Goal: Task Accomplishment & Management: Use online tool/utility

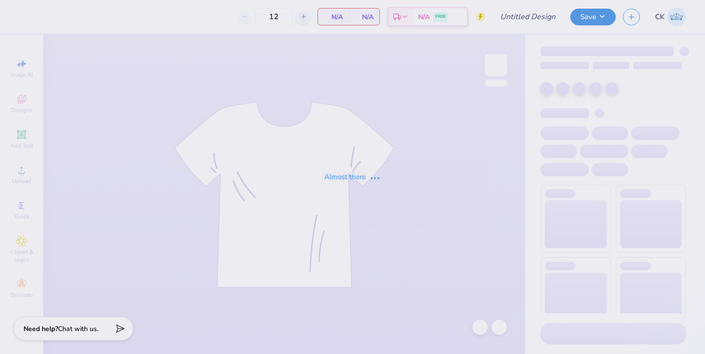
type input "ADPi FDOC Tank"
type input "20"
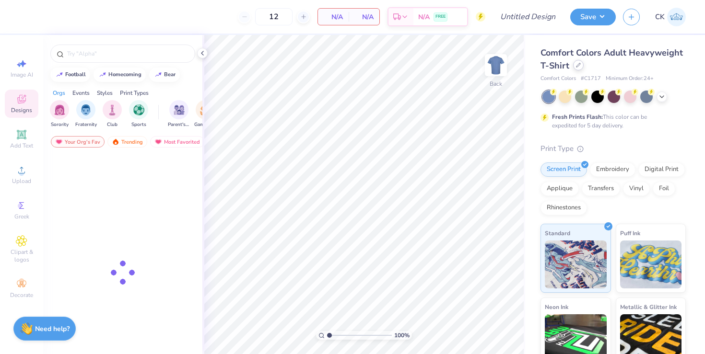
click at [574, 65] on div at bounding box center [578, 65] width 11 height 11
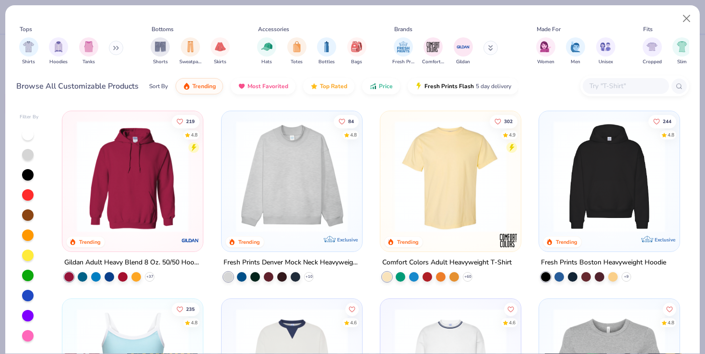
click at [611, 94] on div at bounding box center [634, 86] width 109 height 21
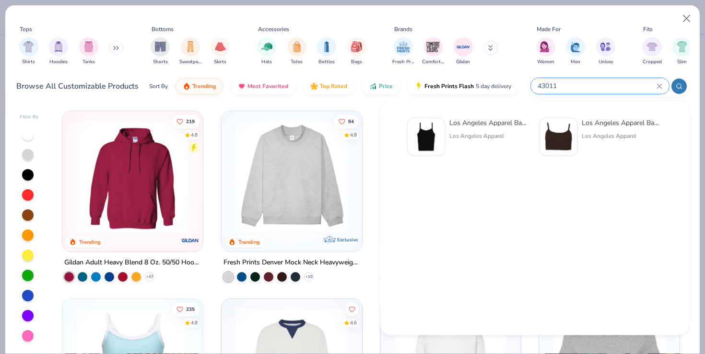
type input "43011"
click at [435, 136] on img at bounding box center [426, 137] width 30 height 30
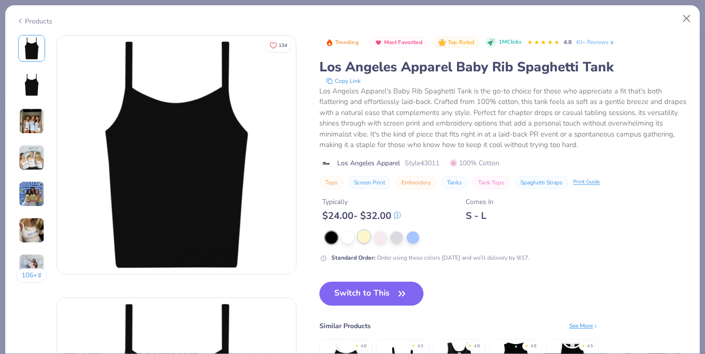
click at [368, 237] on div at bounding box center [364, 237] width 12 height 12
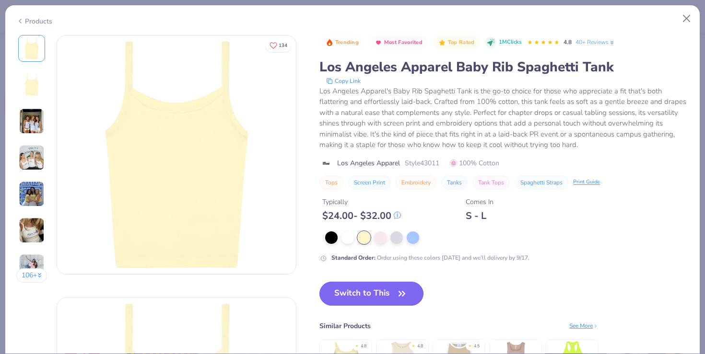
click at [370, 298] on button "Switch to This" at bounding box center [371, 294] width 104 height 24
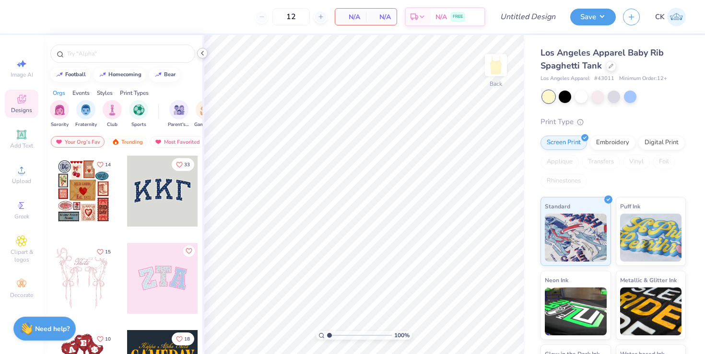
click at [200, 54] on icon at bounding box center [203, 53] width 8 height 8
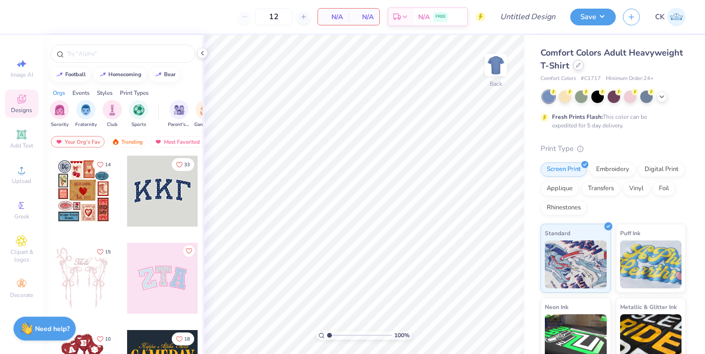
click at [581, 65] on div at bounding box center [578, 65] width 11 height 11
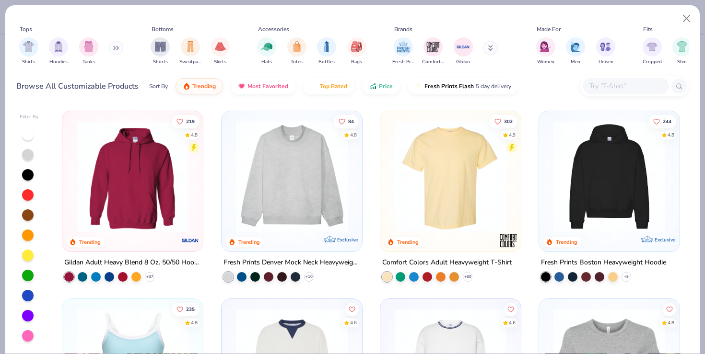
click at [604, 84] on input "text" at bounding box center [625, 86] width 74 height 11
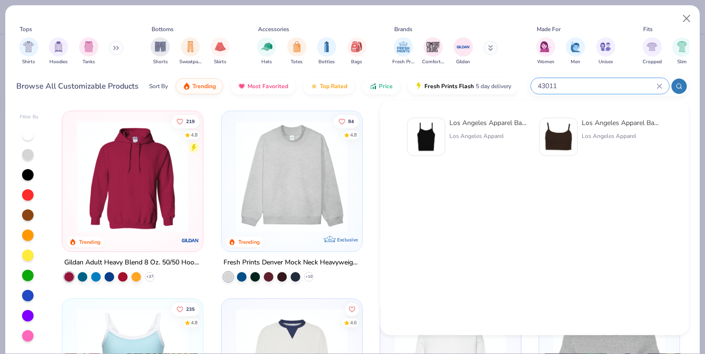
type input "43011"
click at [430, 144] on img at bounding box center [426, 137] width 30 height 30
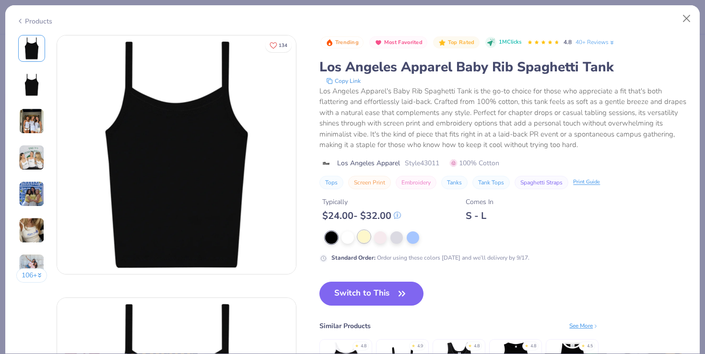
click at [363, 237] on div at bounding box center [364, 237] width 12 height 12
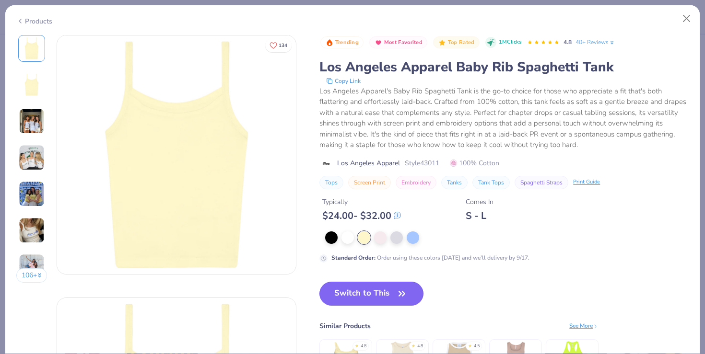
click at [362, 299] on button "Switch to This" at bounding box center [371, 294] width 104 height 24
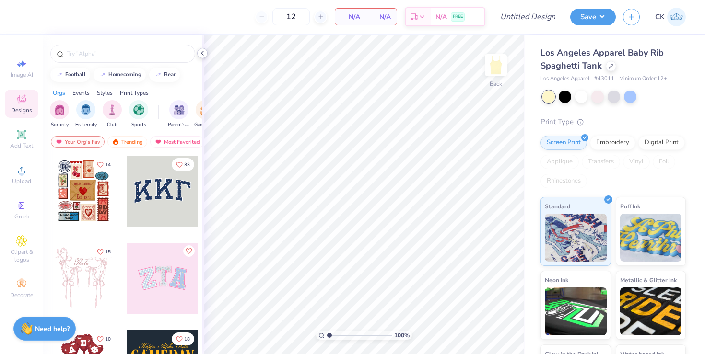
click at [205, 54] on icon at bounding box center [203, 53] width 8 height 8
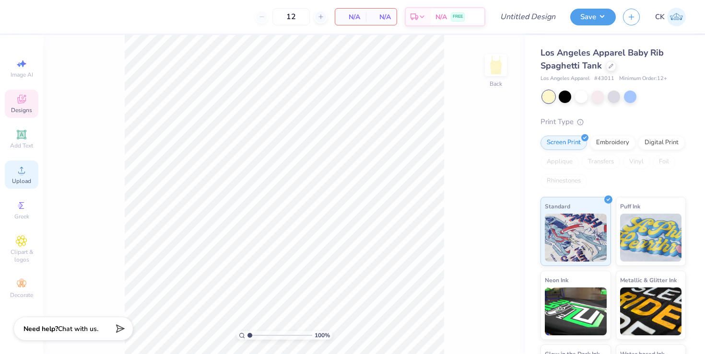
click at [21, 179] on span "Upload" at bounding box center [21, 181] width 19 height 8
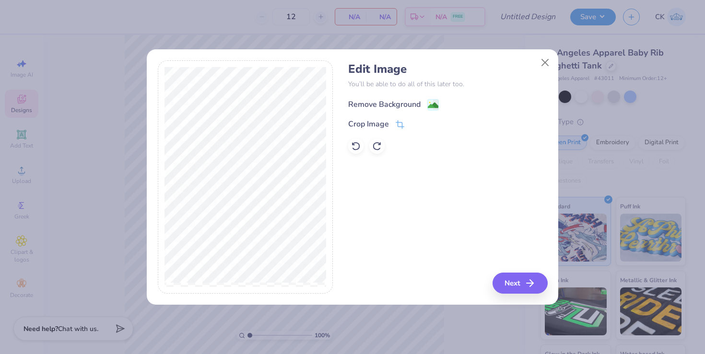
click at [394, 103] on div "Remove Background" at bounding box center [384, 105] width 72 height 12
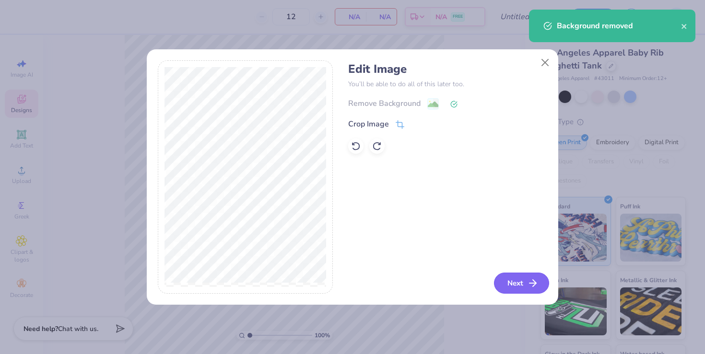
click at [522, 284] on button "Next" at bounding box center [521, 283] width 55 height 21
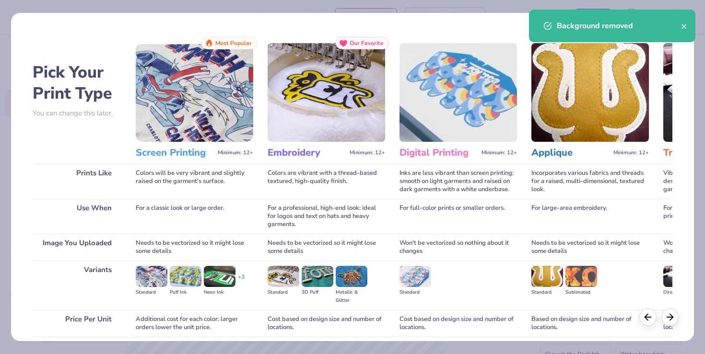
scroll to position [76, 0]
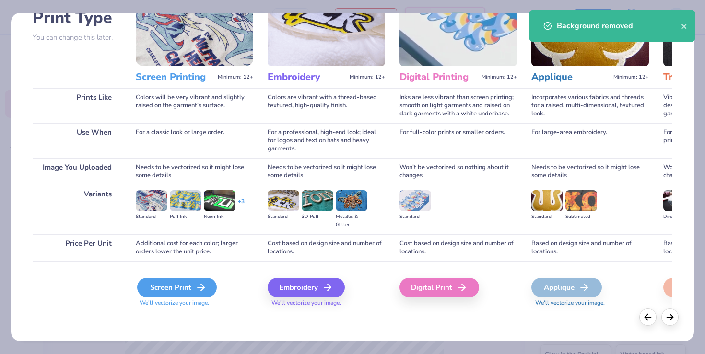
click at [183, 286] on div "Screen Print" at bounding box center [177, 287] width 80 height 19
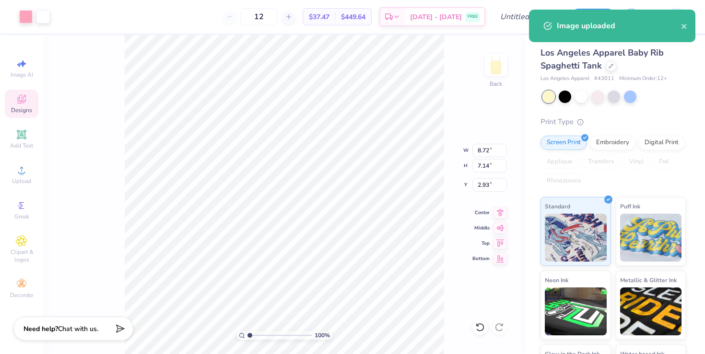
type input "1.52"
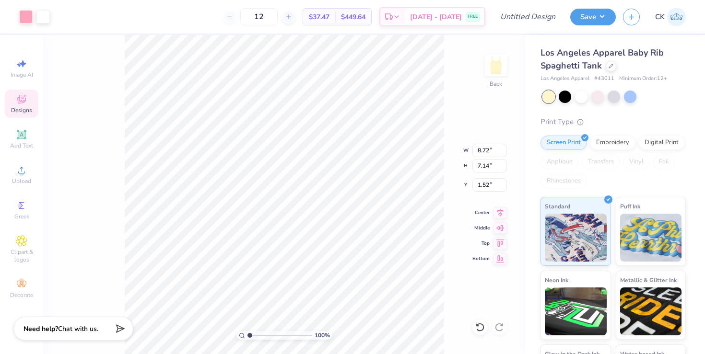
type input "7.68"
type input "6.29"
type input "2.37"
type input "2.17"
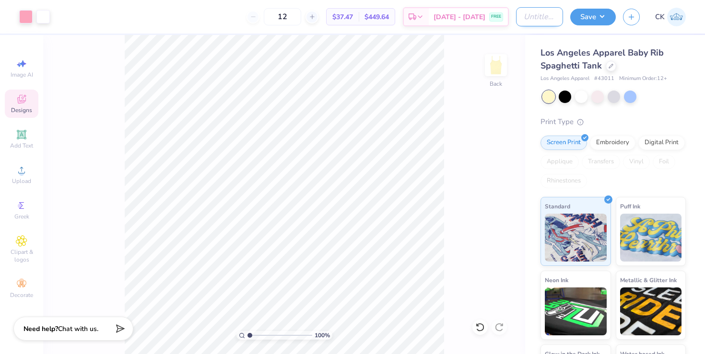
click at [536, 15] on input "Design Title" at bounding box center [539, 16] width 47 height 19
type input "ADPi Tank Yellow"
click at [589, 23] on button "Save" at bounding box center [593, 15] width 46 height 17
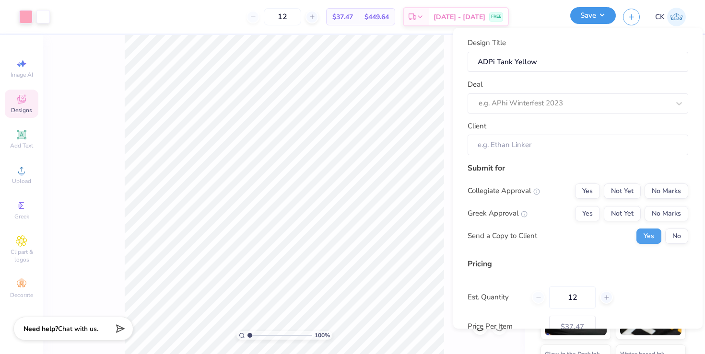
scroll to position [0, 0]
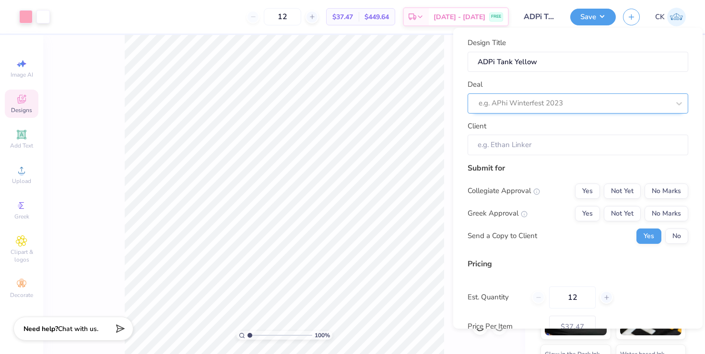
click at [551, 99] on div at bounding box center [574, 103] width 191 height 13
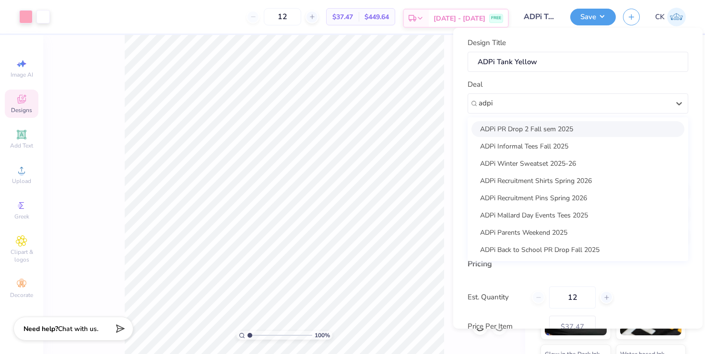
type input "adpi"
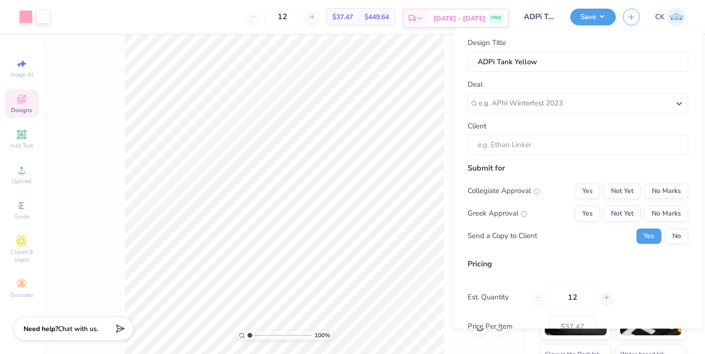
type input "b"
click at [546, 128] on div "ADPi Back to School PR Drop Fall 2025" at bounding box center [577, 129] width 213 height 16
type input "adpi back"
type input "[PERSON_NAME]"
click at [671, 236] on button "No" at bounding box center [676, 236] width 23 height 15
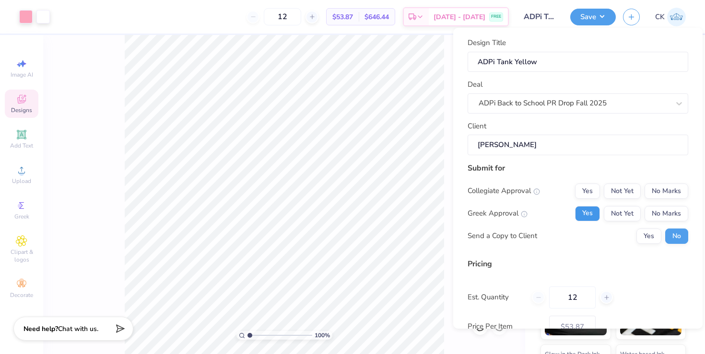
click at [584, 215] on button "Yes" at bounding box center [587, 213] width 25 height 15
click at [682, 194] on button "No Marks" at bounding box center [667, 191] width 44 height 15
type input "$44.43"
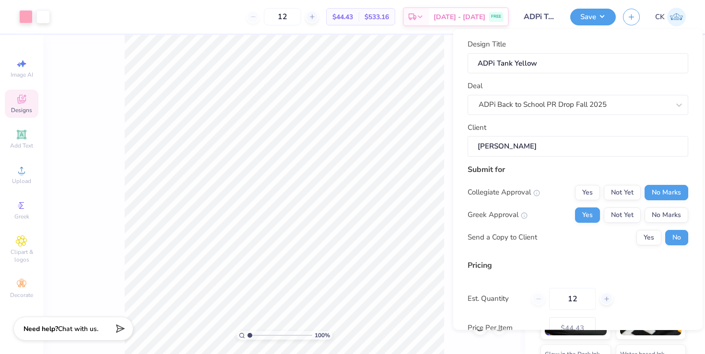
scroll to position [64, 0]
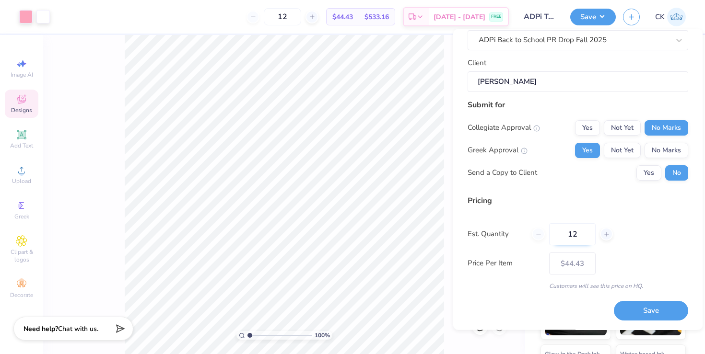
click at [585, 234] on input "12" at bounding box center [572, 234] width 47 height 22
type input "1"
type input "3"
type input "35"
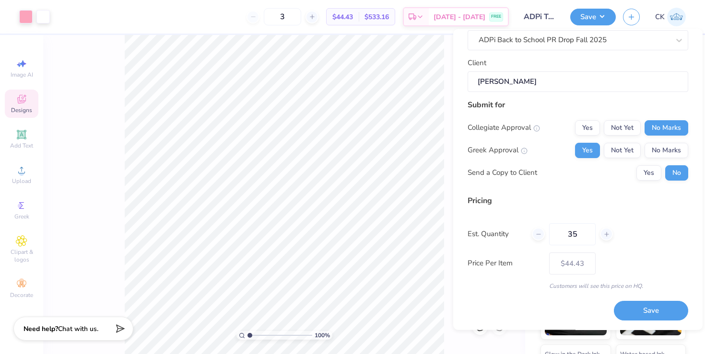
click at [652, 250] on div "Pricing Est. Quantity 35 Price Per Item $44.43 Customers will see this price on…" at bounding box center [578, 242] width 221 height 95
type input "35"
click at [639, 310] on button "Save" at bounding box center [651, 312] width 74 height 20
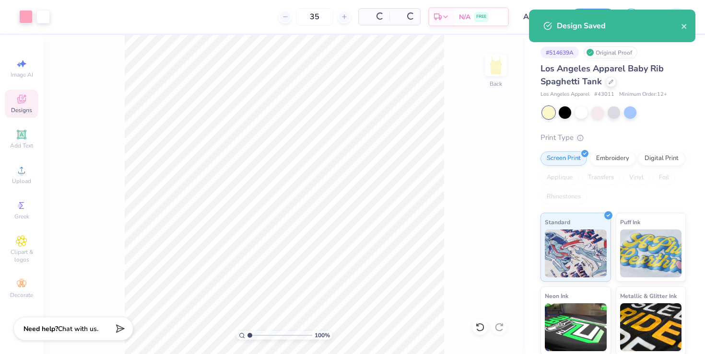
type input "$29.96"
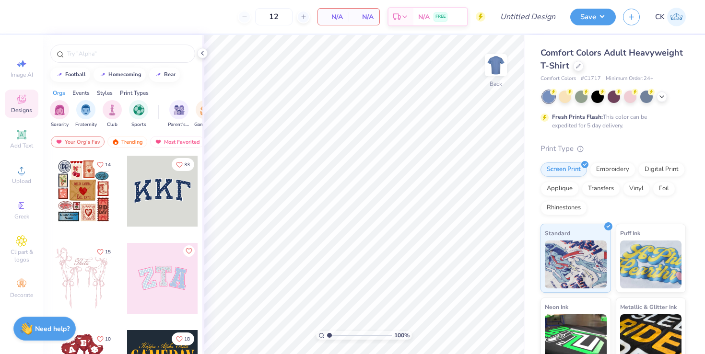
click at [584, 69] on div "Comfort Colors Adult Heavyweight T-Shirt" at bounding box center [612, 60] width 145 height 26
click at [577, 69] on div at bounding box center [578, 65] width 11 height 11
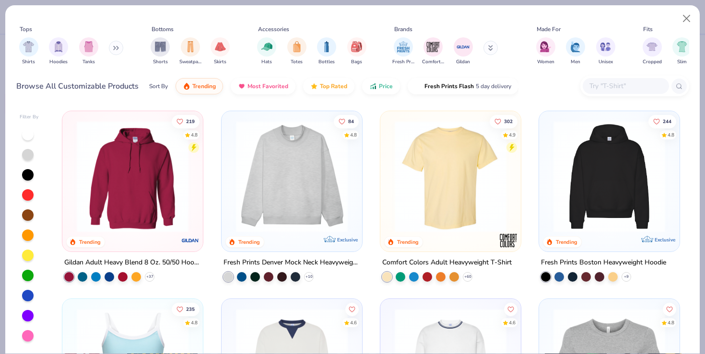
click at [595, 86] on input "text" at bounding box center [625, 86] width 74 height 11
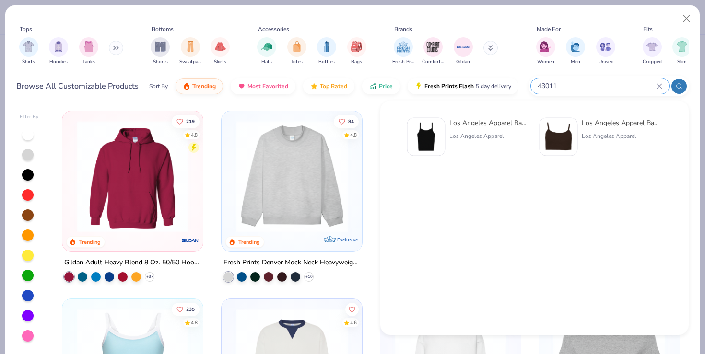
type input "43011"
click at [446, 143] on div "Los Angeles Apparel Baby Rib Spaghetti Tank Los Angeles Apparel" at bounding box center [468, 137] width 123 height 38
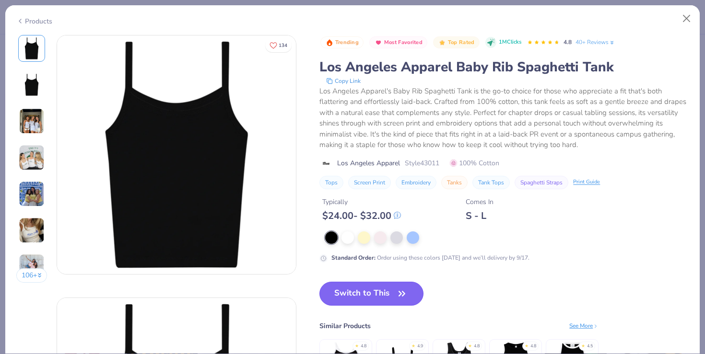
click at [369, 296] on button "Switch to This" at bounding box center [371, 294] width 104 height 24
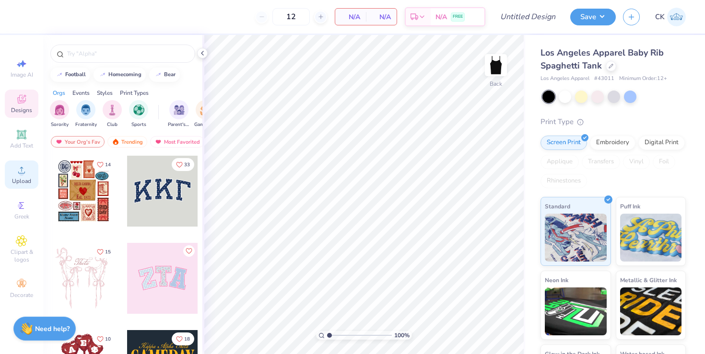
click at [21, 180] on span "Upload" at bounding box center [21, 181] width 19 height 8
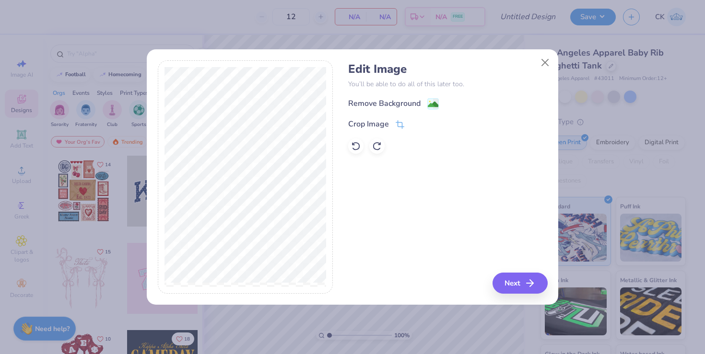
click at [412, 94] on div "Edit Image You’ll be able to do all of this later too. Remove Background Crop I…" at bounding box center [447, 108] width 199 height 92
click at [402, 100] on div "Remove Background" at bounding box center [384, 105] width 72 height 12
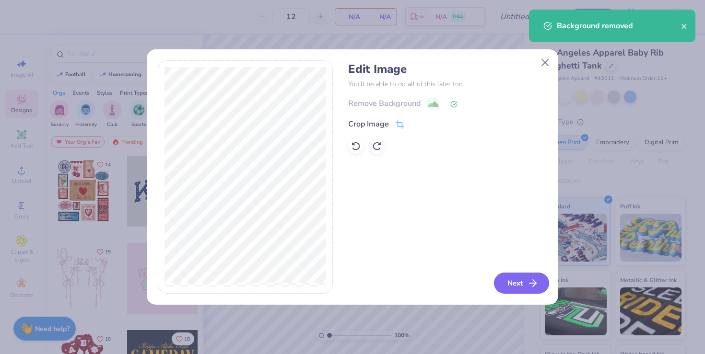
click at [494, 279] on div "Edit Image You’ll be able to do all of this later too. Remove Background Crop I…" at bounding box center [447, 177] width 199 height 234
click at [522, 282] on button "Next" at bounding box center [521, 283] width 55 height 21
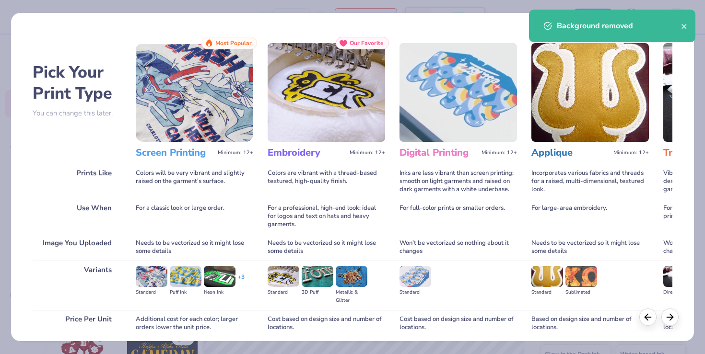
scroll to position [76, 0]
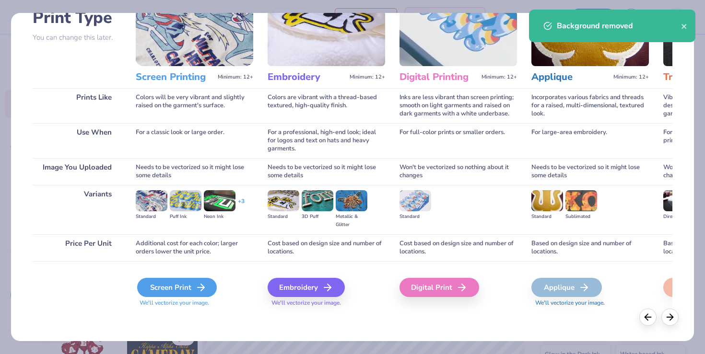
click at [181, 287] on div "Screen Print" at bounding box center [177, 287] width 80 height 19
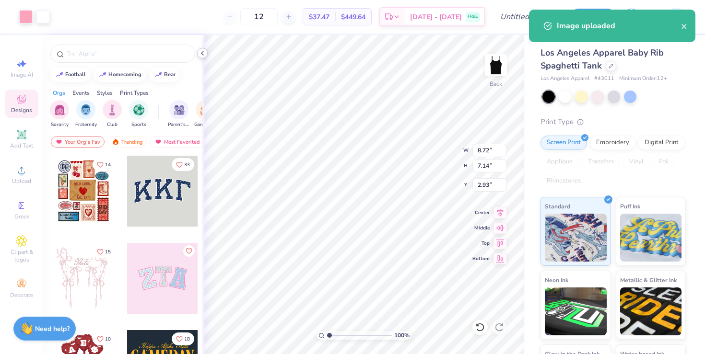
click at [201, 55] on icon at bounding box center [203, 53] width 8 height 8
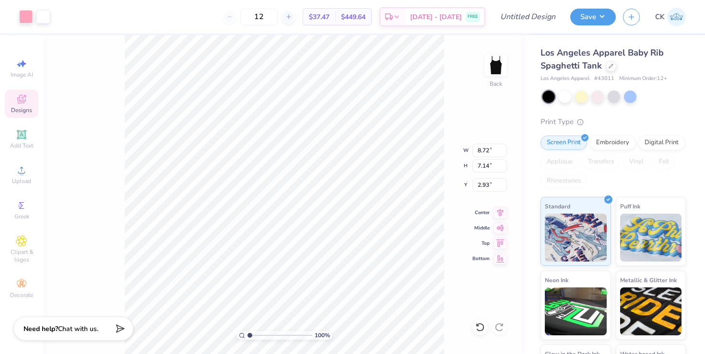
type input "7.62"
type input "6.23"
type input "2.09"
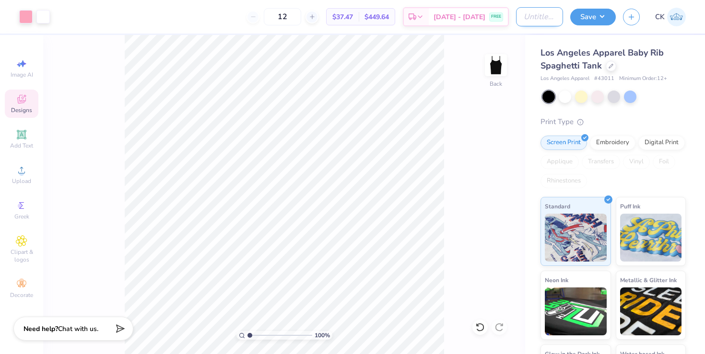
click at [526, 17] on input "Design Title" at bounding box center [539, 16] width 47 height 19
type input "ADPi Tank Black"
click at [599, 23] on button "Save" at bounding box center [593, 15] width 46 height 17
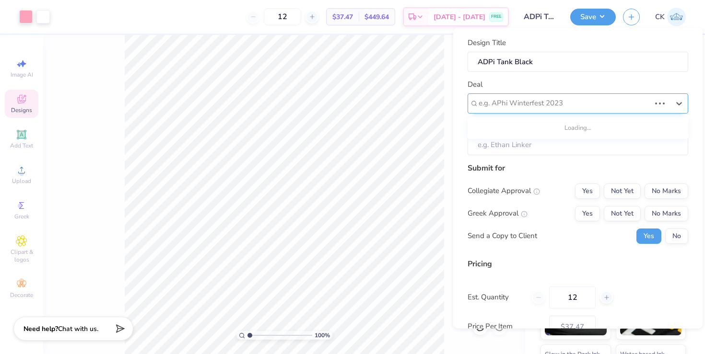
click at [577, 110] on div "e.g. APhi Winterfest 2023" at bounding box center [565, 103] width 174 height 15
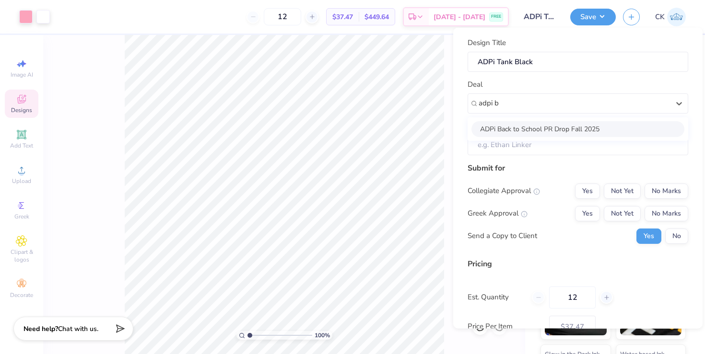
click at [555, 128] on div "ADPi Back to School PR Drop Fall 2025" at bounding box center [577, 129] width 213 height 16
type input "adpi b"
type input "[PERSON_NAME]"
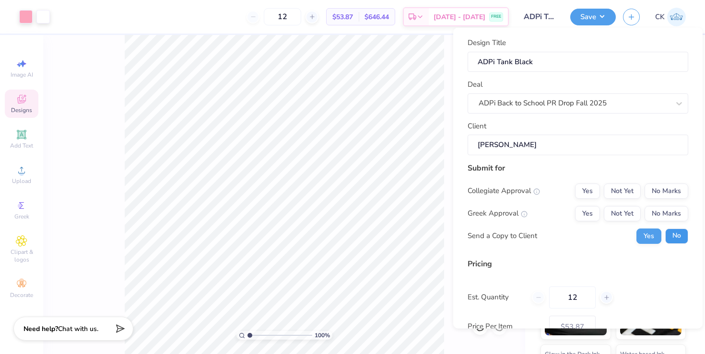
click at [676, 232] on button "No" at bounding box center [676, 235] width 23 height 15
click at [593, 211] on button "Yes" at bounding box center [587, 213] width 25 height 15
click at [683, 188] on button "No Marks" at bounding box center [667, 190] width 44 height 15
type input "$44.43"
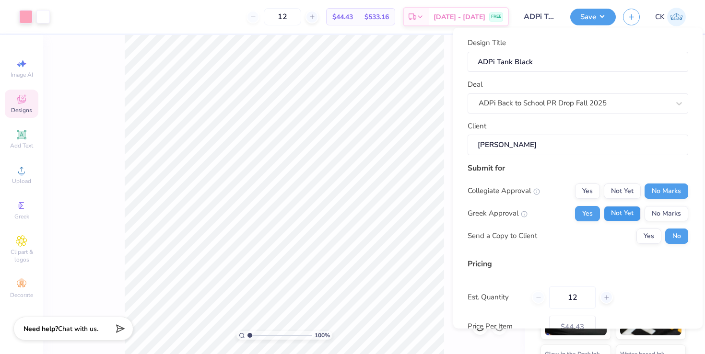
scroll to position [64, 0]
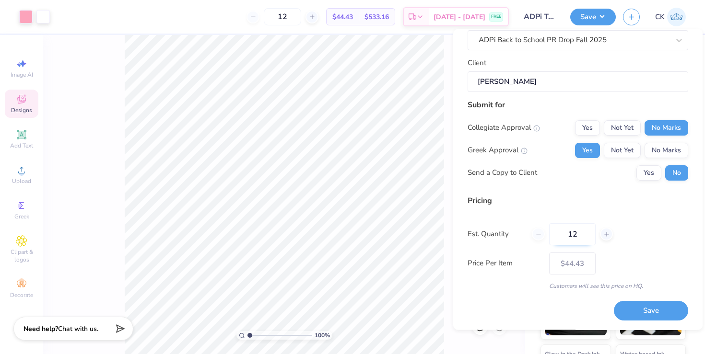
click at [582, 236] on input "12" at bounding box center [572, 234] width 47 height 22
type input "1"
type input "40"
type input "$29.32"
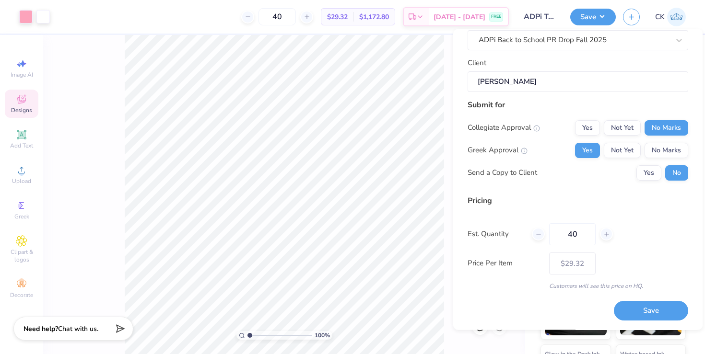
click at [653, 248] on div "Pricing Est. Quantity 40 Price Per Item $29.32 Customers will see this price on…" at bounding box center [578, 242] width 221 height 95
click at [578, 230] on input "40" at bounding box center [572, 234] width 47 height 22
type input "4"
type input "50"
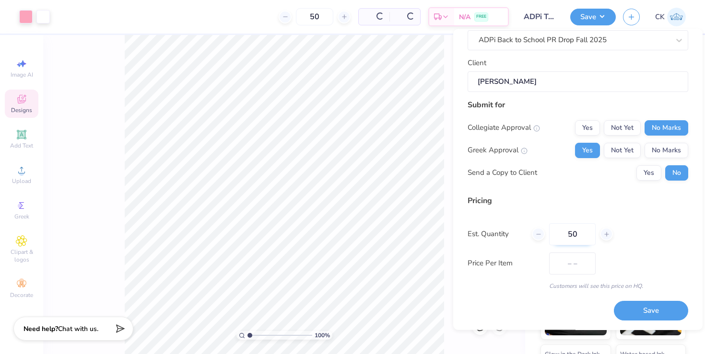
type input "$27.29"
type input "50"
click at [645, 247] on div "Pricing Est. Quantity 50 Price Per Item $27.29 Customers will see this price on…" at bounding box center [578, 242] width 221 height 95
click at [644, 308] on button "Save" at bounding box center [651, 312] width 74 height 20
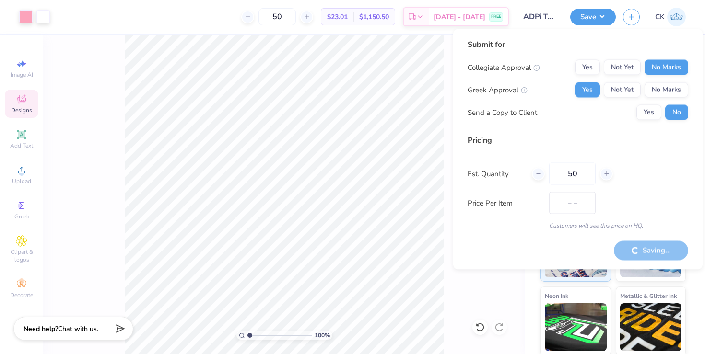
type input "$27.29"
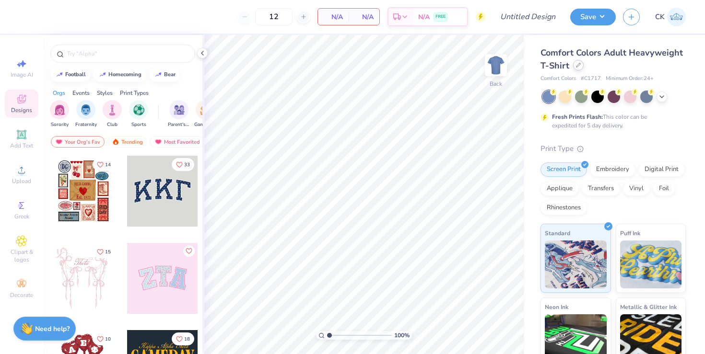
click at [579, 69] on div at bounding box center [578, 65] width 11 height 11
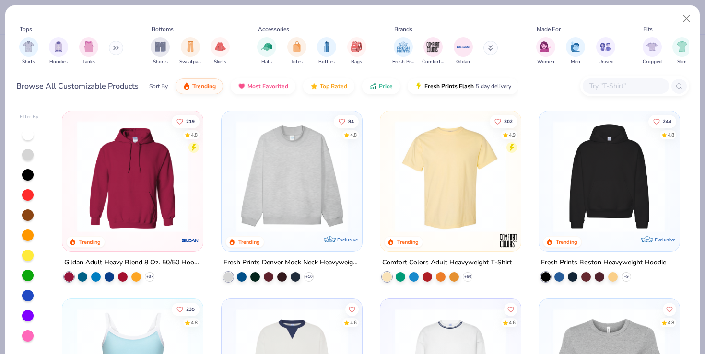
click at [597, 81] on input "text" at bounding box center [625, 86] width 74 height 11
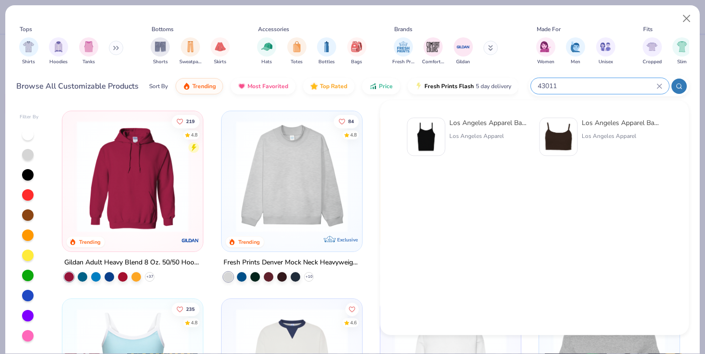
type input "43011"
click at [441, 129] on div at bounding box center [426, 137] width 38 height 38
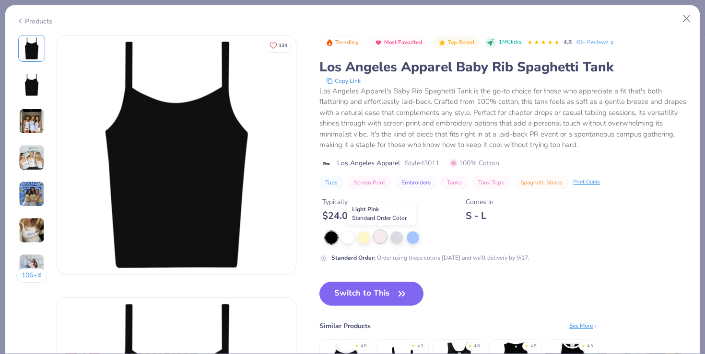
click at [382, 240] on div at bounding box center [380, 237] width 12 height 12
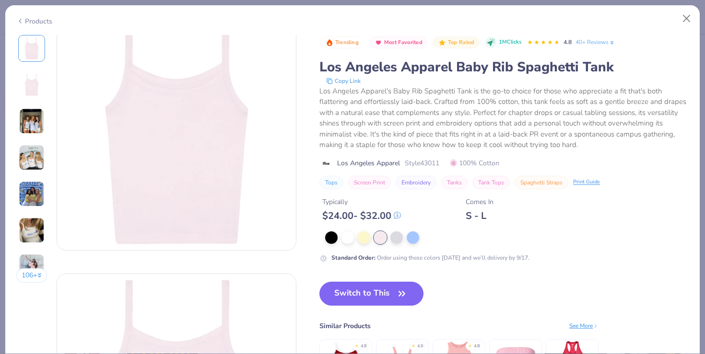
scroll to position [24, 0]
click at [387, 287] on button "Switch to This" at bounding box center [371, 294] width 104 height 24
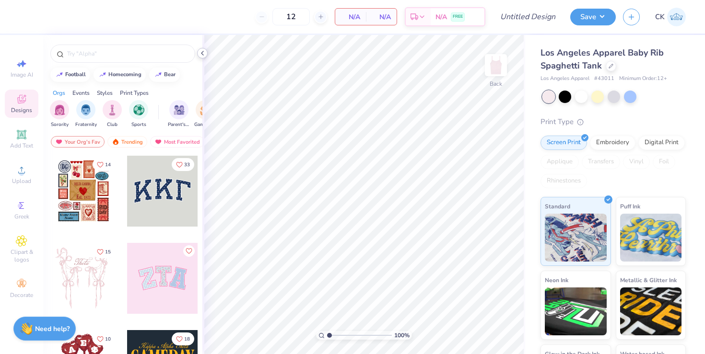
click at [204, 54] on icon at bounding box center [203, 53] width 8 height 8
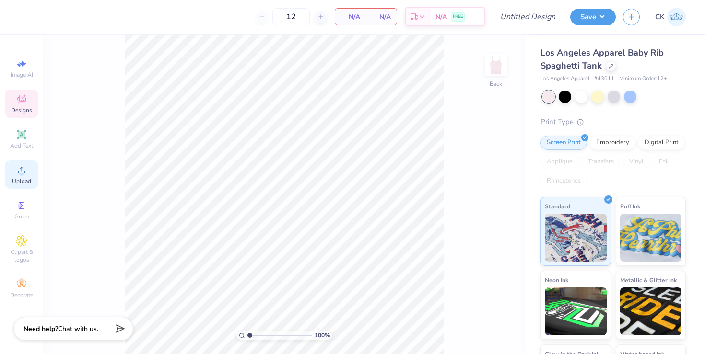
click at [15, 170] on div "Upload" at bounding box center [22, 175] width 34 height 28
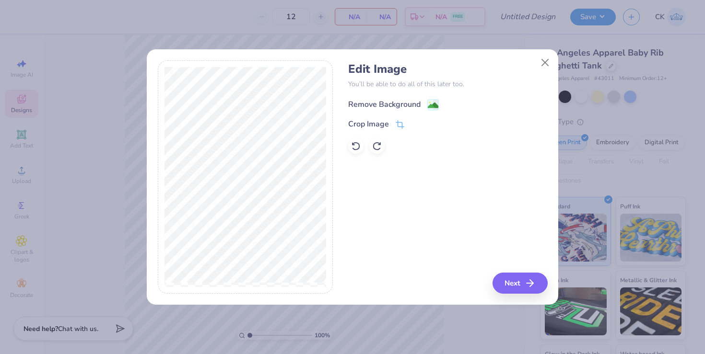
click at [382, 109] on div "Remove Background" at bounding box center [384, 105] width 72 height 12
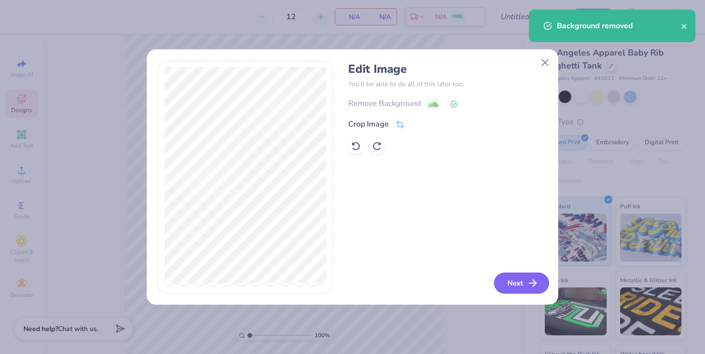
click at [530, 273] on button "Next" at bounding box center [521, 283] width 55 height 21
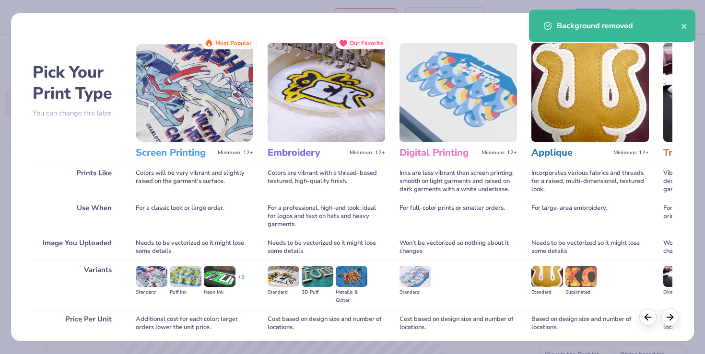
scroll to position [76, 0]
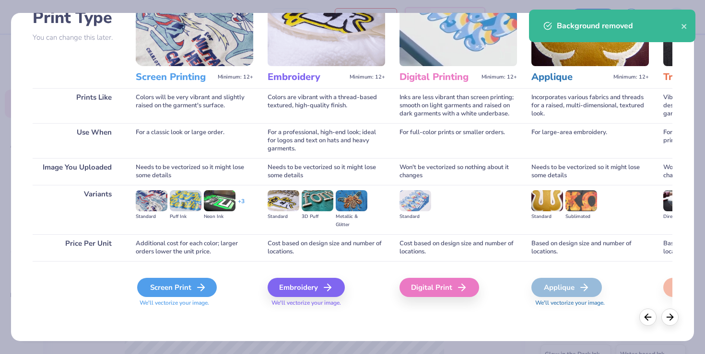
click at [176, 285] on div "Screen Print" at bounding box center [177, 287] width 80 height 19
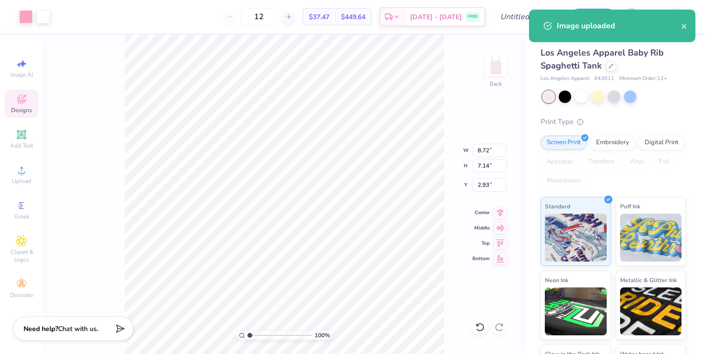
type input "8.23"
type input "6.74"
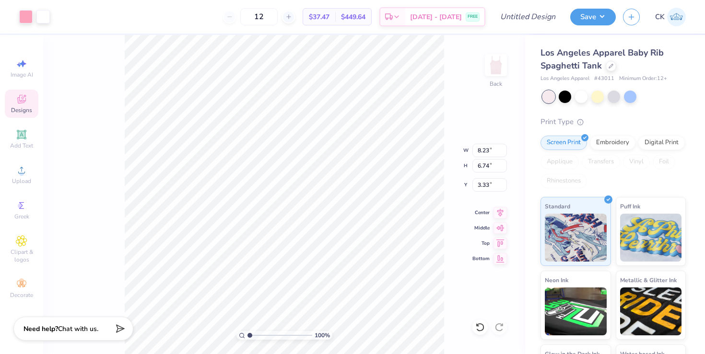
type input "2.36"
type input "8.20"
type input "6.71"
type input "2.13"
click at [431, 142] on div "100 % Back W 8.20 H 6.71 Y 2.13 Center Middle Top Bottom" at bounding box center [284, 194] width 482 height 319
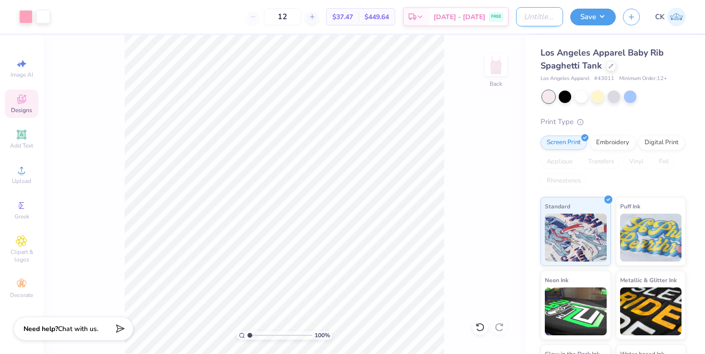
click at [532, 19] on input "Design Title" at bounding box center [539, 16] width 47 height 19
type input "ADPi Tank Pink"
click at [582, 9] on button "Save" at bounding box center [593, 15] width 46 height 17
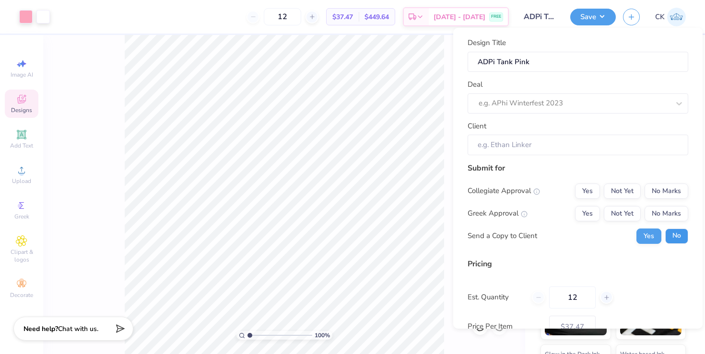
click at [670, 234] on button "No" at bounding box center [676, 236] width 23 height 15
click at [592, 220] on button "Yes" at bounding box center [587, 213] width 25 height 15
click at [691, 188] on div "Design Title ADPi Tank Pink Deal e.g. APhi Winterfest 2023 Client Submit for Co…" at bounding box center [577, 178] width 249 height 301
click at [669, 192] on button "No Marks" at bounding box center [667, 191] width 44 height 15
type input "$37.47"
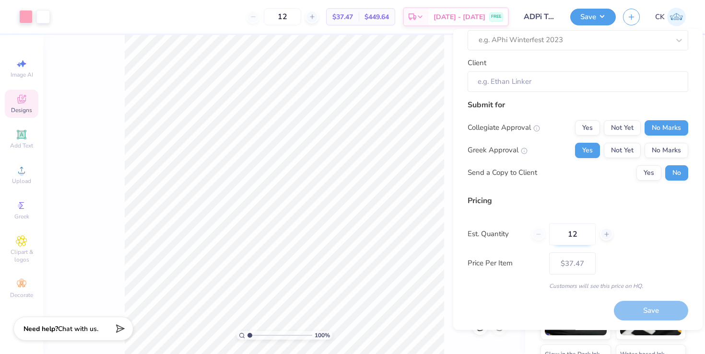
scroll to position [34, 0]
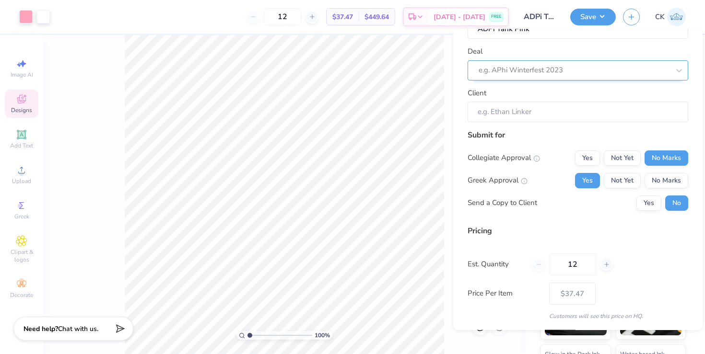
click at [558, 73] on div at bounding box center [574, 70] width 191 height 13
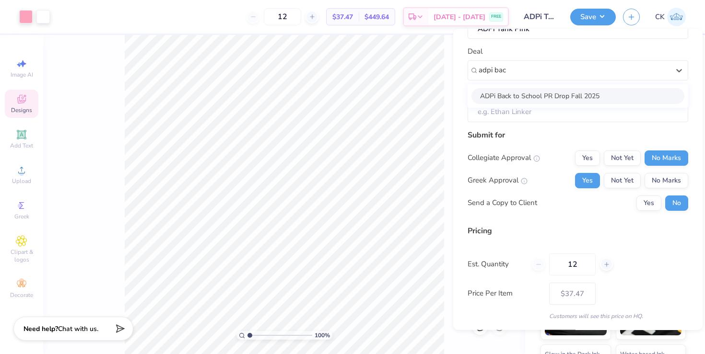
click at [537, 92] on div "ADPi Back to School PR Drop Fall 2025" at bounding box center [577, 96] width 213 height 16
type input "adpi bac"
type input "[PERSON_NAME]"
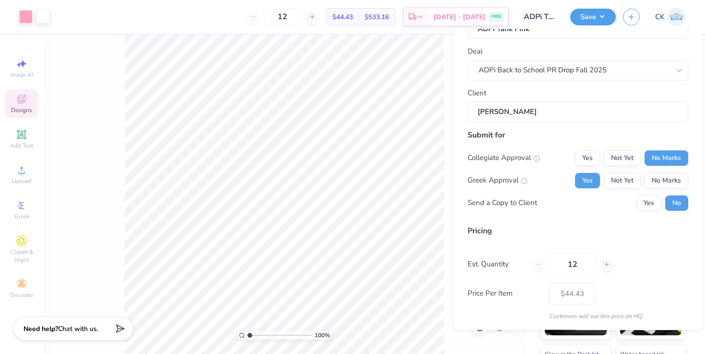
scroll to position [64, 0]
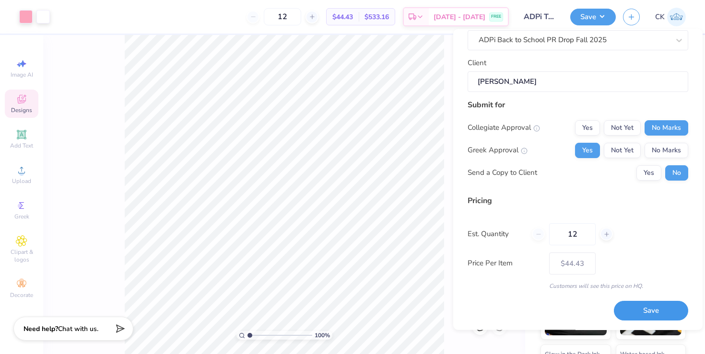
click at [639, 308] on button "Save" at bounding box center [651, 312] width 74 height 20
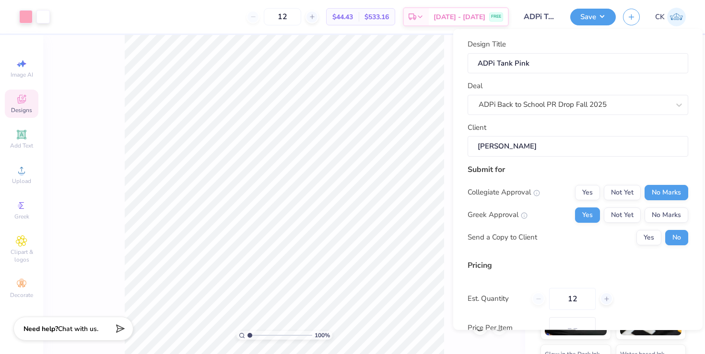
type input "$44.43"
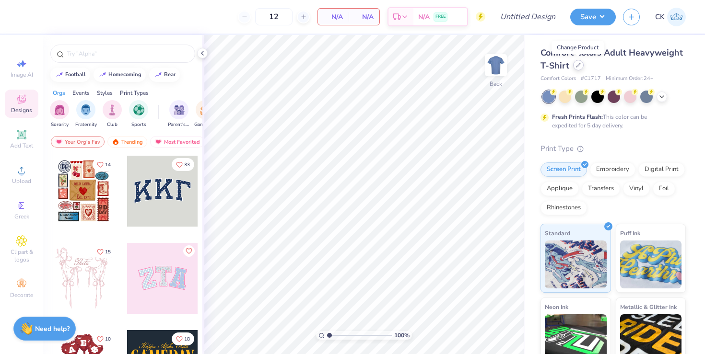
click at [578, 66] on icon at bounding box center [578, 65] width 4 height 4
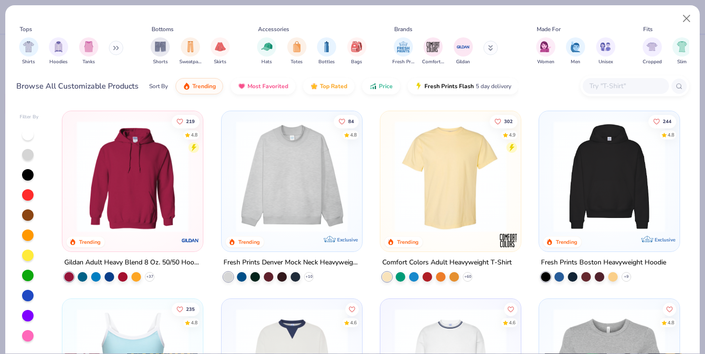
click at [607, 83] on input "text" at bounding box center [625, 86] width 74 height 11
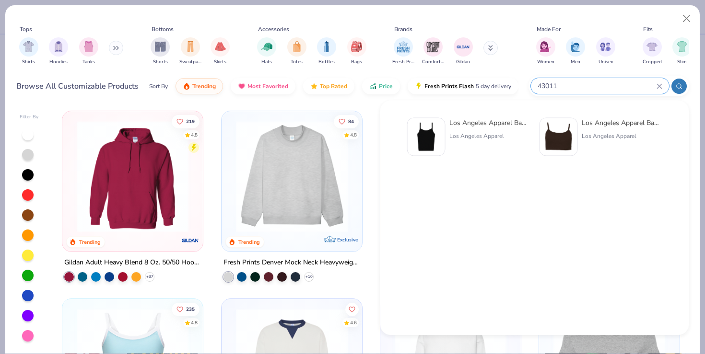
type input "43011"
click at [418, 138] on img at bounding box center [426, 137] width 30 height 30
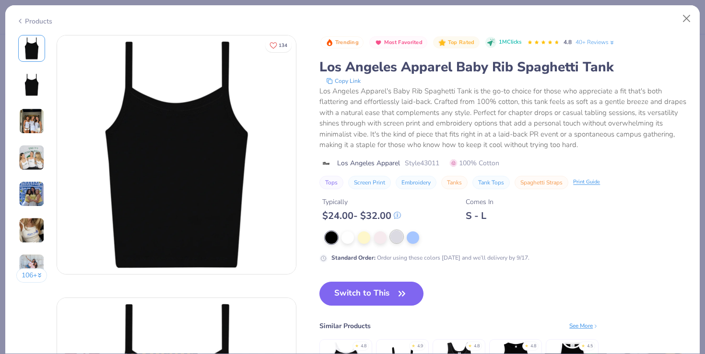
click at [399, 235] on div at bounding box center [396, 237] width 12 height 12
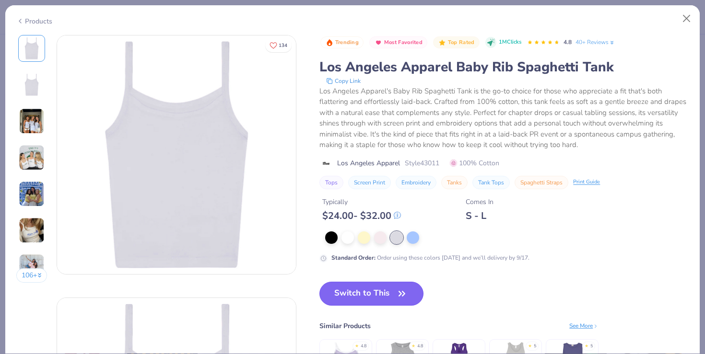
click at [367, 284] on button "Switch to This" at bounding box center [371, 294] width 104 height 24
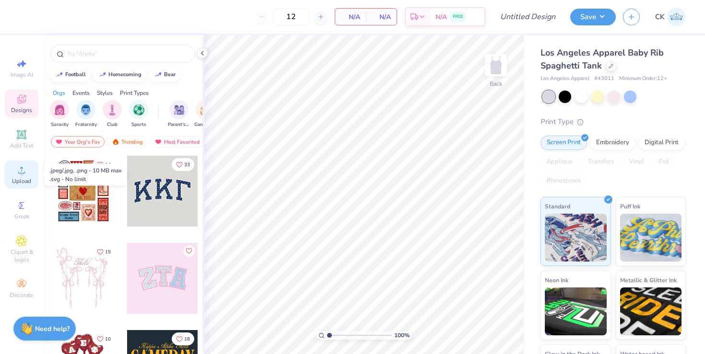
click at [24, 175] on icon at bounding box center [22, 170] width 12 height 12
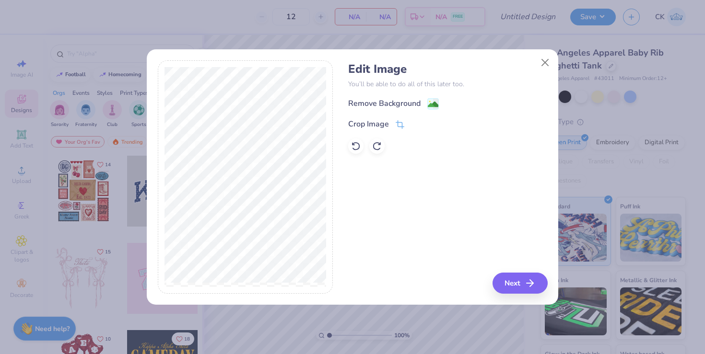
click at [404, 95] on div "Edit Image You’ll be able to do all of this later too. Remove Background Crop I…" at bounding box center [447, 108] width 199 height 92
click at [397, 104] on div "Remove Background" at bounding box center [384, 105] width 72 height 12
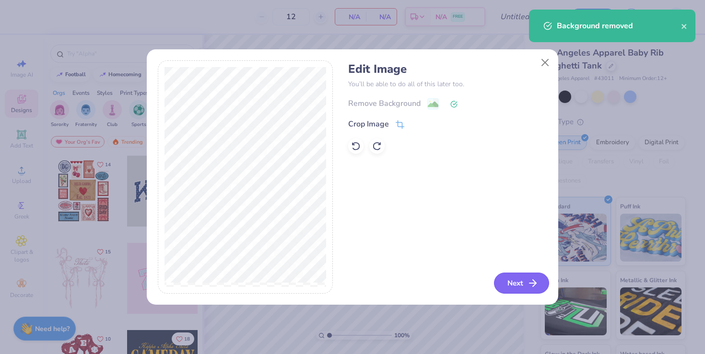
click at [500, 278] on button "Next" at bounding box center [521, 283] width 55 height 21
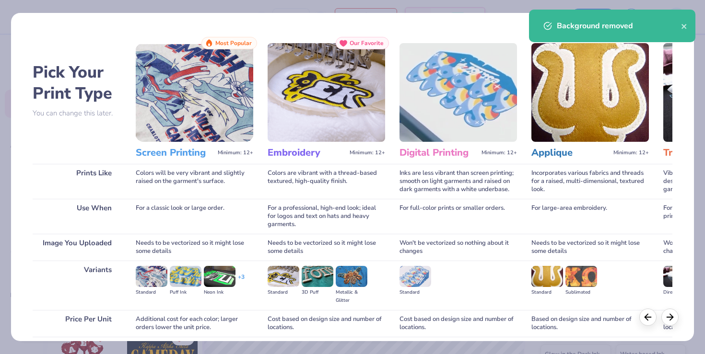
scroll to position [76, 0]
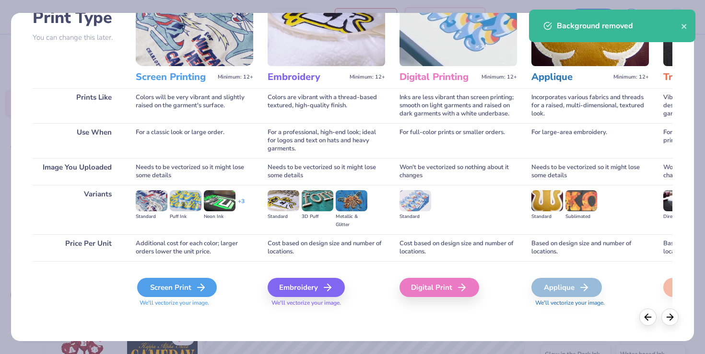
click at [176, 282] on div "Screen Print" at bounding box center [177, 287] width 80 height 19
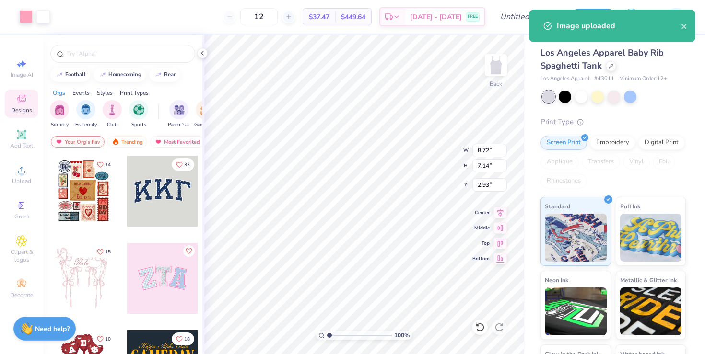
click at [202, 59] on div at bounding box center [122, 51] width 159 height 33
click at [202, 58] on div at bounding box center [202, 53] width 11 height 11
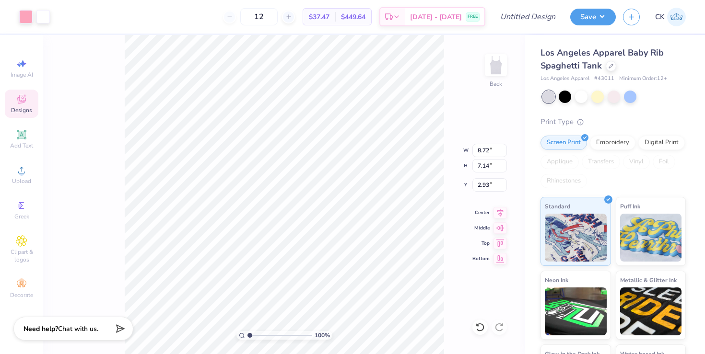
type input "8.16"
type input "6.68"
type input "3.39"
type input "2.18"
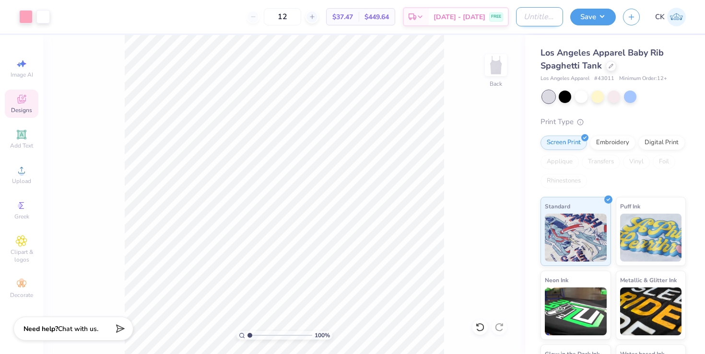
click at [539, 23] on input "Design Title" at bounding box center [539, 16] width 47 height 19
type input "ADPi Tank Gray"
click at [604, 18] on button "Save" at bounding box center [593, 15] width 46 height 17
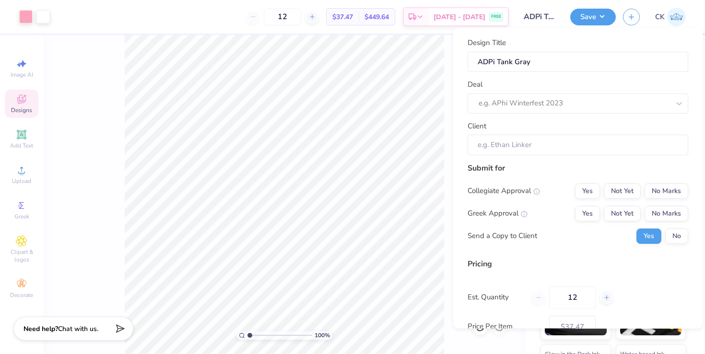
click at [690, 242] on div "Design Title ADPi Tank Gray Deal e.g. APhi Winterfest 2023 Client Submit for Co…" at bounding box center [577, 178] width 249 height 301
click at [675, 240] on button "No" at bounding box center [676, 235] width 23 height 15
click at [586, 217] on button "Yes" at bounding box center [587, 213] width 25 height 15
click at [671, 197] on button "No Marks" at bounding box center [667, 190] width 44 height 15
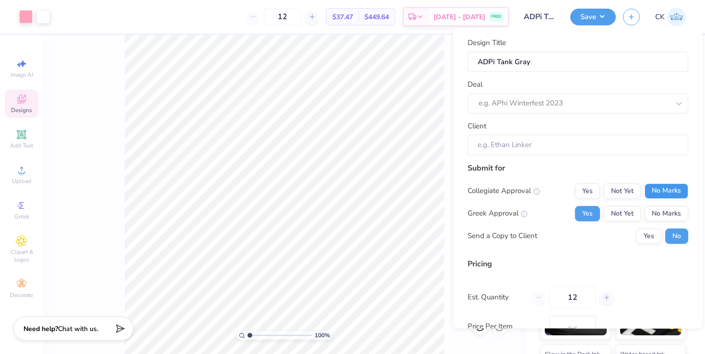
type input "$37.47"
click at [527, 98] on div at bounding box center [574, 103] width 191 height 13
click at [518, 125] on div "ADPi Back to School PR Drop Fall 2025" at bounding box center [577, 129] width 213 height 16
type input "adpi bac"
type input "[PERSON_NAME]"
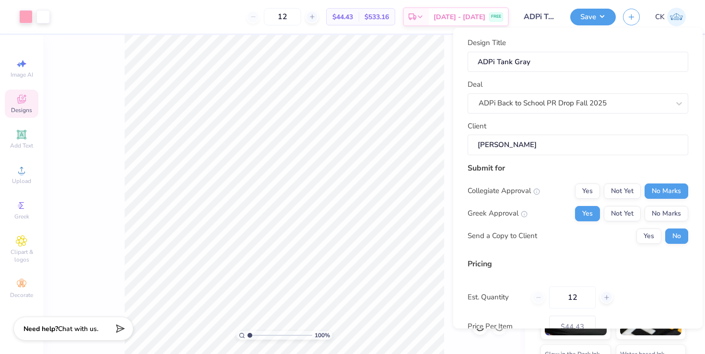
scroll to position [64, 0]
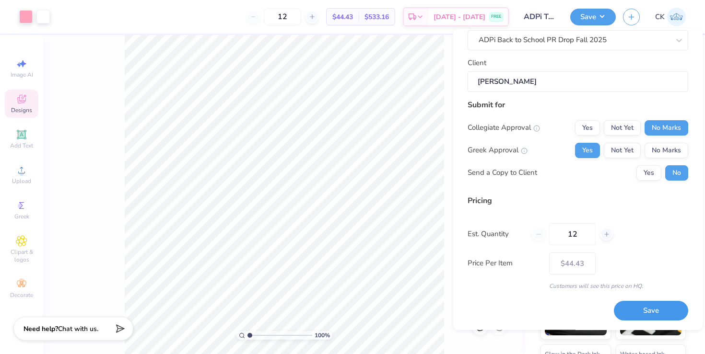
click at [639, 306] on button "Save" at bounding box center [651, 312] width 74 height 20
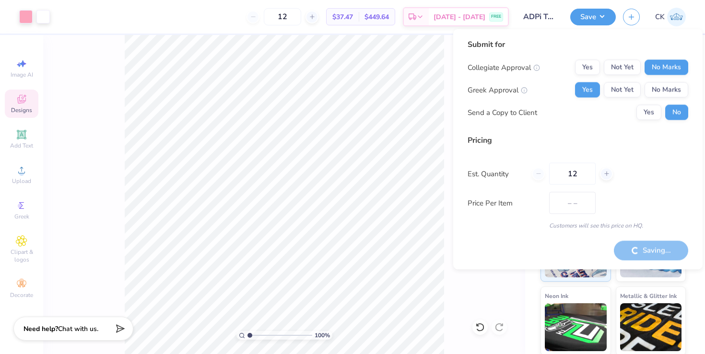
type input "$44.43"
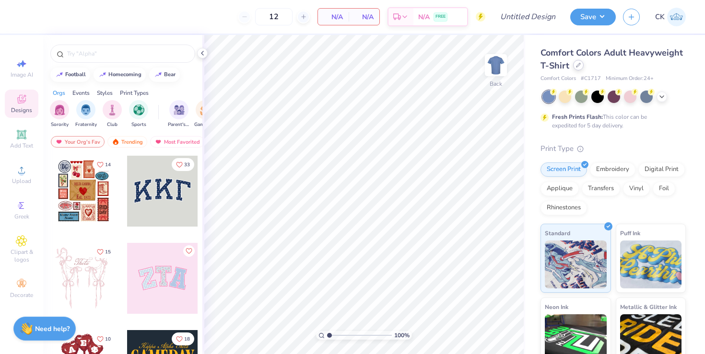
click at [577, 63] on icon at bounding box center [578, 65] width 5 height 5
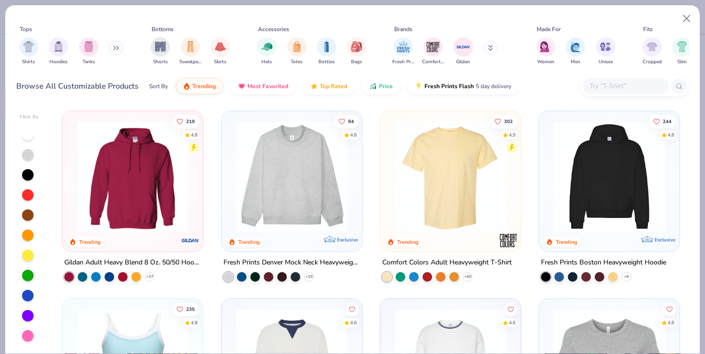
click at [596, 80] on div at bounding box center [626, 86] width 86 height 16
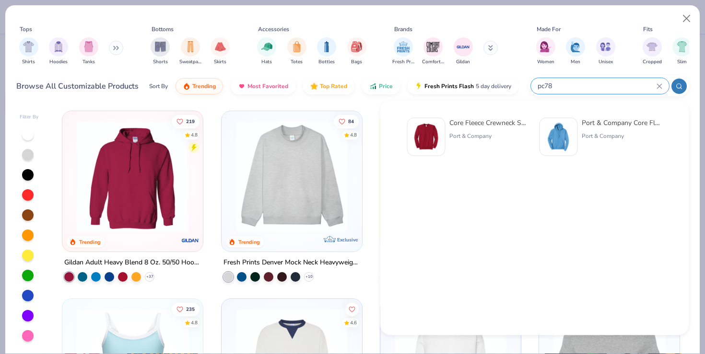
type input "pc78"
click at [559, 138] on img at bounding box center [559, 137] width 30 height 30
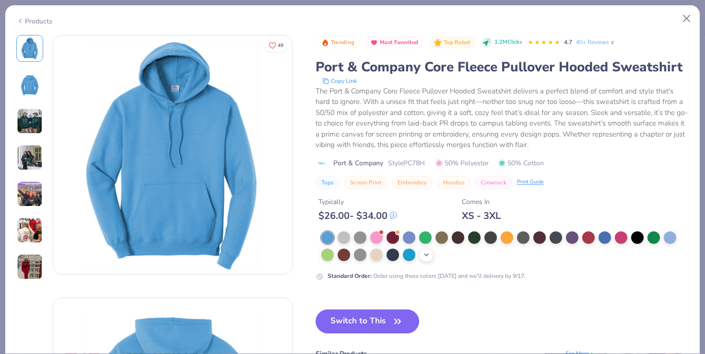
click at [420, 258] on div "+ 22" at bounding box center [426, 255] width 14 height 14
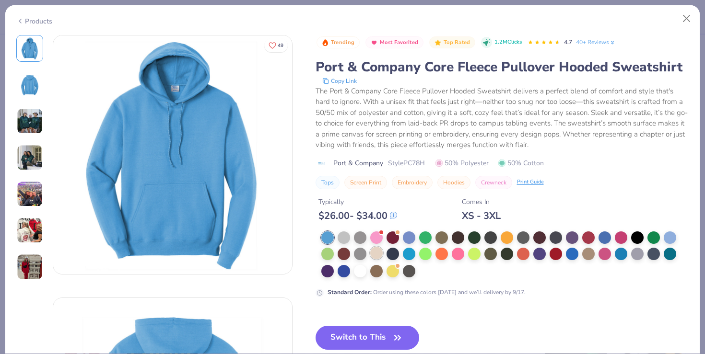
click at [376, 252] on div at bounding box center [376, 253] width 12 height 12
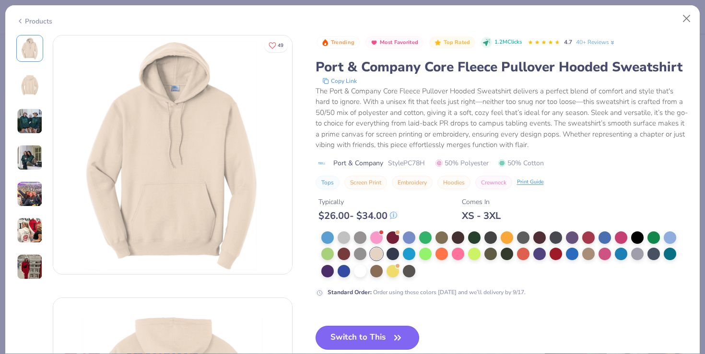
click at [383, 340] on button "Switch to This" at bounding box center [368, 338] width 104 height 24
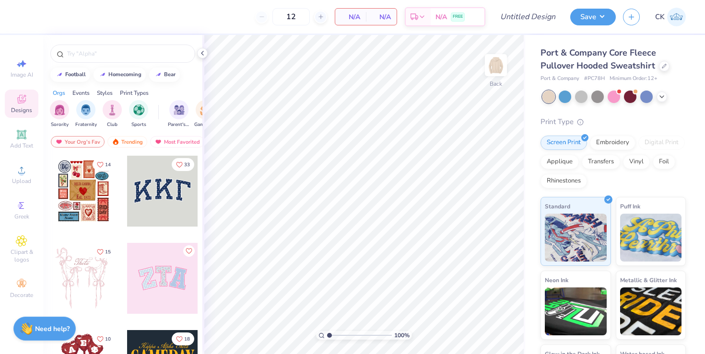
click at [203, 47] on div "100 % Back" at bounding box center [363, 194] width 323 height 319
click at [202, 51] on icon at bounding box center [203, 53] width 8 height 8
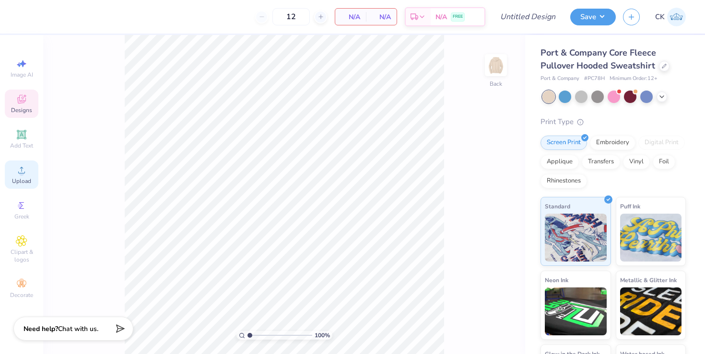
click at [29, 178] on span "Upload" at bounding box center [21, 181] width 19 height 8
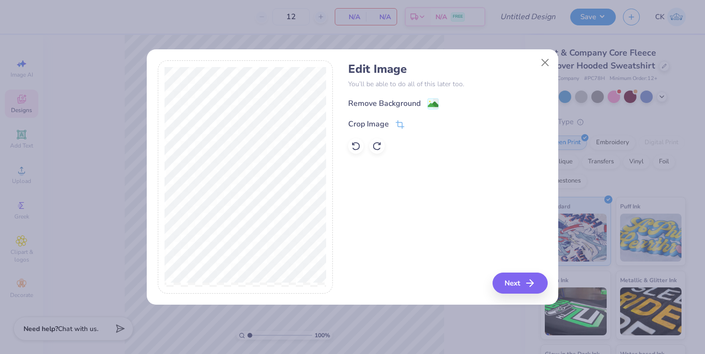
click at [395, 96] on div "Edit Image You’ll be able to do all of this later too. Remove Background Crop I…" at bounding box center [447, 108] width 199 height 92
click at [395, 99] on div "Remove Background" at bounding box center [384, 105] width 72 height 12
click at [510, 282] on button "Next" at bounding box center [521, 283] width 55 height 21
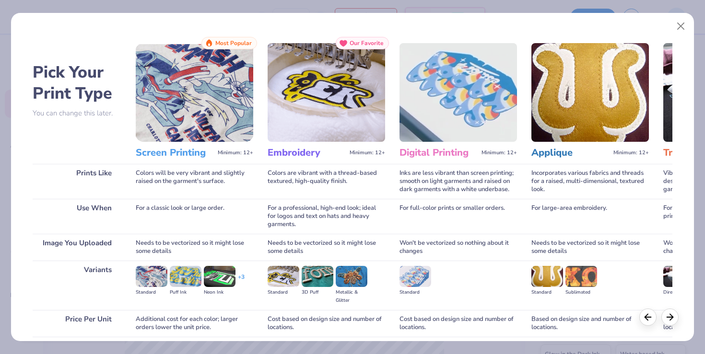
scroll to position [76, 0]
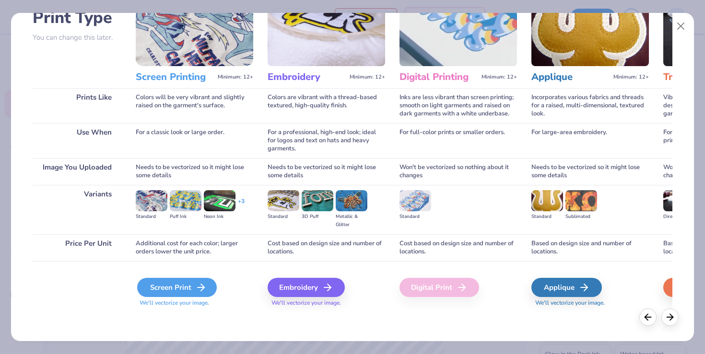
click at [156, 285] on div "Screen Print" at bounding box center [177, 287] width 80 height 19
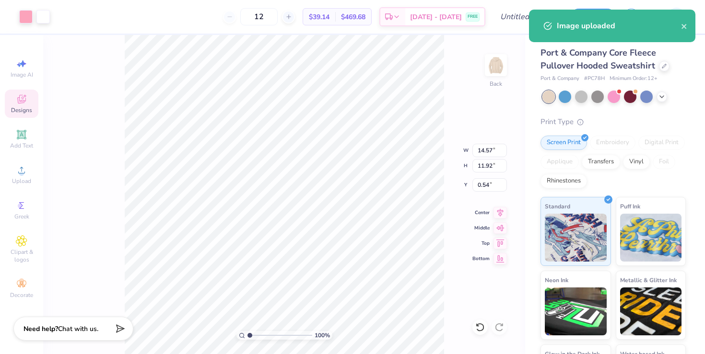
type input "12.17"
type input "9.95"
type input "2.50"
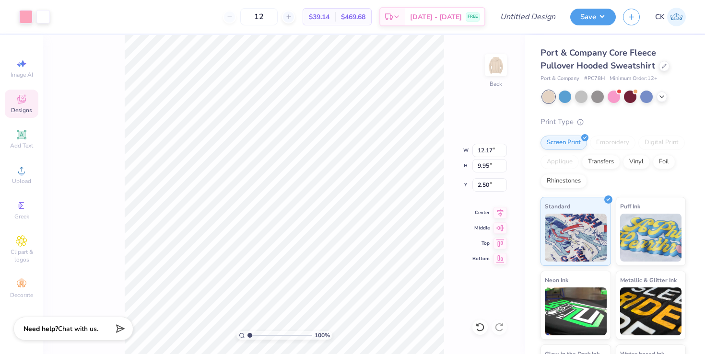
type input "1.52"
type input "12.91"
type input "10.56"
type input "1.22"
click at [449, 124] on div "100 % Back W 12.91 12.91 " H 10.56 10.56 " Y 1.22 1.22 " Center Middle Top Bott…" at bounding box center [284, 194] width 482 height 319
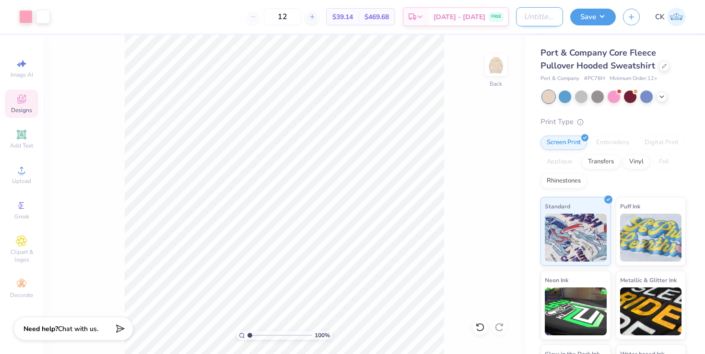
click at [516, 22] on input "Design Title" at bounding box center [539, 16] width 47 height 19
type input "ADPi Hoodie Tan"
click at [590, 16] on button "Save" at bounding box center [593, 15] width 46 height 17
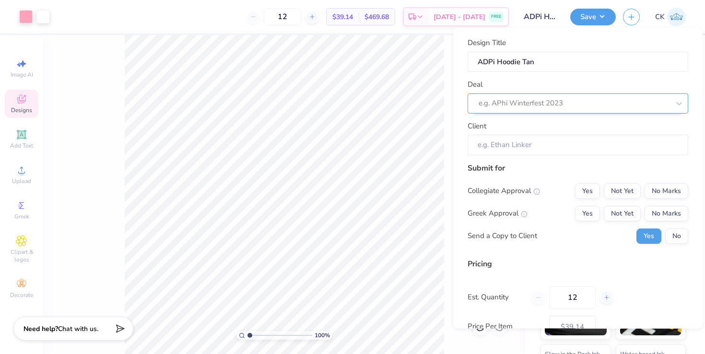
click at [574, 101] on div at bounding box center [574, 103] width 191 height 13
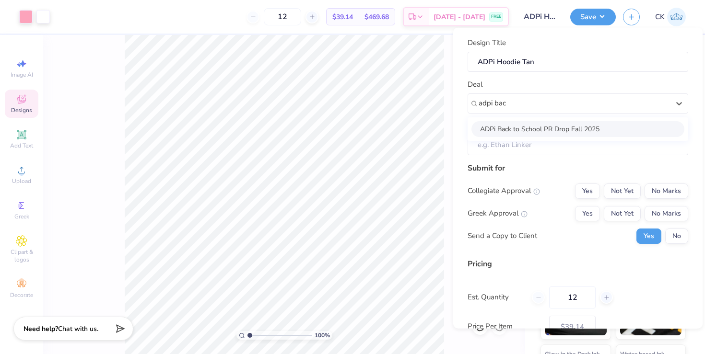
click at [529, 136] on div "ADPi Back to School PR Drop Fall 2025" at bounding box center [577, 129] width 213 height 16
type input "adpi bac"
type input "[PERSON_NAME]"
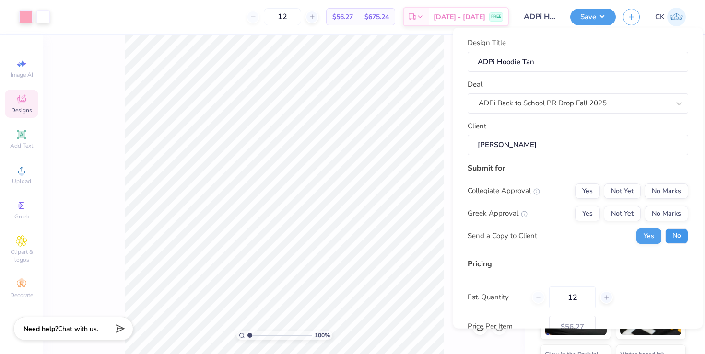
click at [669, 234] on button "No" at bounding box center [676, 235] width 23 height 15
click at [577, 201] on div "Collegiate Approval Yes Not Yet No Marks Greek Approval Yes Not Yet No Marks Se…" at bounding box center [578, 213] width 221 height 60
click at [577, 204] on div "Collegiate Approval Yes Not Yet No Marks Greek Approval Yes Not Yet No Marks Se…" at bounding box center [578, 213] width 221 height 60
click at [582, 207] on button "Yes" at bounding box center [587, 213] width 25 height 15
click at [676, 190] on button "No Marks" at bounding box center [667, 190] width 44 height 15
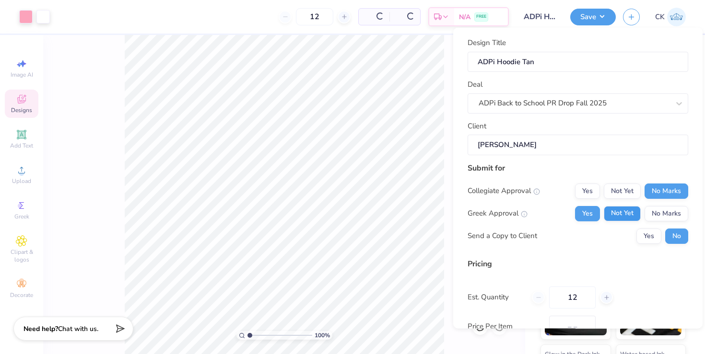
type input "$46.41"
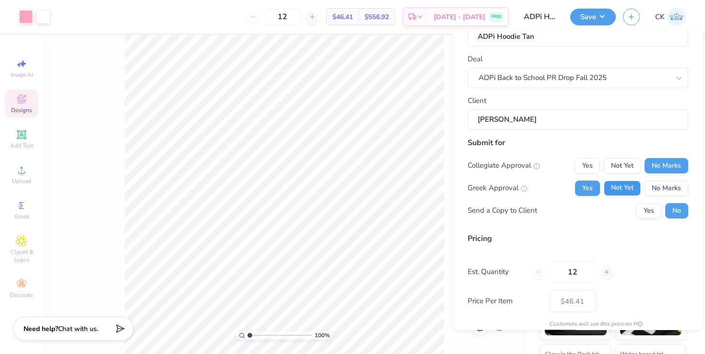
scroll to position [64, 0]
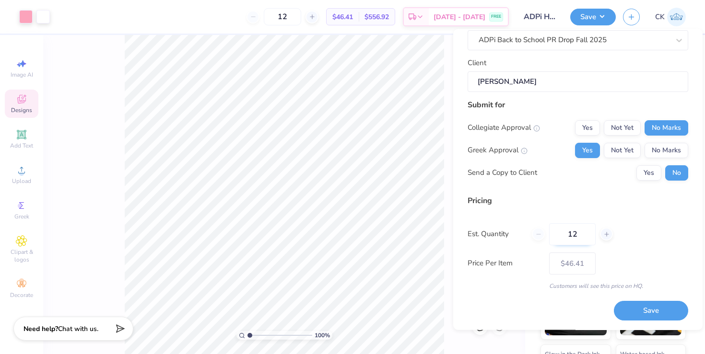
click at [584, 235] on input "12" at bounding box center [572, 234] width 47 height 22
type input "1"
type input "30"
type input "$32.47"
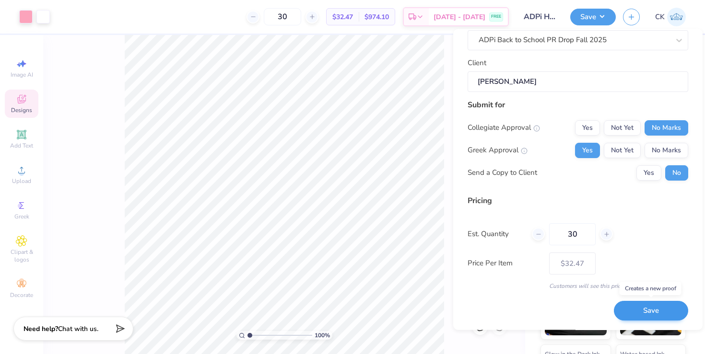
type input "30"
click at [641, 310] on button "Save" at bounding box center [651, 312] width 74 height 20
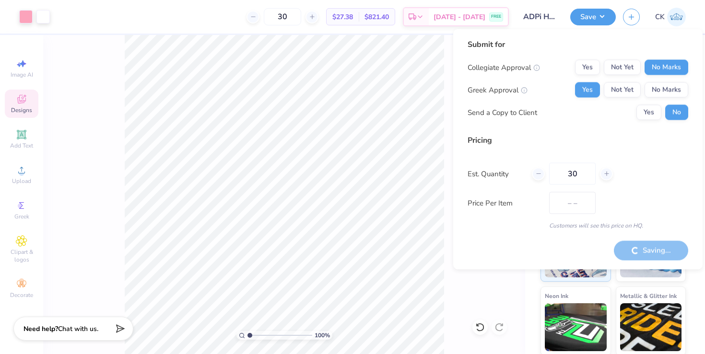
type input "$32.47"
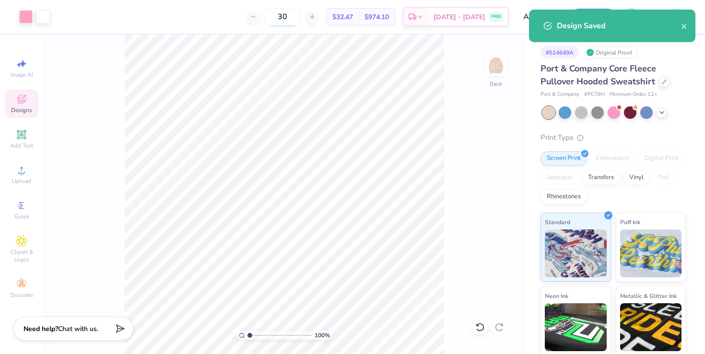
click at [301, 16] on input "30" at bounding box center [282, 16] width 37 height 17
type input "3"
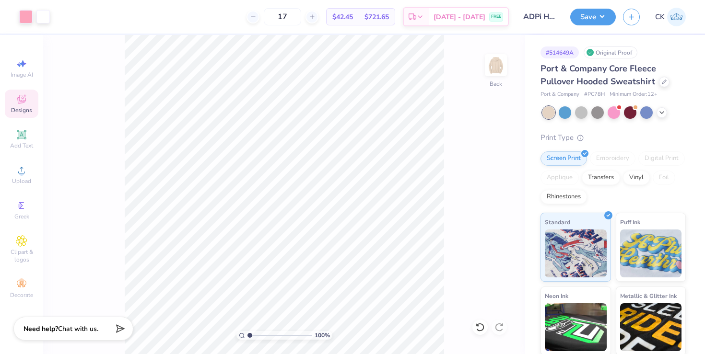
type input "17"
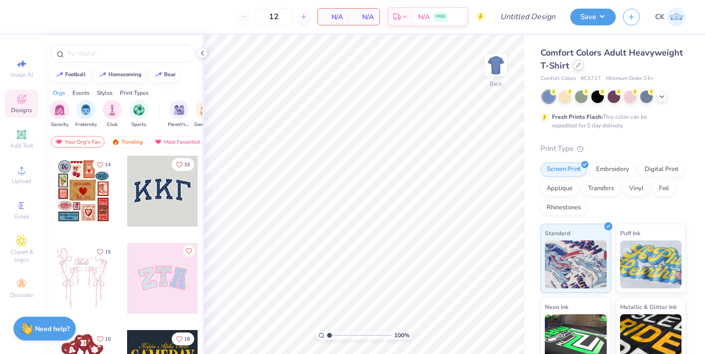
click at [576, 67] on icon at bounding box center [578, 65] width 5 height 5
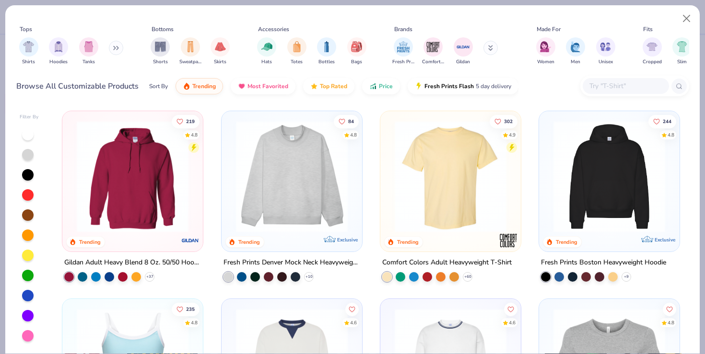
click at [596, 82] on input "text" at bounding box center [625, 86] width 74 height 11
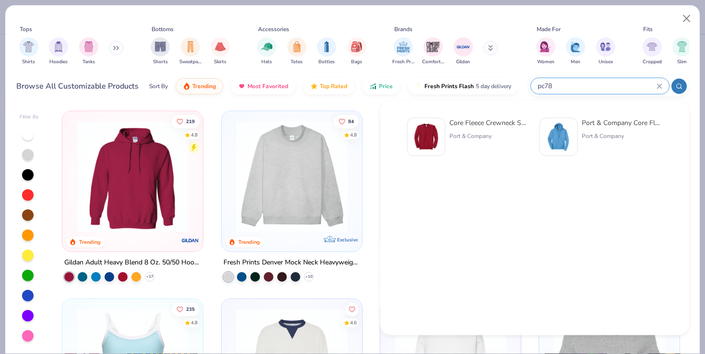
type input "pc78"
click at [571, 137] on img at bounding box center [559, 137] width 30 height 30
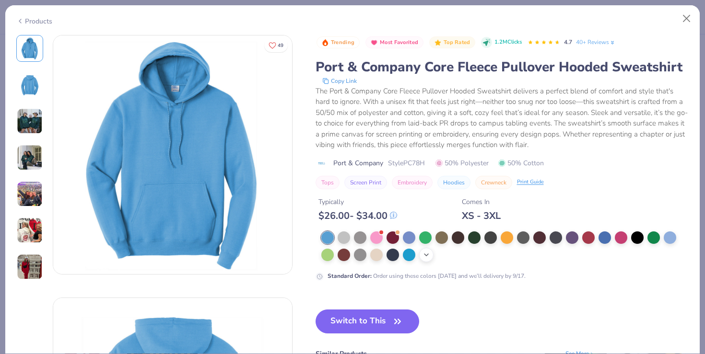
click at [429, 253] on icon at bounding box center [427, 255] width 8 height 8
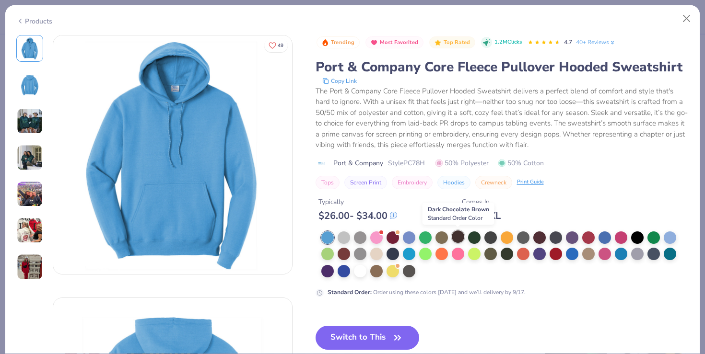
click at [458, 240] on div at bounding box center [458, 237] width 12 height 12
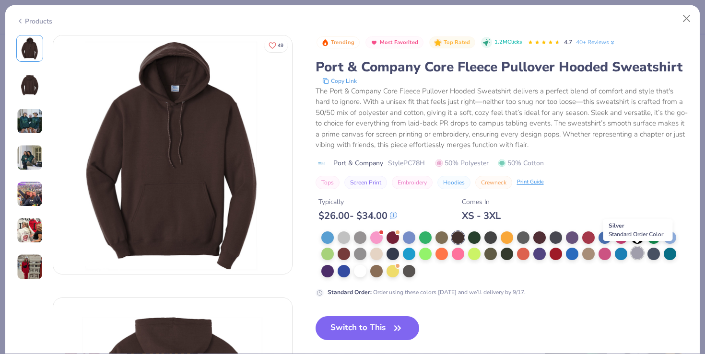
click at [639, 254] on div at bounding box center [637, 253] width 12 height 12
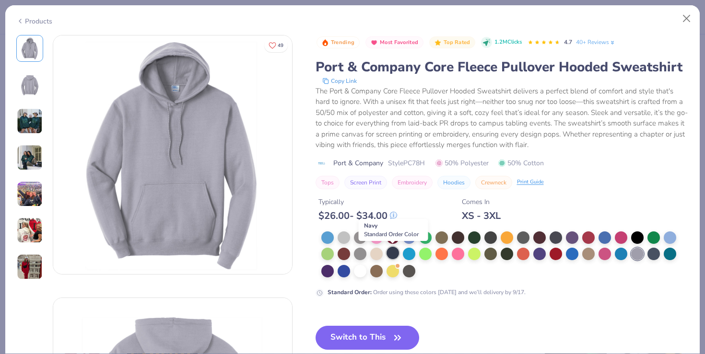
click at [396, 254] on div at bounding box center [393, 253] width 12 height 12
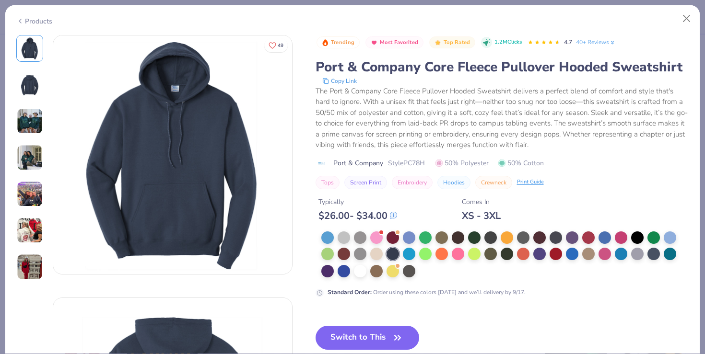
scroll to position [19, 0]
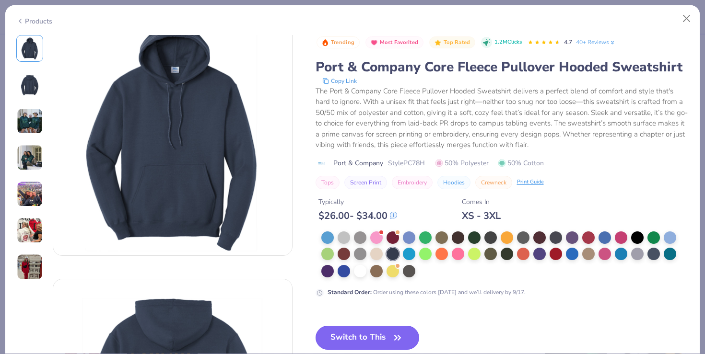
click at [384, 336] on button "Switch to This" at bounding box center [368, 338] width 104 height 24
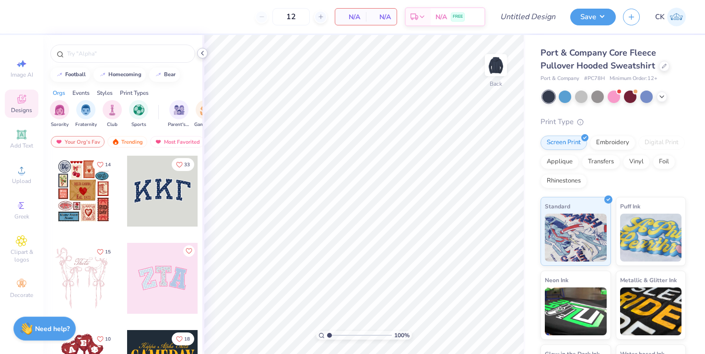
click at [204, 54] on icon at bounding box center [203, 53] width 8 height 8
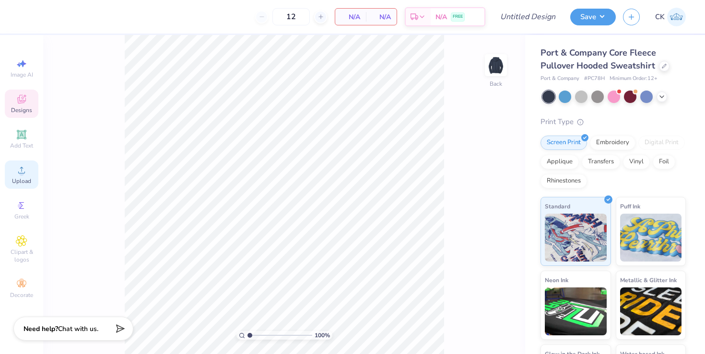
click at [22, 171] on icon at bounding box center [21, 170] width 7 height 7
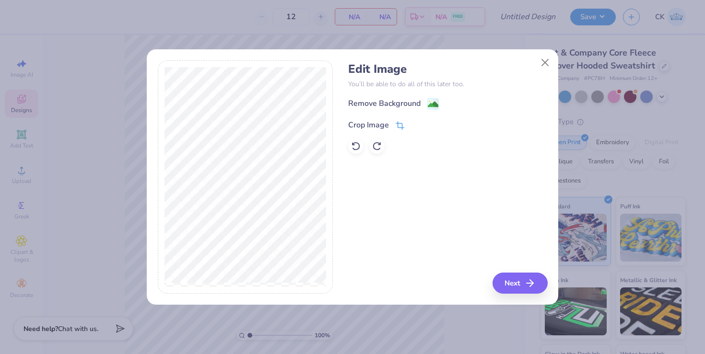
click at [384, 125] on div "Crop Image" at bounding box center [368, 125] width 41 height 12
click at [399, 98] on div "Remove Background Crop Image" at bounding box center [447, 126] width 199 height 56
click at [421, 117] on div "Remove Background Crop Image" at bounding box center [447, 126] width 199 height 56
click at [429, 125] on line at bounding box center [430, 124] width 3 height 3
click at [397, 99] on div "Remove Background" at bounding box center [384, 105] width 72 height 12
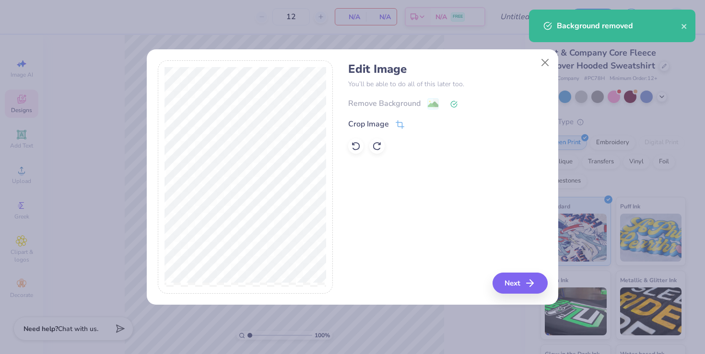
click at [527, 272] on div "Edit Image You’ll be able to do all of this later too. Remove Background Crop I…" at bounding box center [447, 177] width 199 height 234
click at [515, 281] on button "Next" at bounding box center [521, 283] width 55 height 21
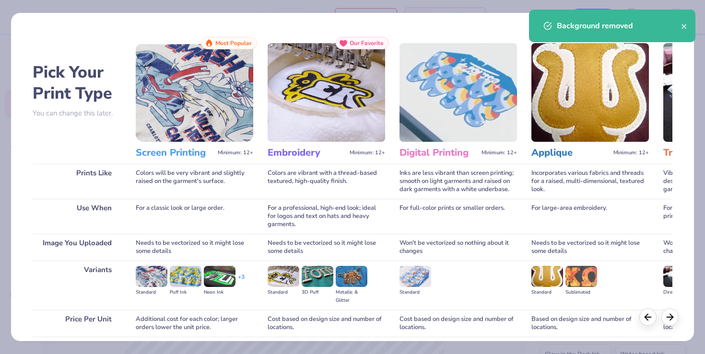
scroll to position [76, 0]
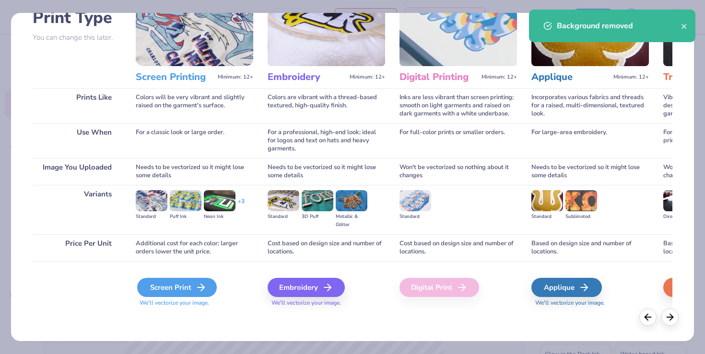
click at [177, 293] on div "Screen Print" at bounding box center [177, 287] width 80 height 19
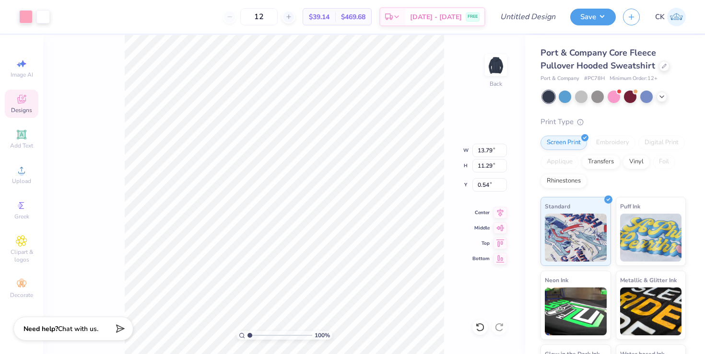
type input "13.79"
type input "11.29"
type input "0.86"
type input "12.96"
type input "10.60"
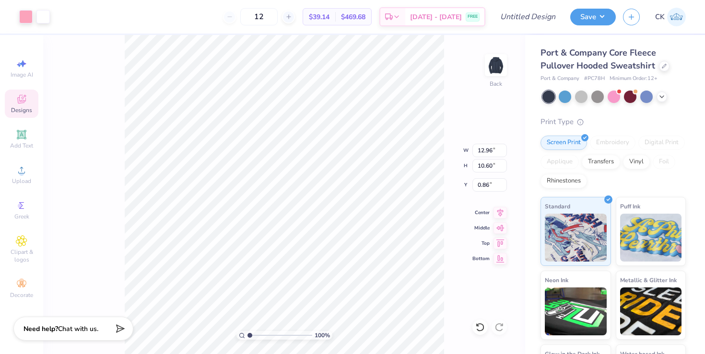
type input "1.20"
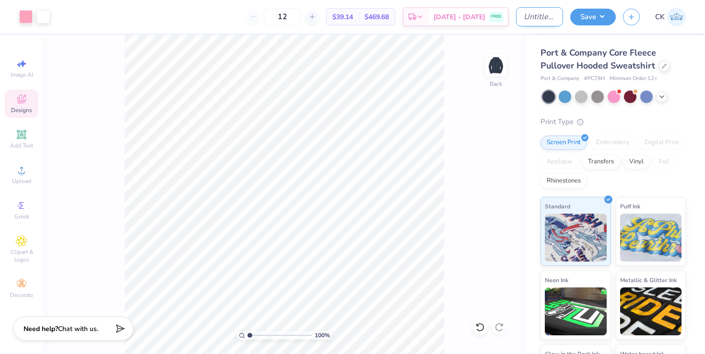
click at [525, 20] on input "Design Title" at bounding box center [539, 16] width 47 height 19
type input "ADPi Hoodie Navy"
click at [577, 20] on button "Save" at bounding box center [593, 15] width 46 height 17
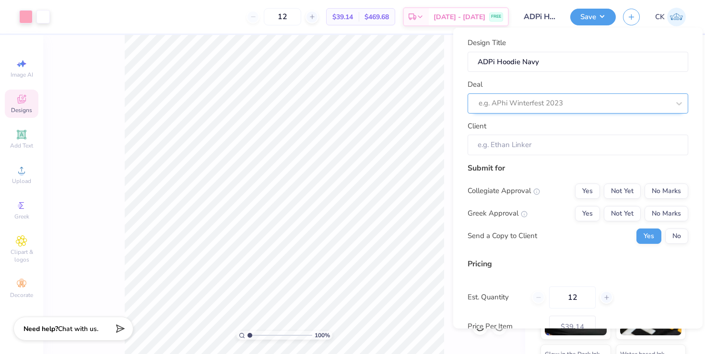
click at [560, 101] on div at bounding box center [574, 103] width 191 height 13
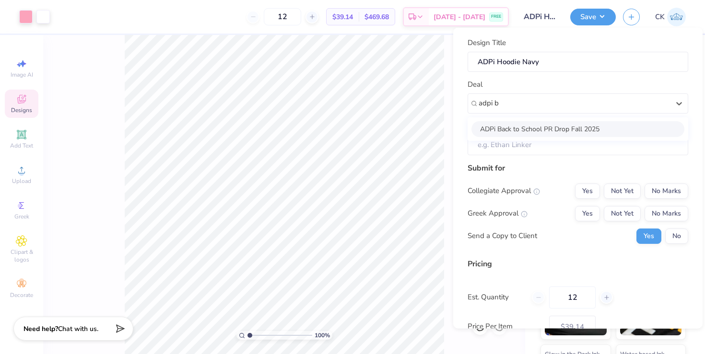
click at [552, 129] on div "ADPi Back to School PR Drop Fall 2025" at bounding box center [577, 129] width 213 height 16
type input "adpi b"
type input "[PERSON_NAME]"
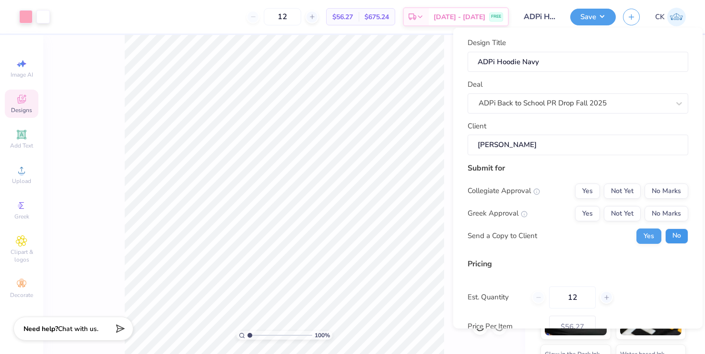
click at [672, 231] on button "No" at bounding box center [676, 235] width 23 height 15
click at [589, 220] on button "Yes" at bounding box center [587, 213] width 25 height 15
click at [675, 196] on button "No Marks" at bounding box center [667, 190] width 44 height 15
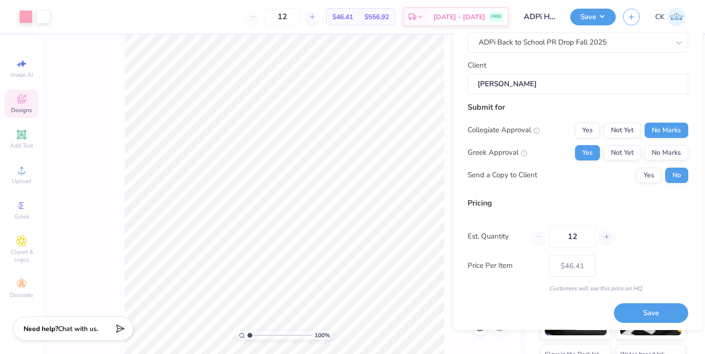
scroll to position [64, 0]
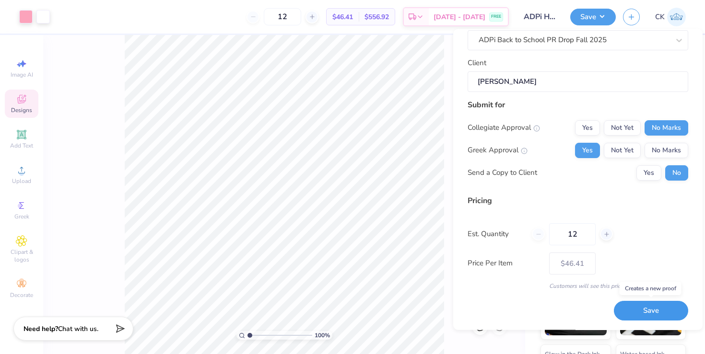
click at [645, 318] on button "Save" at bounding box center [651, 312] width 74 height 20
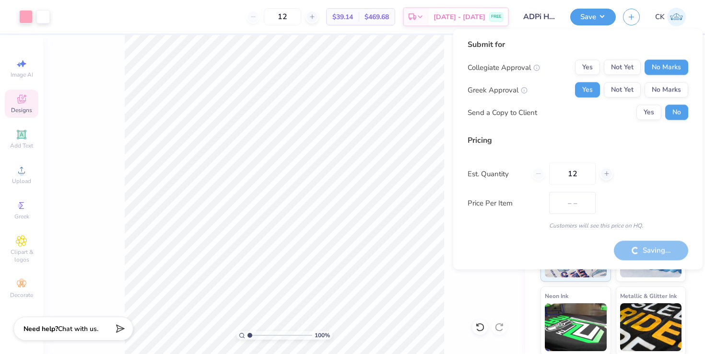
type input "$46.41"
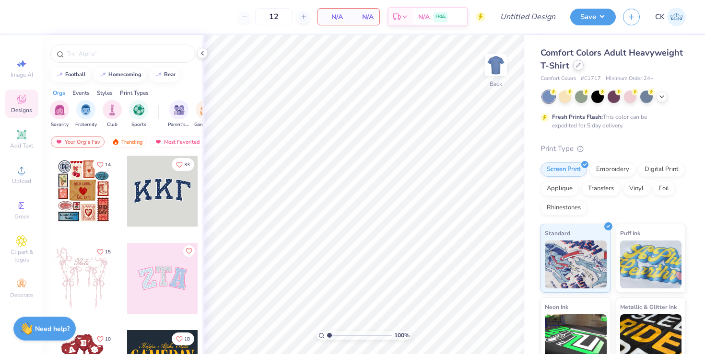
click at [577, 66] on icon at bounding box center [578, 65] width 4 height 4
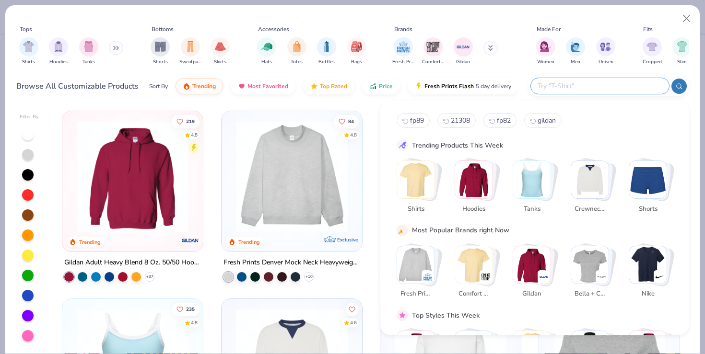
click at [608, 83] on input "text" at bounding box center [600, 86] width 126 height 11
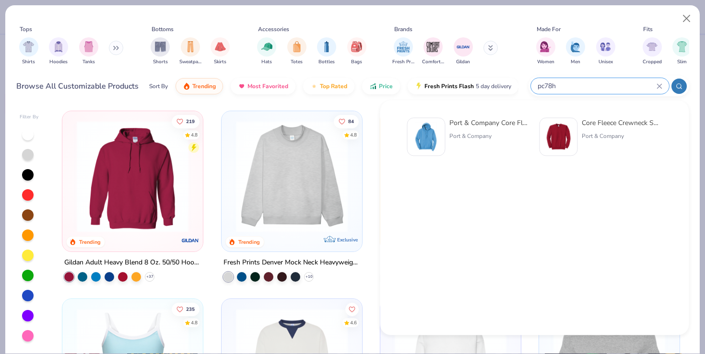
type input "pc78h"
click at [548, 130] on img at bounding box center [559, 137] width 30 height 30
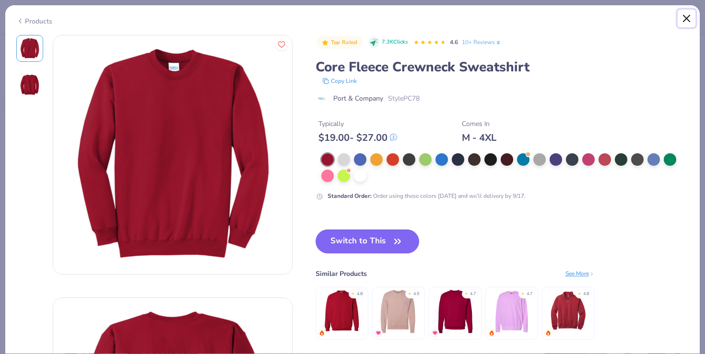
click at [686, 25] on button "Close" at bounding box center [687, 19] width 18 height 18
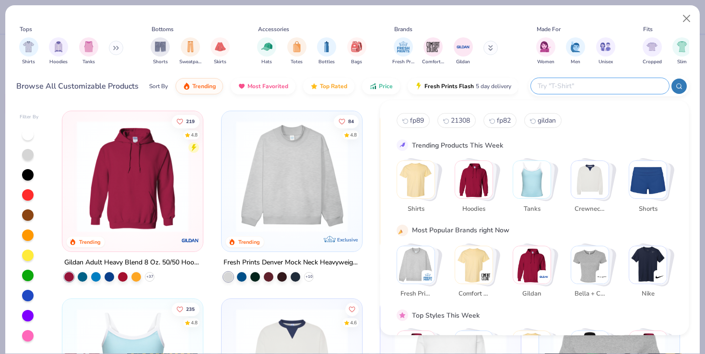
click at [607, 83] on input "text" at bounding box center [600, 86] width 126 height 11
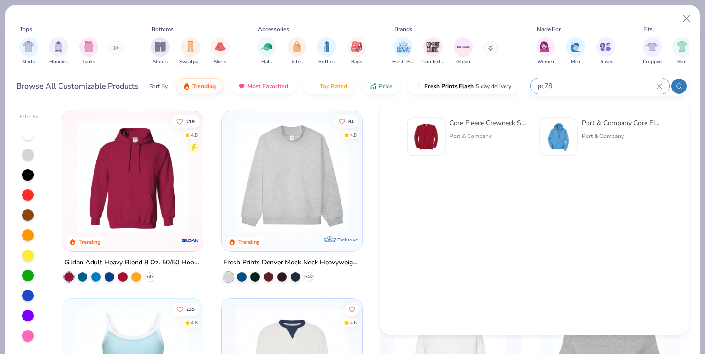
type input "pc78"
click at [426, 152] on div at bounding box center [426, 137] width 38 height 38
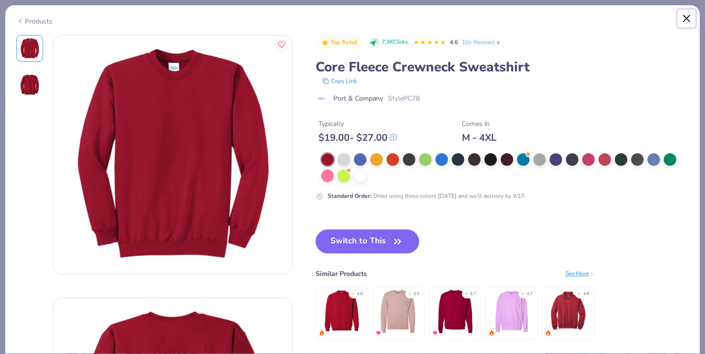
click at [683, 23] on button "Close" at bounding box center [687, 19] width 18 height 18
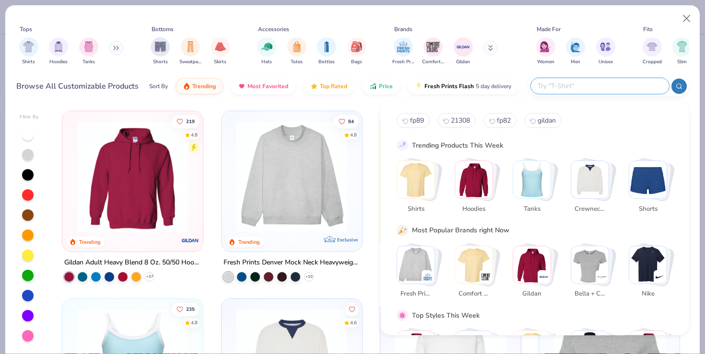
click at [616, 84] on input "text" at bounding box center [600, 86] width 126 height 11
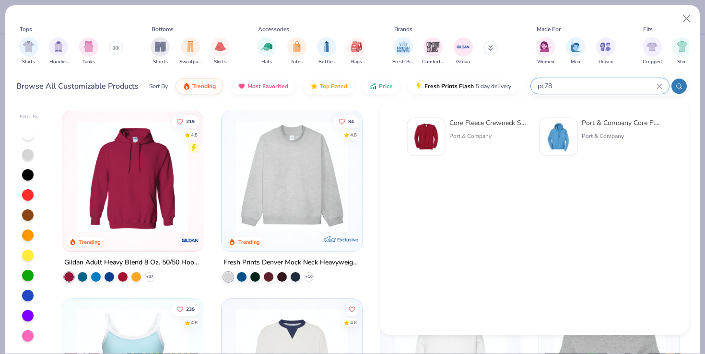
type input "pc78"
click at [544, 147] on img at bounding box center [559, 137] width 30 height 30
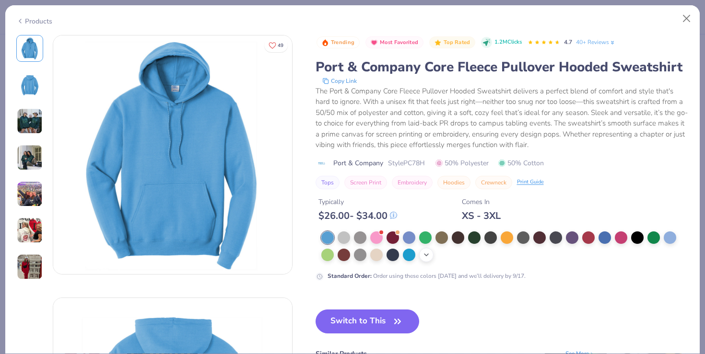
click at [423, 256] on icon at bounding box center [427, 255] width 8 height 8
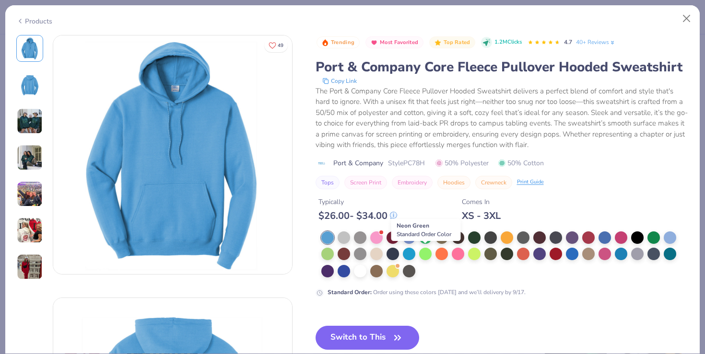
scroll to position [5, 0]
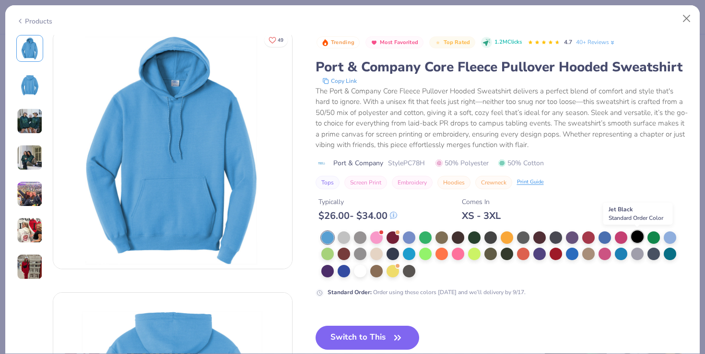
click at [639, 239] on div at bounding box center [637, 237] width 12 height 12
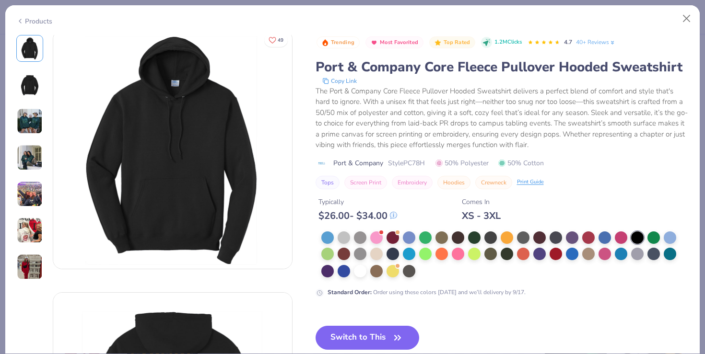
scroll to position [47, 0]
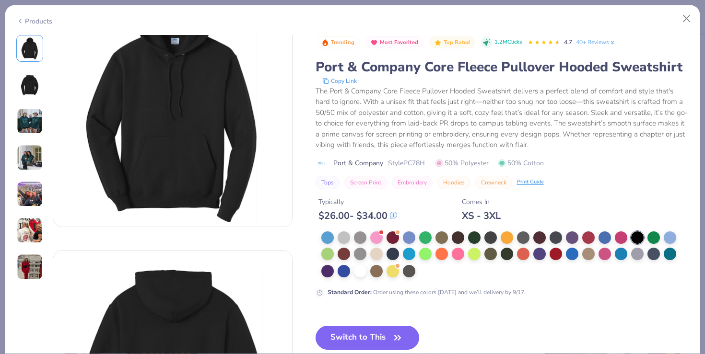
click at [388, 329] on button "Switch to This" at bounding box center [368, 338] width 104 height 24
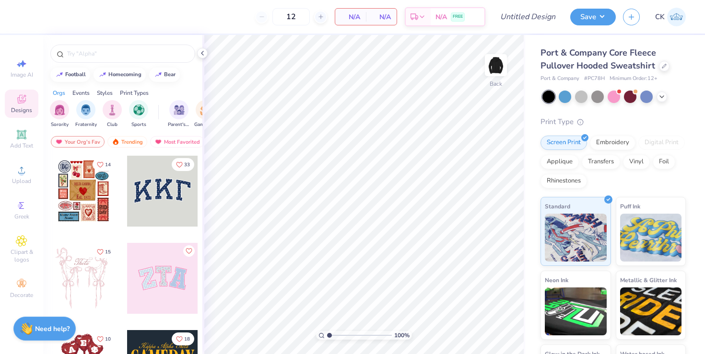
click at [4, 188] on div "Image AI Designs Add Text Upload Greek Clipart & logos Decorate" at bounding box center [21, 194] width 43 height 319
click at [24, 176] on div "Upload" at bounding box center [22, 175] width 34 height 28
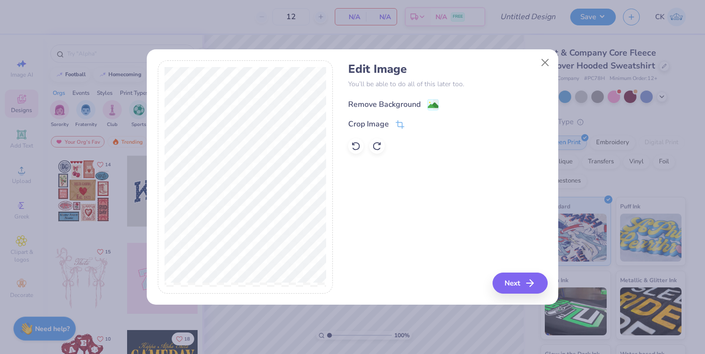
click at [407, 98] on div "Remove Background" at bounding box center [447, 104] width 199 height 12
click at [428, 108] on image at bounding box center [433, 105] width 11 height 11
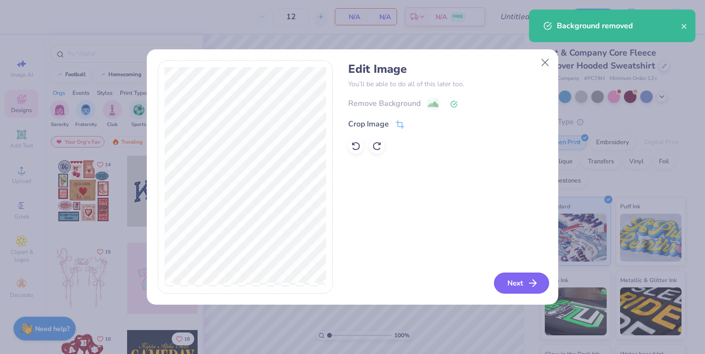
click at [524, 284] on button "Next" at bounding box center [521, 283] width 55 height 21
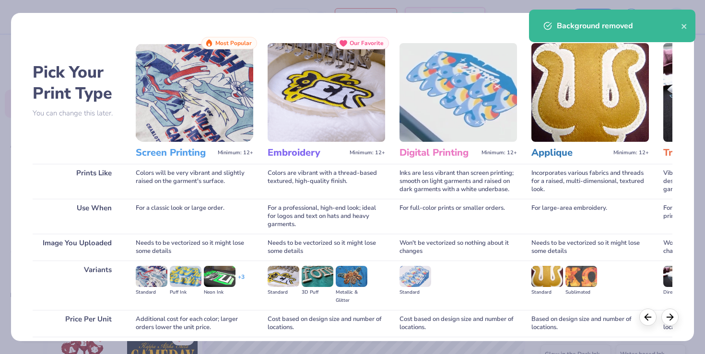
scroll to position [76, 0]
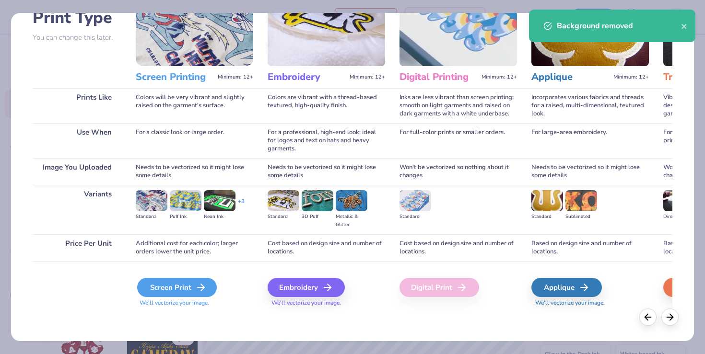
click at [198, 282] on icon at bounding box center [201, 288] width 12 height 12
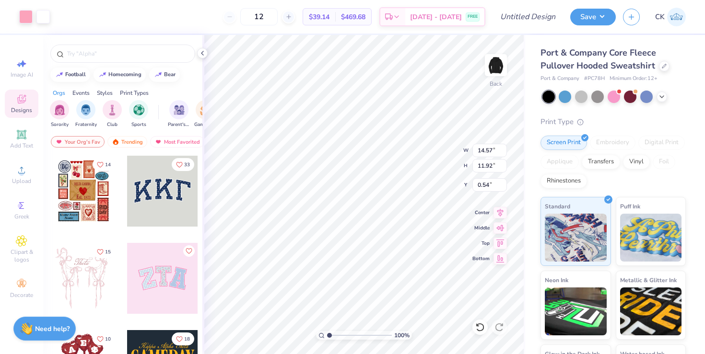
type input "14.30"
type input "11.70"
type input "0.76"
click at [202, 59] on div "100 % Back" at bounding box center [363, 194] width 323 height 319
click at [202, 54] on polyline at bounding box center [202, 53] width 2 height 4
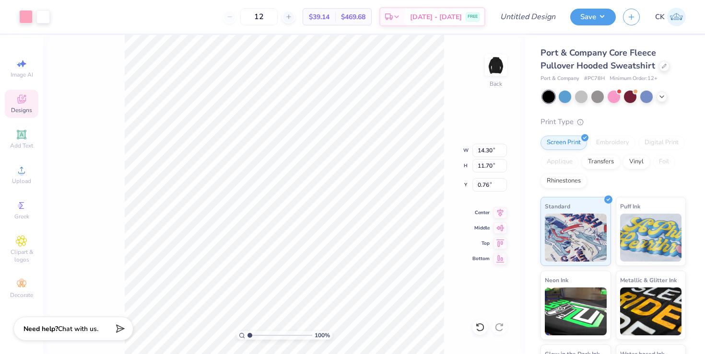
type input "0.80"
type input "13.51"
type input "11.06"
type input "0.97"
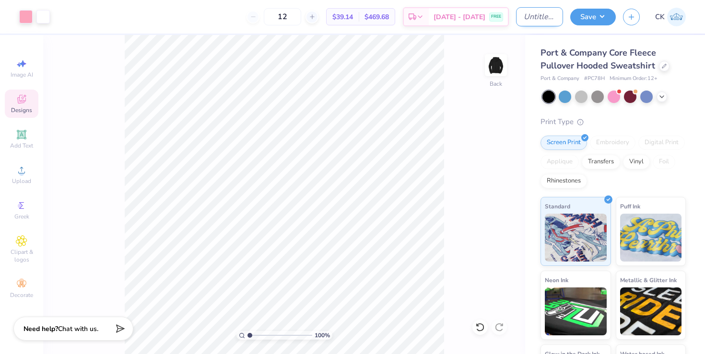
click at [534, 19] on input "Design Title" at bounding box center [539, 16] width 47 height 19
type input "ADPi Hoodie Black"
click at [595, 12] on button "Save" at bounding box center [593, 15] width 46 height 17
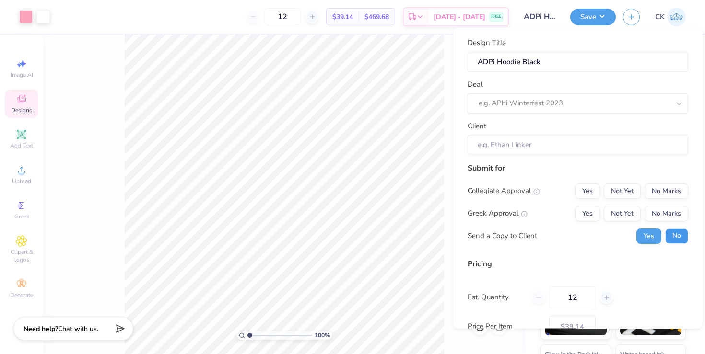
click at [676, 234] on button "No" at bounding box center [676, 235] width 23 height 15
click at [570, 212] on div "Greek Approval Yes Not Yet No Marks" at bounding box center [578, 213] width 221 height 15
click at [589, 212] on button "Yes" at bounding box center [587, 213] width 25 height 15
click at [669, 187] on button "No Marks" at bounding box center [667, 190] width 44 height 15
type input "$39.14"
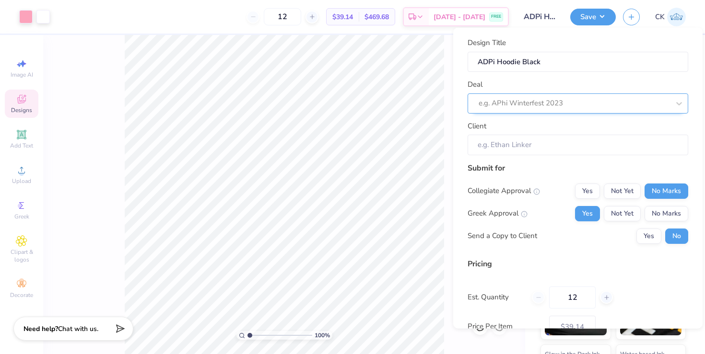
click at [549, 108] on div at bounding box center [574, 103] width 191 height 13
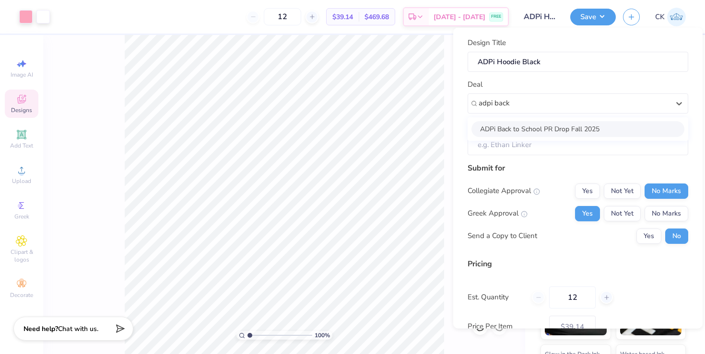
click at [526, 121] on div "ADPi Back to School PR Drop Fall 2025" at bounding box center [577, 129] width 213 height 16
type input "adpi back"
type input "[PERSON_NAME]"
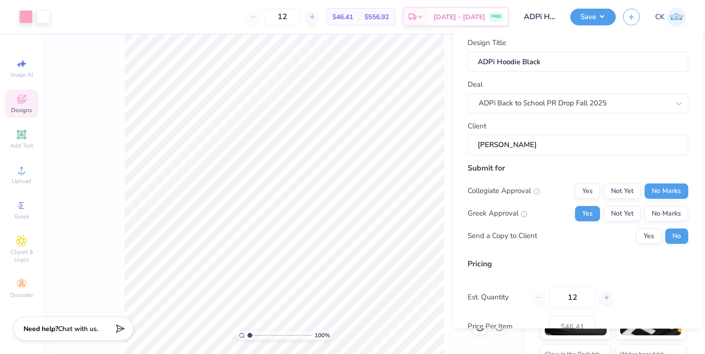
scroll to position [64, 0]
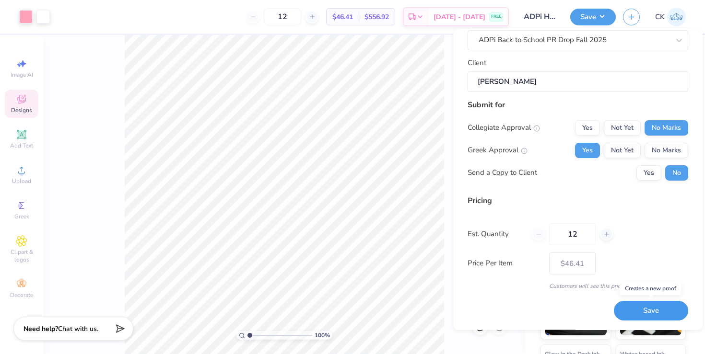
click at [642, 313] on button "Save" at bounding box center [651, 312] width 74 height 20
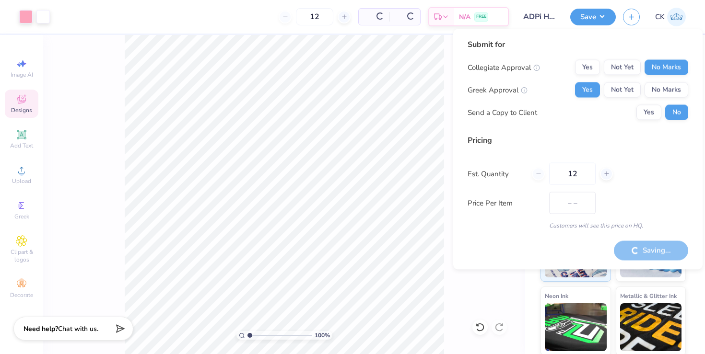
type input "$46.41"
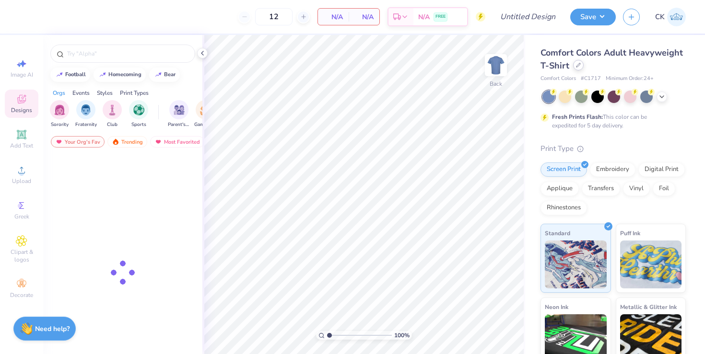
click at [576, 62] on div at bounding box center [578, 65] width 11 height 11
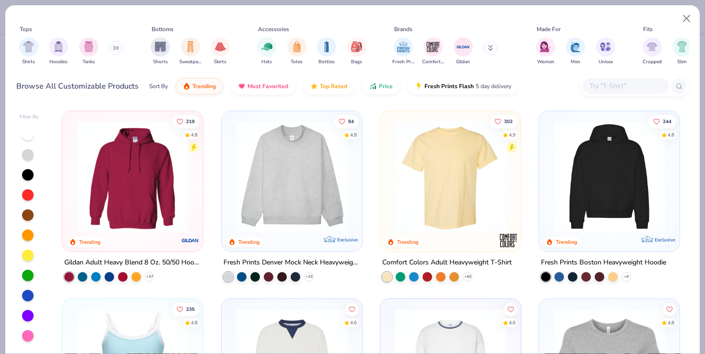
click at [599, 82] on input "text" at bounding box center [625, 86] width 74 height 11
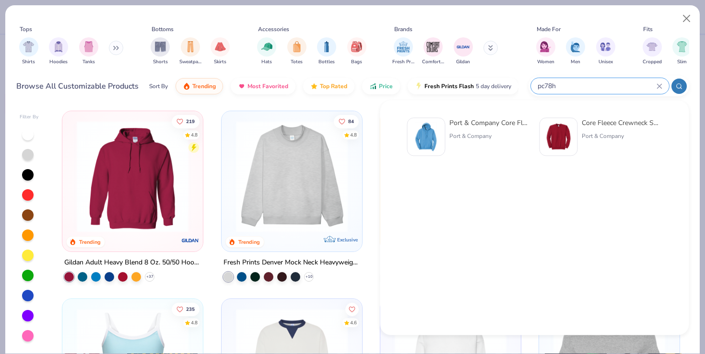
type input "pc78h"
click at [422, 130] on img at bounding box center [426, 137] width 30 height 30
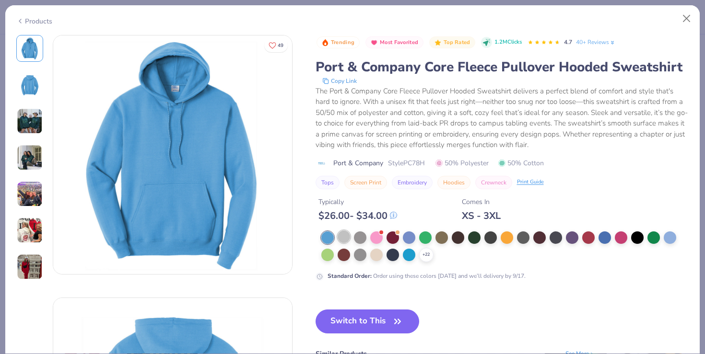
click at [343, 239] on div at bounding box center [344, 237] width 12 height 12
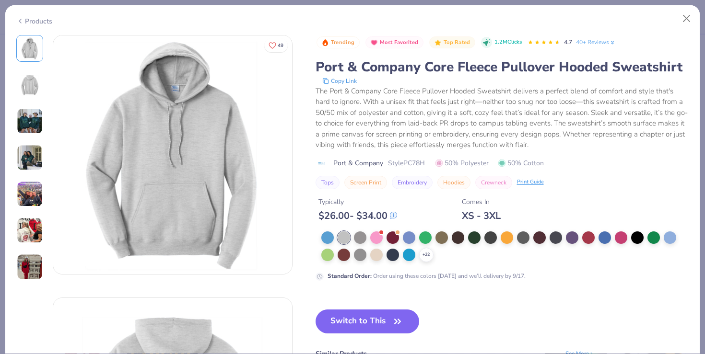
scroll to position [12, 0]
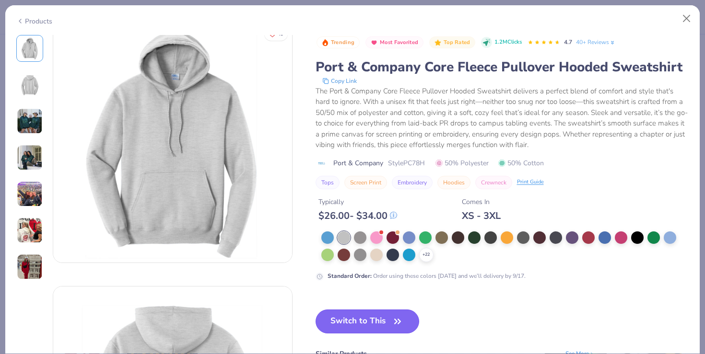
click at [393, 322] on icon "button" at bounding box center [397, 321] width 13 height 13
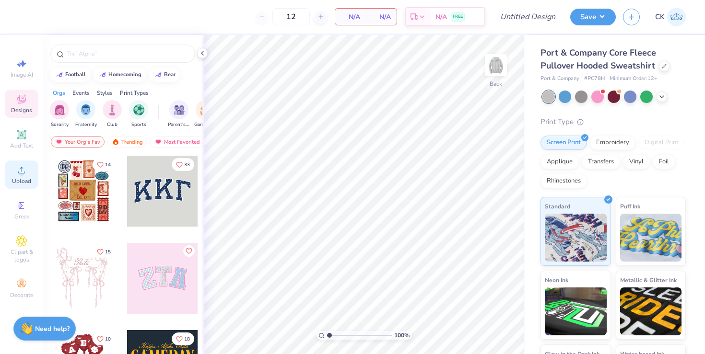
click at [16, 172] on icon at bounding box center [22, 170] width 12 height 12
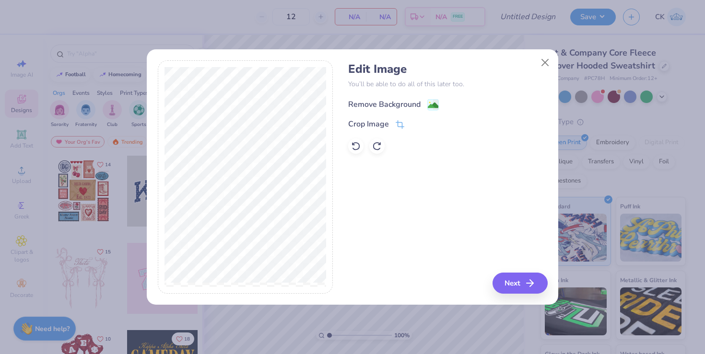
click at [380, 107] on div "Remove Background" at bounding box center [384, 105] width 72 height 12
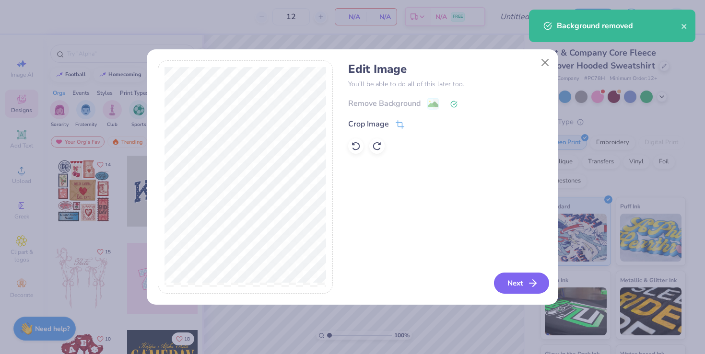
click at [526, 284] on button "Next" at bounding box center [521, 283] width 55 height 21
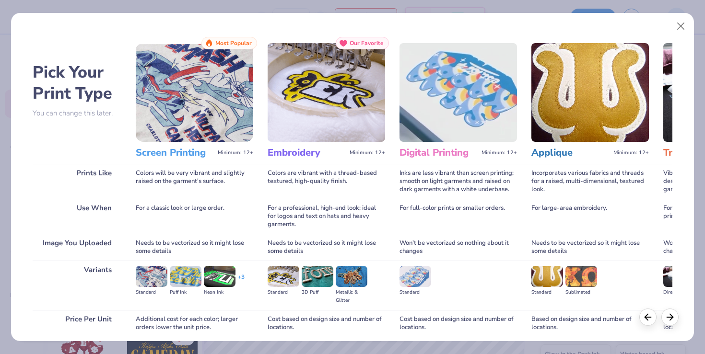
scroll to position [76, 0]
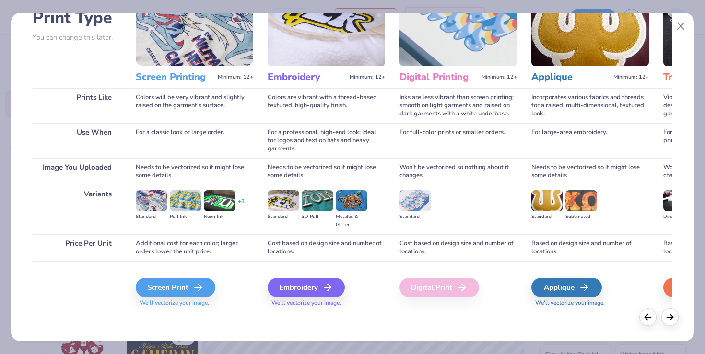
click at [183, 271] on div "Screen Print We'll vectorize your image." at bounding box center [194, 286] width 117 height 51
click at [181, 291] on div "Screen Print" at bounding box center [177, 287] width 80 height 19
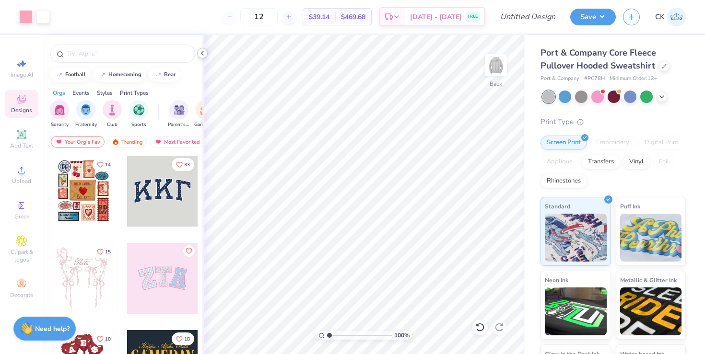
click at [203, 56] on icon at bounding box center [203, 53] width 8 height 8
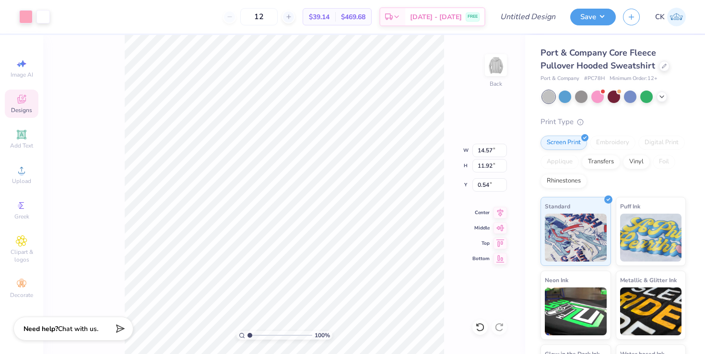
type input "13.91"
type input "11.38"
type input "0.50"
click at [435, 142] on div "100 % Back W 13.91 13.91 " H 11.38 11.38 " Y 0.50 0.50 " Center Middle Top Bott…" at bounding box center [284, 194] width 482 height 319
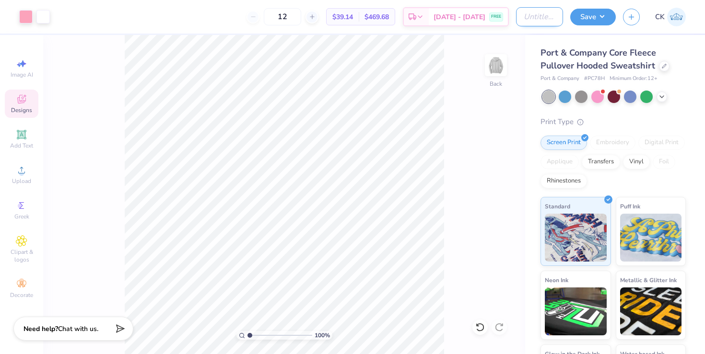
click at [524, 19] on input "Design Title" at bounding box center [539, 16] width 47 height 19
type input "ADPi Hoodie Gray"
click at [580, 19] on button "Save" at bounding box center [593, 15] width 46 height 17
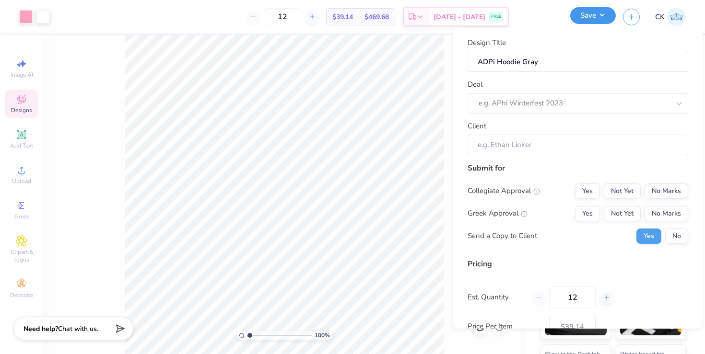
scroll to position [0, 0]
click at [681, 235] on button "No" at bounding box center [676, 235] width 23 height 15
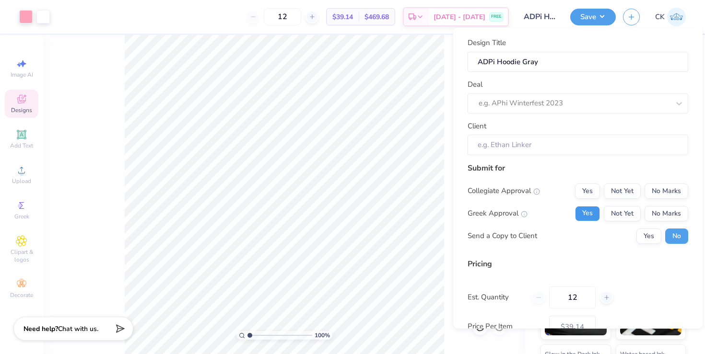
click at [591, 209] on button "Yes" at bounding box center [587, 213] width 25 height 15
click at [681, 183] on button "No Marks" at bounding box center [667, 190] width 44 height 15
type input "$39.14"
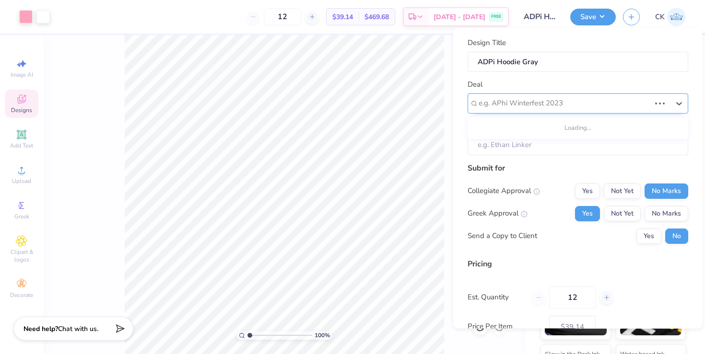
click at [566, 111] on div "e.g. APhi Winterfest 2023" at bounding box center [578, 103] width 221 height 20
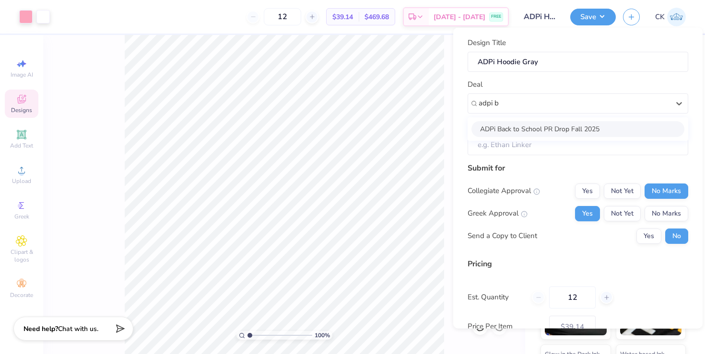
click at [542, 129] on div "ADPi Back to School PR Drop Fall 2025" at bounding box center [577, 129] width 213 height 16
type input "adpi b"
type input "[PERSON_NAME]"
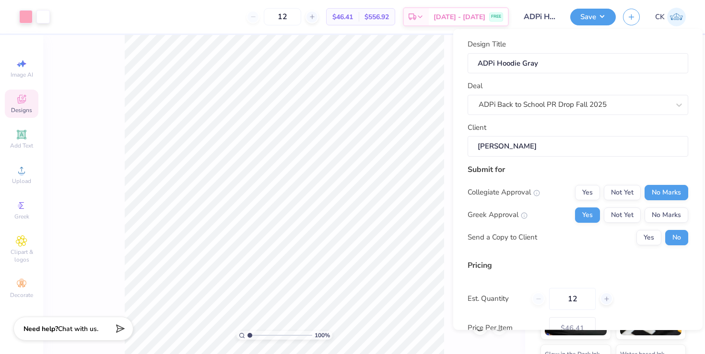
scroll to position [64, 0]
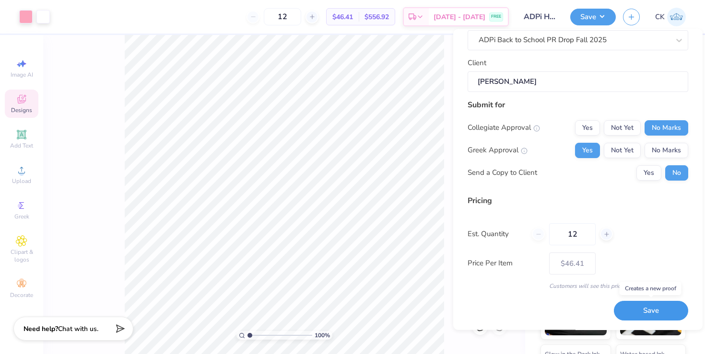
click at [657, 312] on button "Save" at bounding box center [651, 312] width 74 height 20
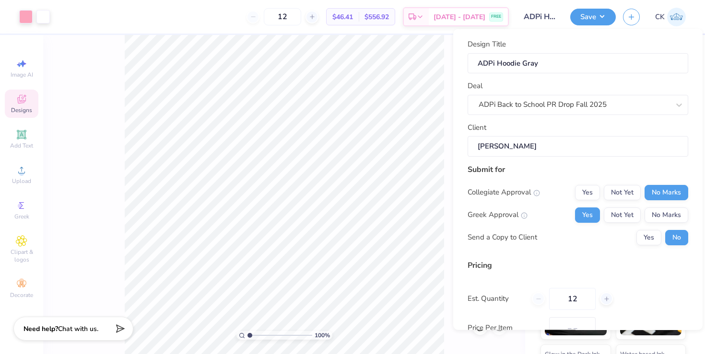
type input "$46.41"
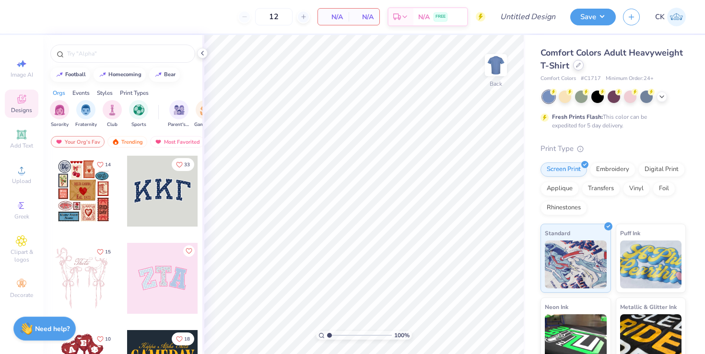
click at [577, 66] on icon at bounding box center [578, 65] width 5 height 5
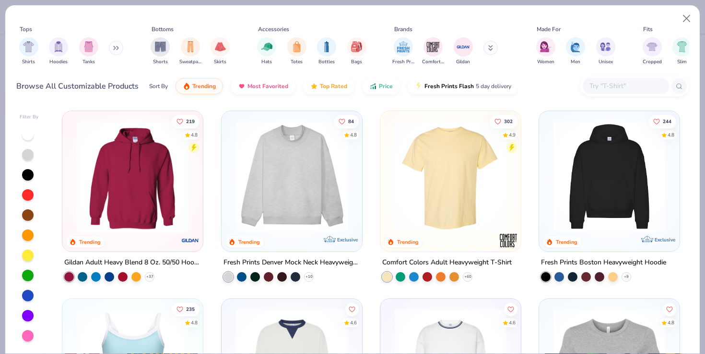
click at [599, 84] on input "text" at bounding box center [625, 86] width 74 height 11
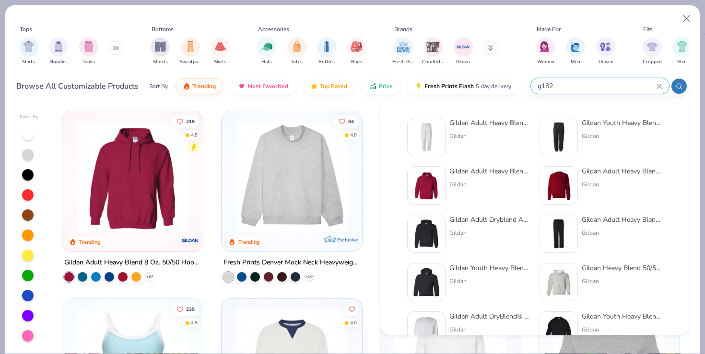
type input "g182"
click at [423, 139] on img at bounding box center [426, 137] width 30 height 30
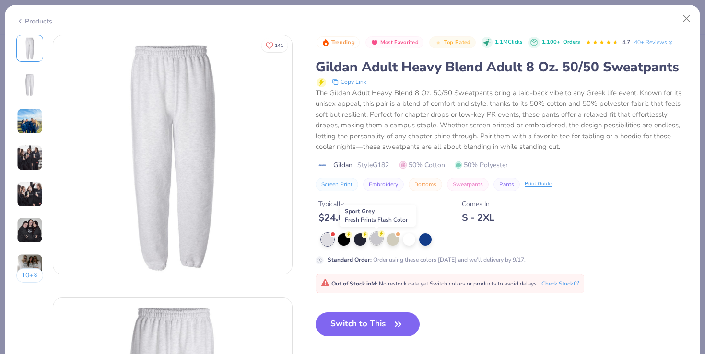
click at [373, 239] on div at bounding box center [376, 239] width 12 height 12
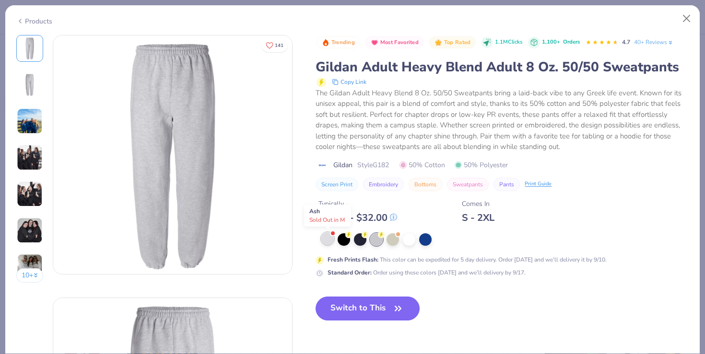
click at [331, 244] on div at bounding box center [327, 239] width 12 height 12
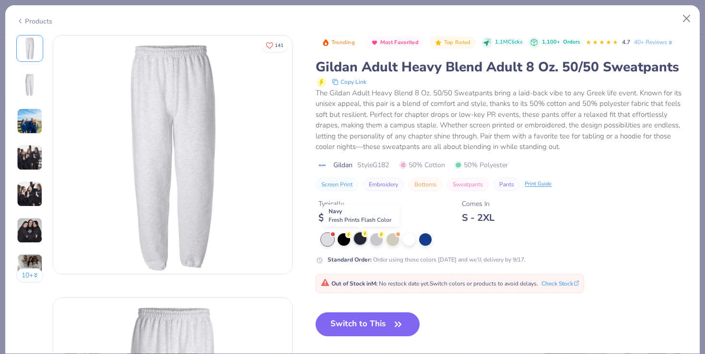
click at [362, 240] on div at bounding box center [360, 239] width 12 height 12
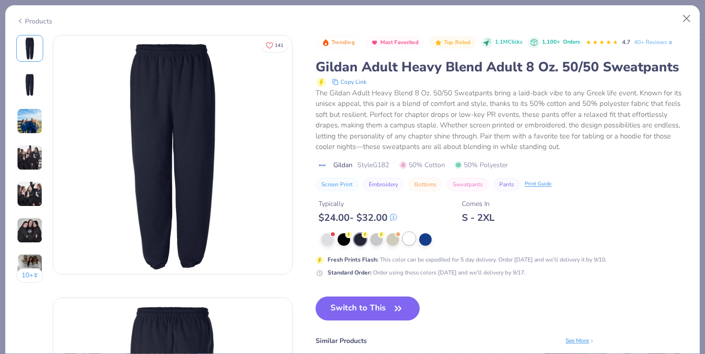
click at [411, 237] on div at bounding box center [409, 239] width 12 height 12
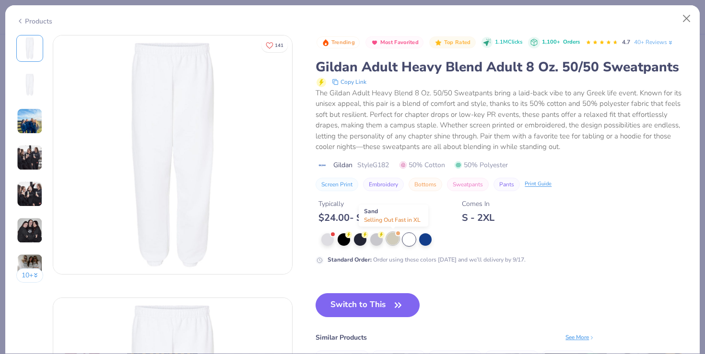
click at [396, 238] on div at bounding box center [393, 239] width 12 height 12
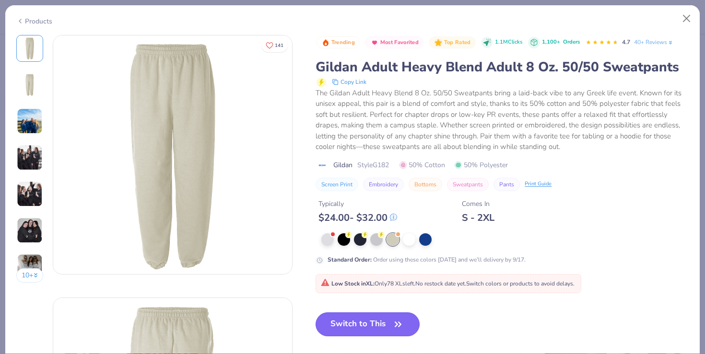
click at [355, 322] on button "Switch to This" at bounding box center [368, 325] width 104 height 24
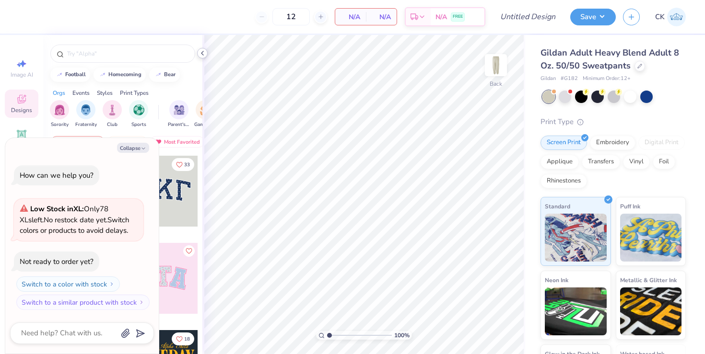
click at [202, 49] on icon at bounding box center [203, 53] width 8 height 8
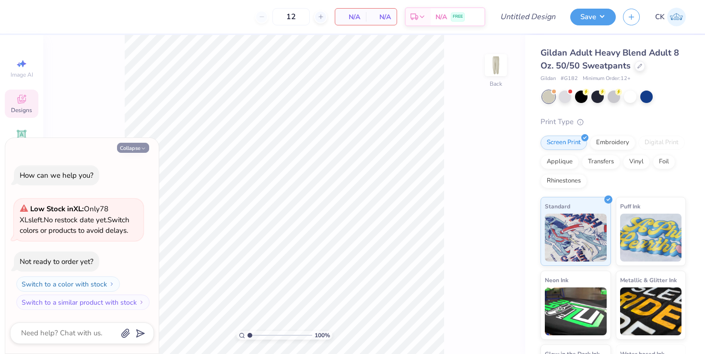
click at [136, 149] on button "Collapse" at bounding box center [133, 148] width 32 height 10
type textarea "x"
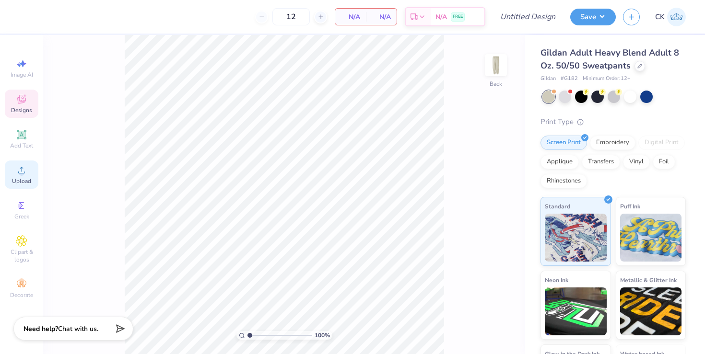
click at [16, 186] on div "Upload" at bounding box center [22, 175] width 34 height 28
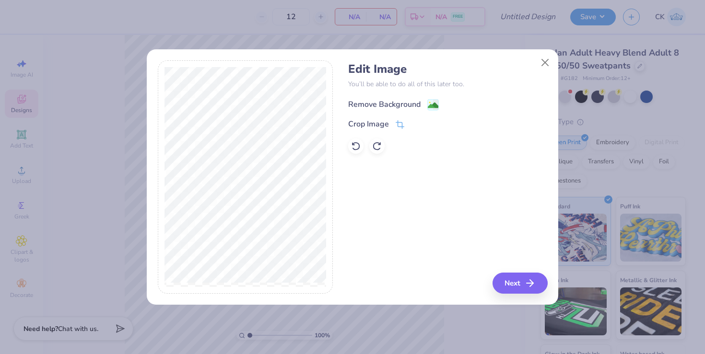
click at [380, 103] on div "Remove Background" at bounding box center [384, 105] width 72 height 12
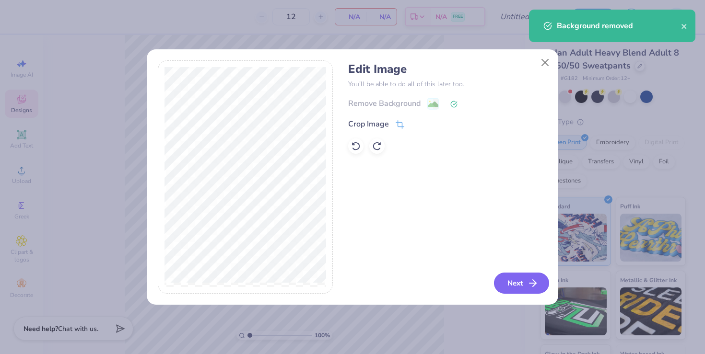
click at [516, 278] on button "Next" at bounding box center [521, 283] width 55 height 21
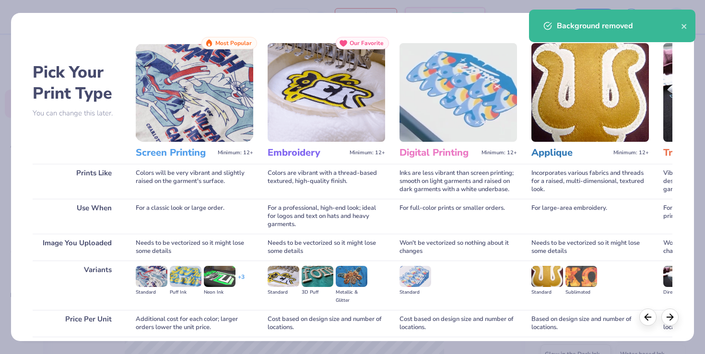
scroll to position [76, 0]
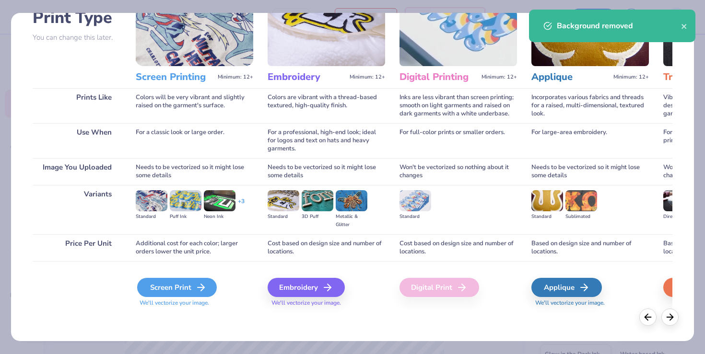
click at [184, 292] on div "Screen Print" at bounding box center [177, 287] width 80 height 19
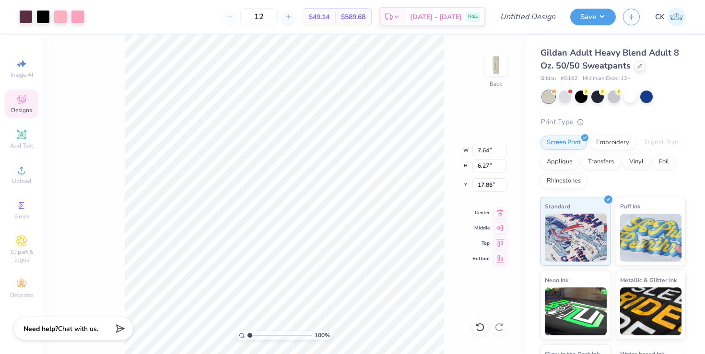
type input "3.50"
type input "5.84"
type input "4.80"
type input "1.73"
type input "3.64"
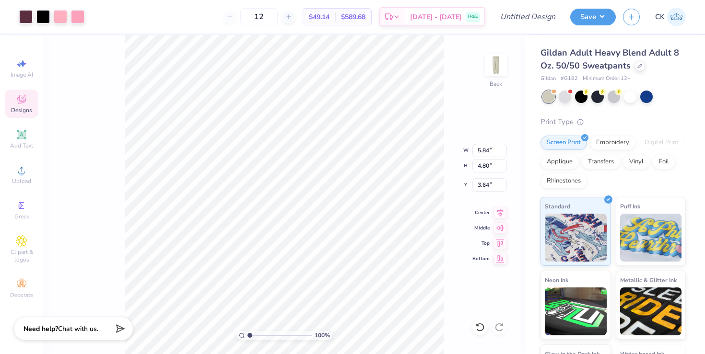
type input "5.17"
type input "4.25"
type input "3.54"
type input "6.16"
click at [24, 15] on div at bounding box center [25, 15] width 13 height 13
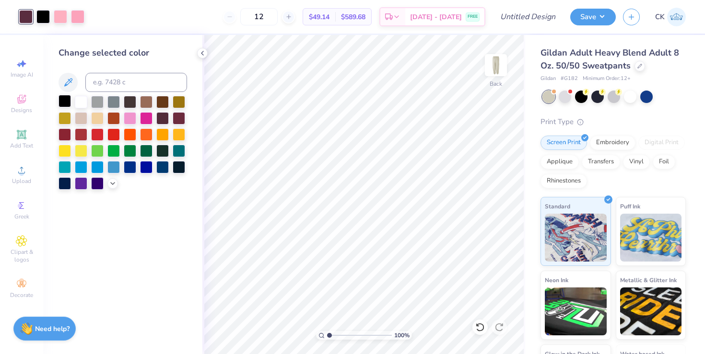
click at [63, 106] on div at bounding box center [65, 101] width 12 height 12
click at [45, 16] on div at bounding box center [42, 15] width 13 height 13
click at [110, 81] on input at bounding box center [136, 82] width 102 height 19
type input "189"
click at [202, 51] on icon at bounding box center [203, 53] width 8 height 8
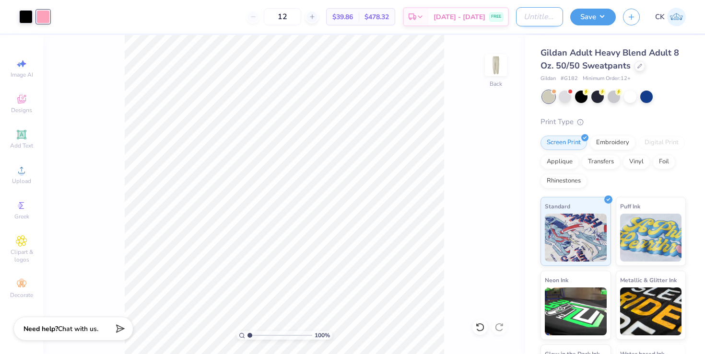
click at [530, 23] on input "Design Title" at bounding box center [539, 16] width 47 height 19
type input "ADPi Sweats Sand"
click at [603, 14] on button "Save" at bounding box center [593, 15] width 46 height 17
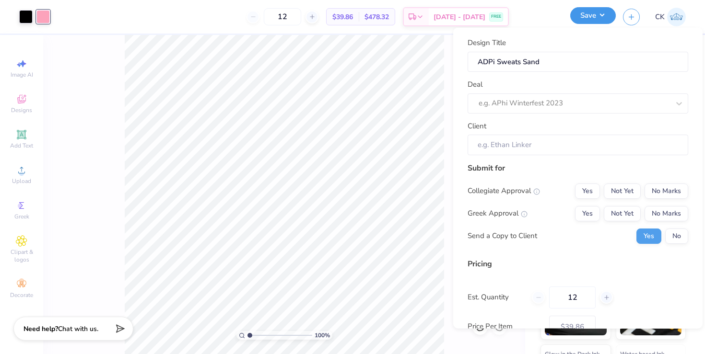
scroll to position [0, 0]
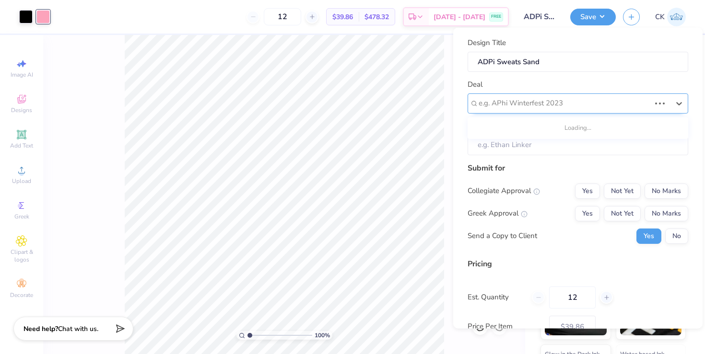
click at [552, 103] on div at bounding box center [565, 103] width 172 height 13
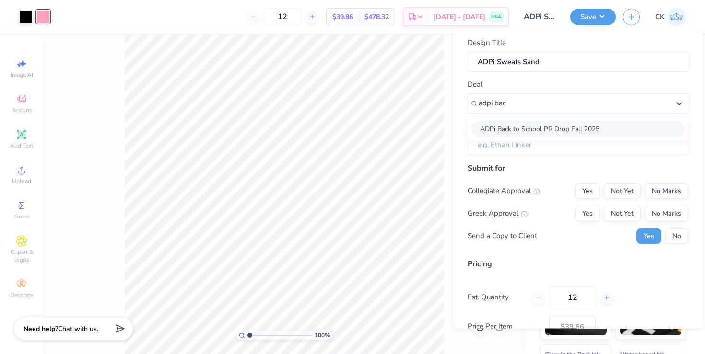
click at [542, 127] on div "ADPi Back to School PR Drop Fall 2025" at bounding box center [577, 129] width 213 height 16
type input "adpi bac"
type input "[PERSON_NAME]"
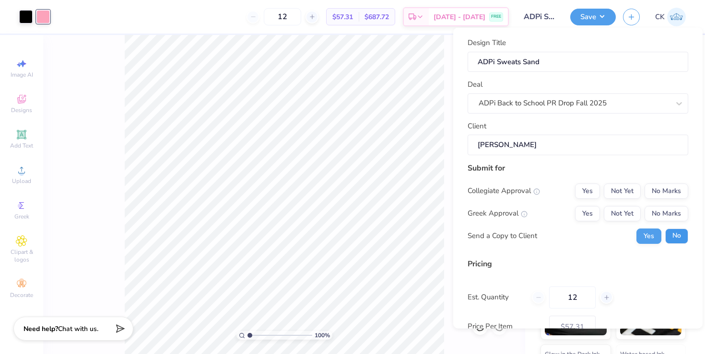
click at [678, 235] on button "No" at bounding box center [676, 235] width 23 height 15
click at [599, 213] on button "Yes" at bounding box center [587, 213] width 25 height 15
click at [674, 190] on button "No Marks" at bounding box center [667, 190] width 44 height 15
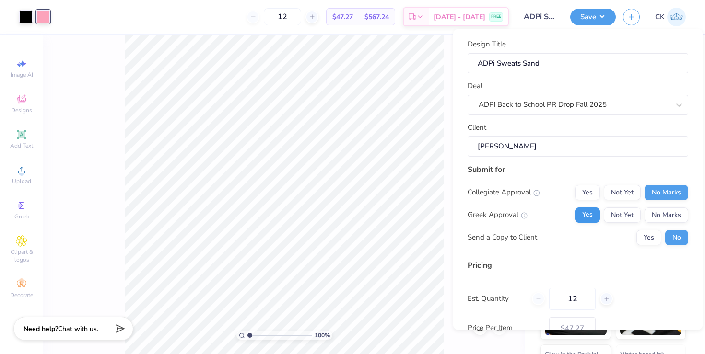
scroll to position [64, 0]
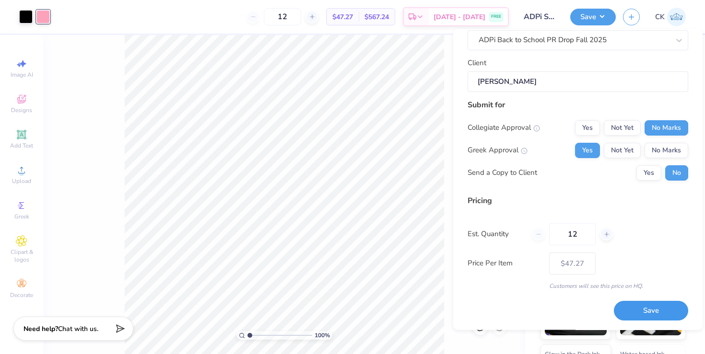
click at [660, 318] on button "Save" at bounding box center [651, 312] width 74 height 20
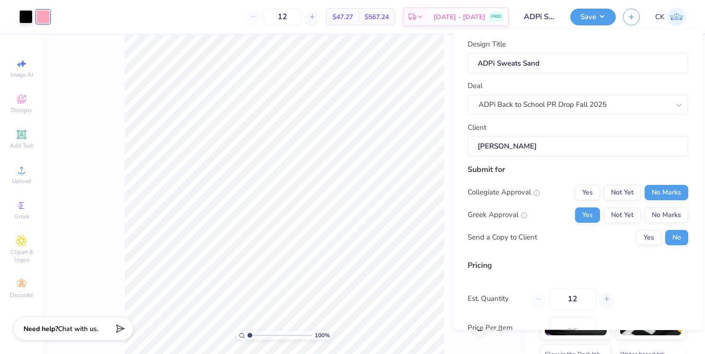
type input "$47.27"
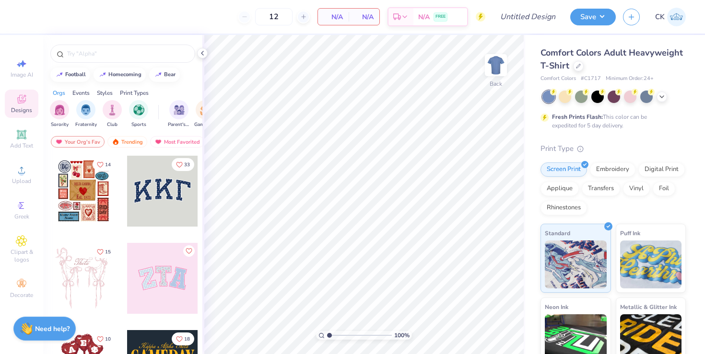
click at [583, 59] on div "Comfort Colors Adult Heavyweight T-Shirt" at bounding box center [612, 60] width 145 height 26
click at [578, 64] on icon at bounding box center [578, 65] width 5 height 5
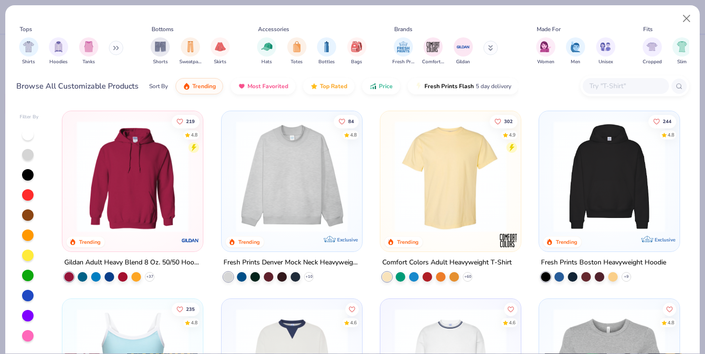
click at [624, 94] on div at bounding box center [634, 86] width 109 height 21
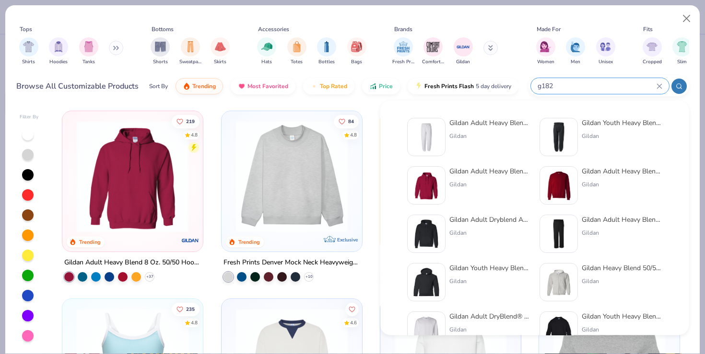
type input "g182"
click at [428, 140] on img at bounding box center [426, 137] width 30 height 30
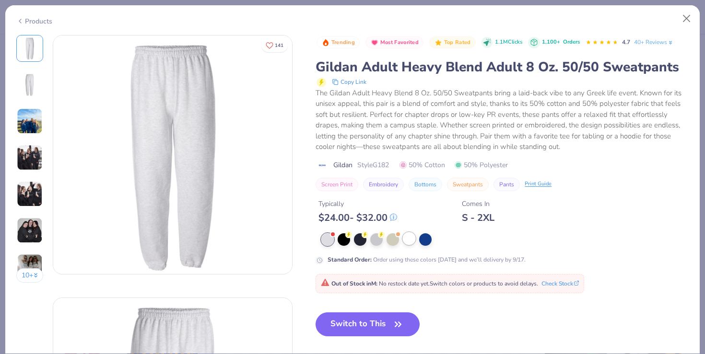
click at [409, 239] on div at bounding box center [409, 239] width 12 height 12
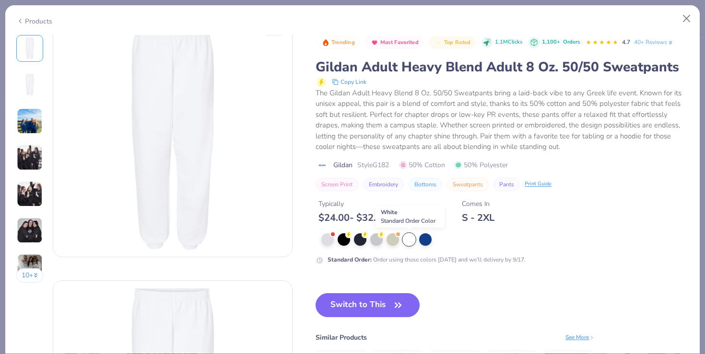
scroll to position [34, 0]
click at [376, 243] on div at bounding box center [376, 239] width 12 height 12
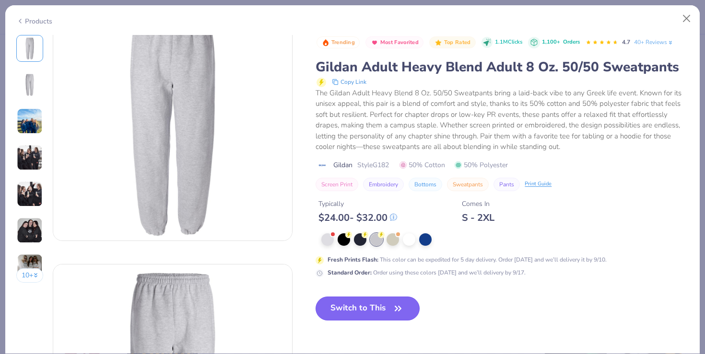
click at [366, 301] on button "Switch to This" at bounding box center [368, 309] width 104 height 24
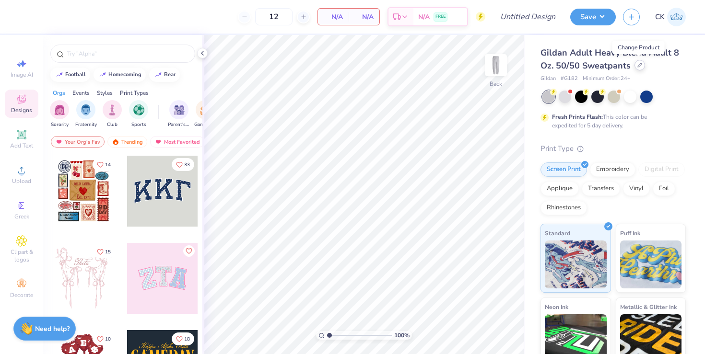
click at [640, 65] on icon at bounding box center [639, 65] width 5 height 5
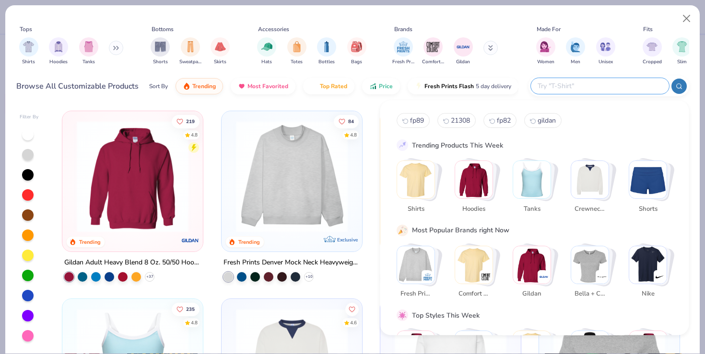
click at [610, 82] on input "text" at bounding box center [600, 86] width 126 height 11
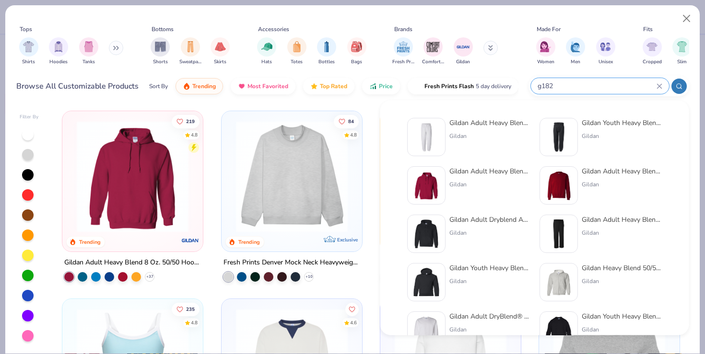
type input "g182"
click at [427, 129] on img at bounding box center [426, 137] width 30 height 30
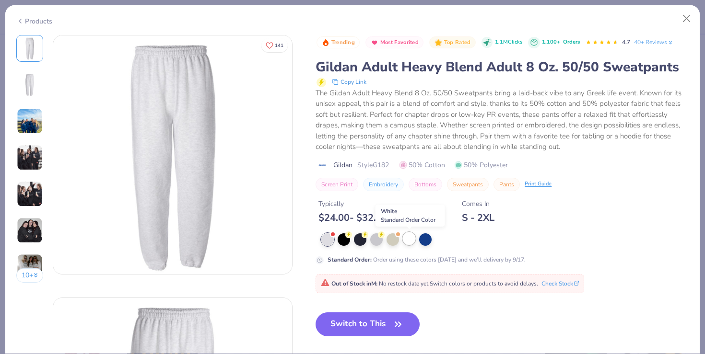
click at [406, 239] on div at bounding box center [409, 239] width 12 height 12
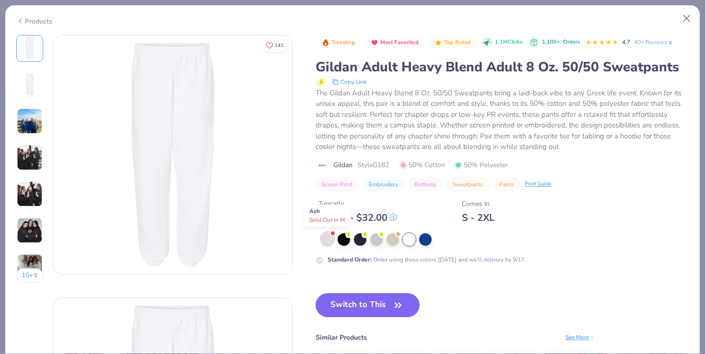
click at [329, 240] on div at bounding box center [327, 239] width 12 height 12
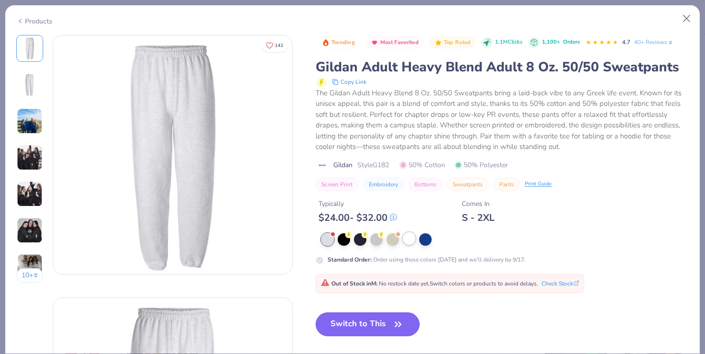
click at [411, 238] on div at bounding box center [409, 239] width 12 height 12
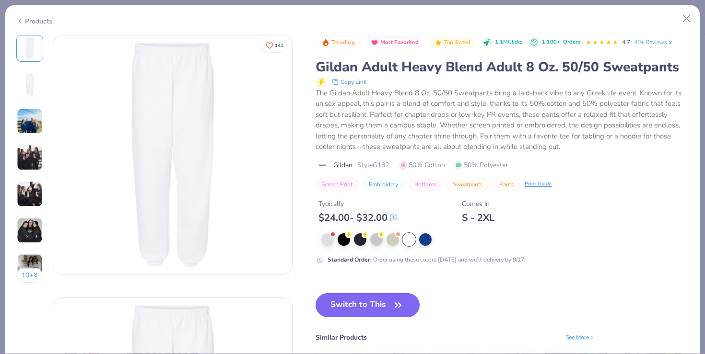
click at [376, 300] on button "Switch to This" at bounding box center [368, 305] width 104 height 24
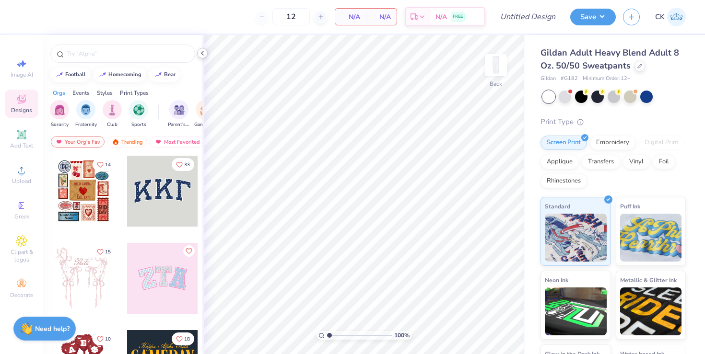
click at [205, 53] on icon at bounding box center [203, 53] width 8 height 8
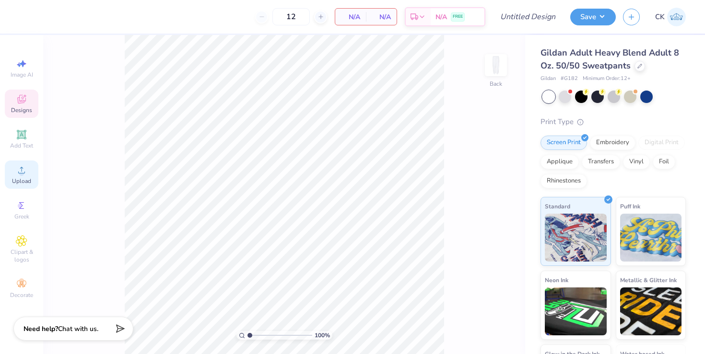
click at [16, 167] on icon at bounding box center [22, 170] width 12 height 12
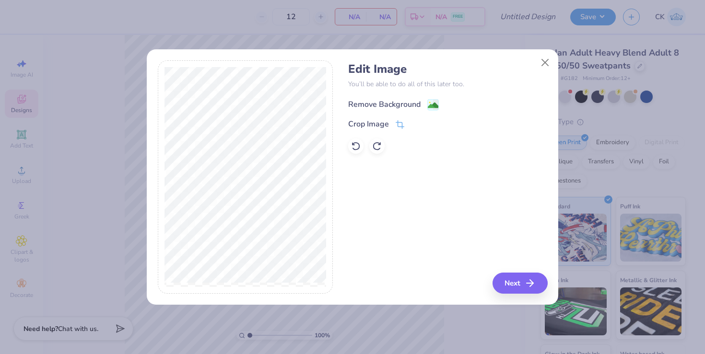
click at [388, 104] on div "Remove Background" at bounding box center [384, 105] width 72 height 12
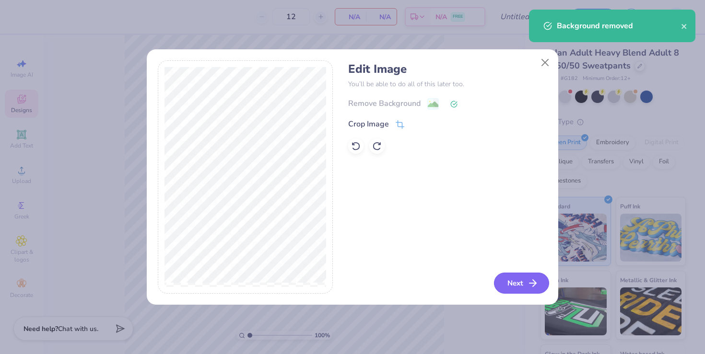
click at [512, 277] on button "Next" at bounding box center [521, 283] width 55 height 21
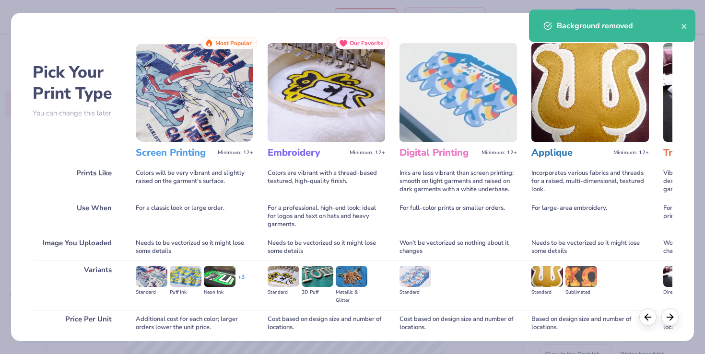
scroll to position [76, 0]
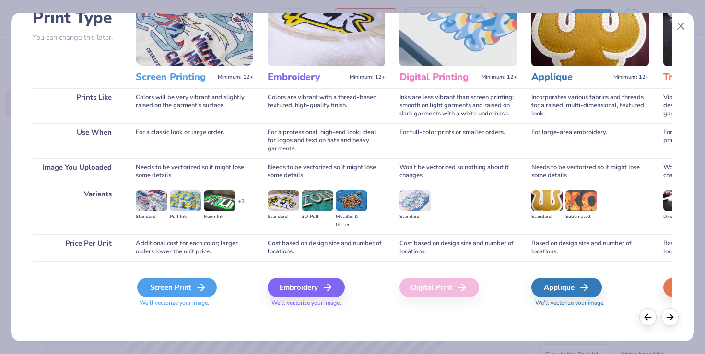
click at [201, 291] on polyline at bounding box center [202, 287] width 3 height 7
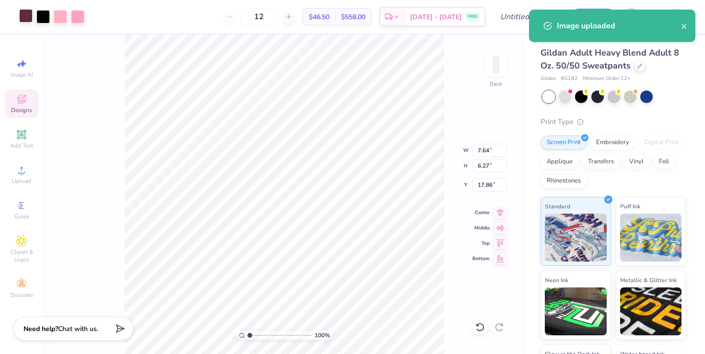
click at [23, 14] on div at bounding box center [25, 15] width 13 height 13
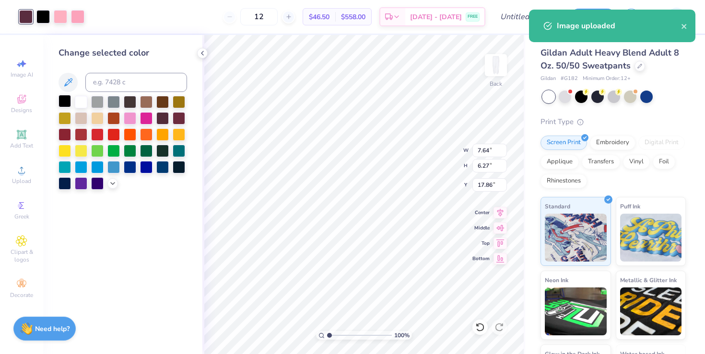
click at [60, 95] on div at bounding box center [65, 101] width 12 height 12
click at [42, 15] on div at bounding box center [42, 15] width 13 height 13
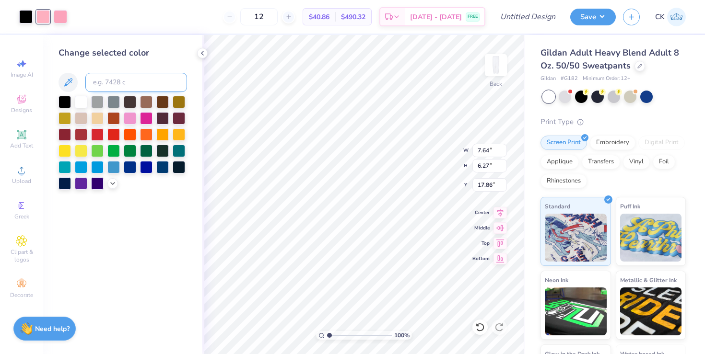
click at [111, 75] on input at bounding box center [136, 82] width 102 height 19
type input "189"
click at [205, 52] on icon at bounding box center [203, 53] width 8 height 8
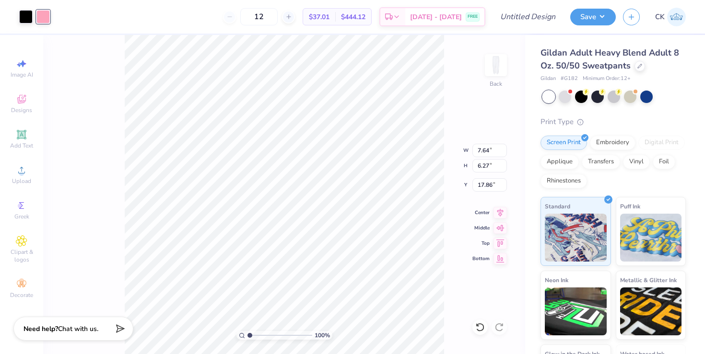
type input "9.73"
type input "6.13"
type input "5.03"
type input "5.96"
type input "5.19"
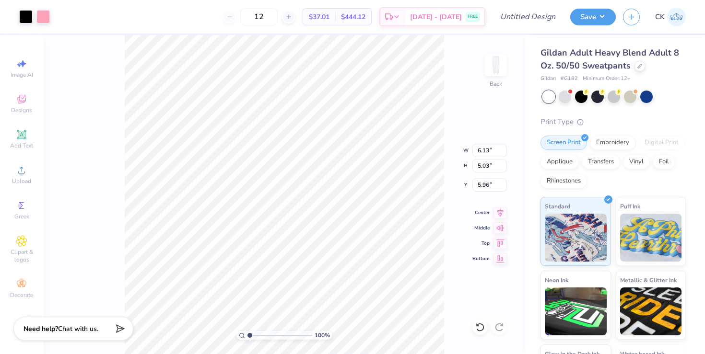
type input "4.26"
type input "4.95"
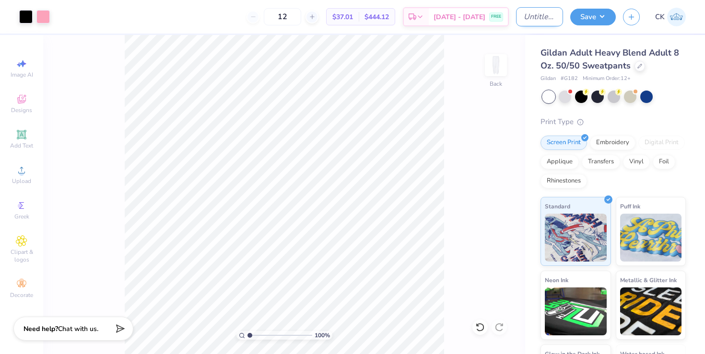
click at [522, 11] on input "Design Title" at bounding box center [539, 16] width 47 height 19
type input "ADPi Sweats White"
click at [604, 12] on button "Save" at bounding box center [593, 15] width 46 height 17
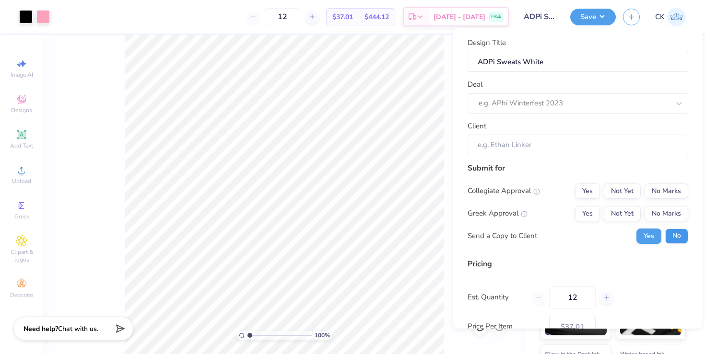
click at [670, 237] on button "No" at bounding box center [676, 235] width 23 height 15
click at [580, 215] on button "Yes" at bounding box center [587, 213] width 25 height 15
click at [688, 186] on div "Design Title ADPi Sweats White Deal e.g. APhi Winterfest 2023 Client Submit for…" at bounding box center [577, 178] width 249 height 301
click at [679, 186] on button "No Marks" at bounding box center [667, 190] width 44 height 15
type input "$37.01"
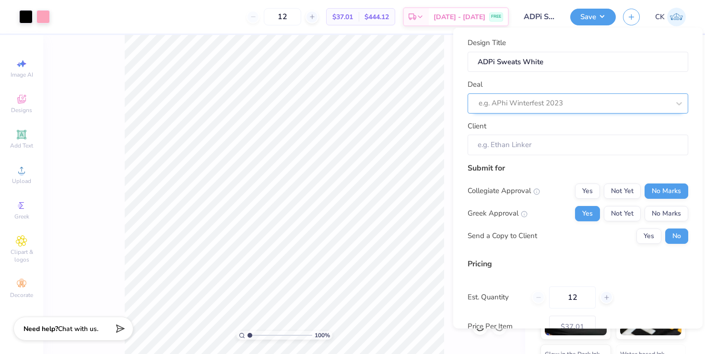
click at [579, 102] on div at bounding box center [574, 103] width 191 height 13
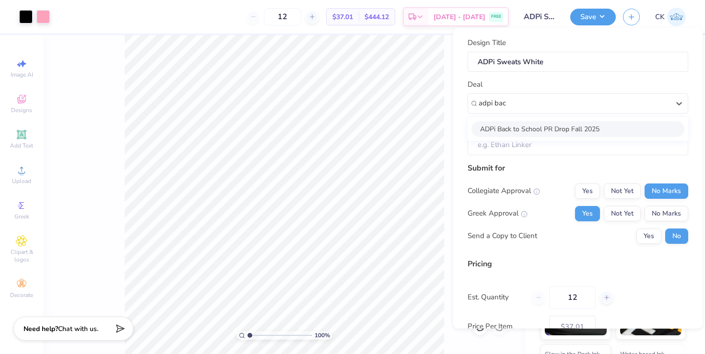
click at [521, 131] on div "ADPi Back to School PR Drop Fall 2025" at bounding box center [577, 129] width 213 height 16
type input "adpi bac"
type input "[PERSON_NAME]"
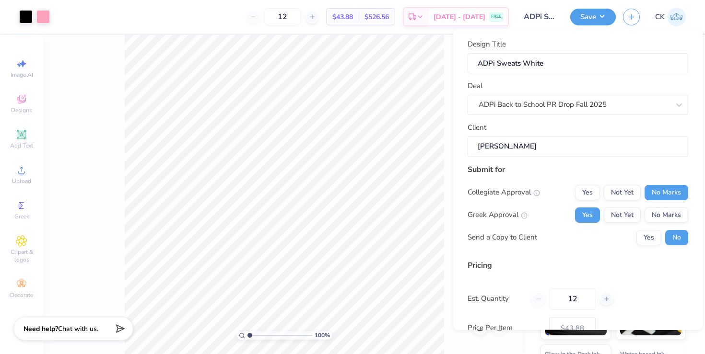
scroll to position [64, 0]
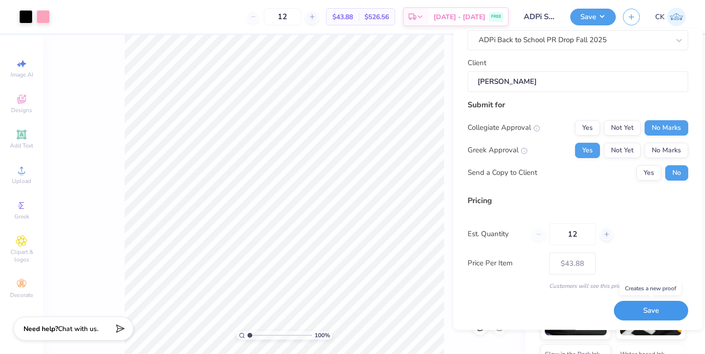
click at [638, 306] on button "Save" at bounding box center [651, 312] width 74 height 20
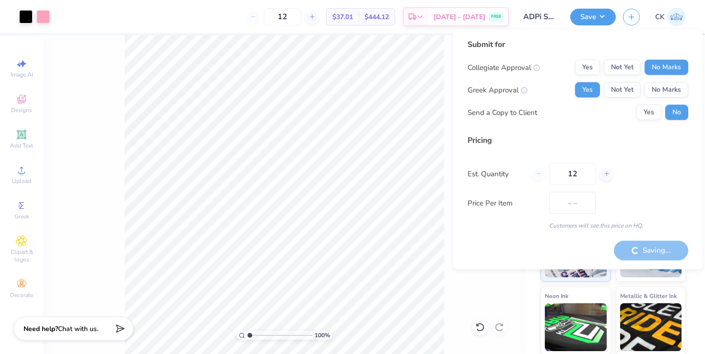
type input "$43.88"
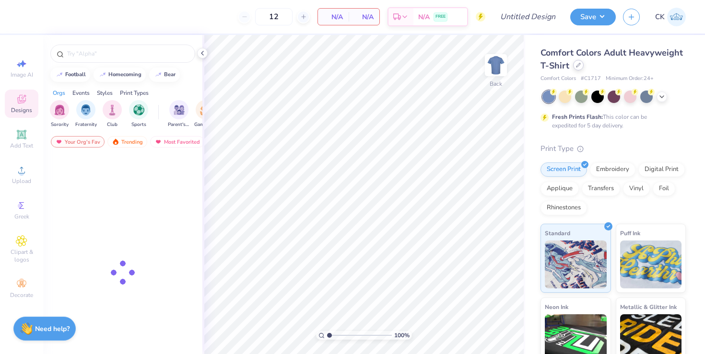
click at [578, 61] on div at bounding box center [578, 65] width 11 height 11
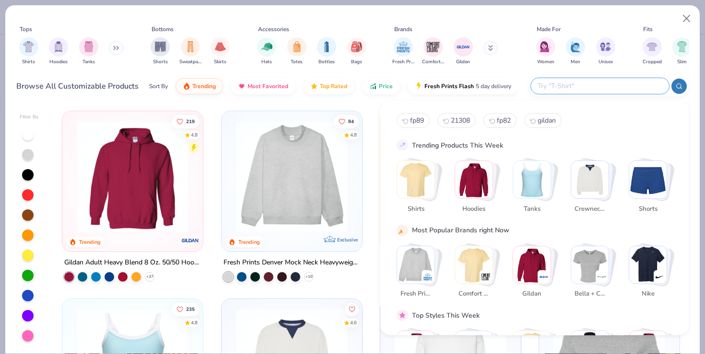
click at [597, 84] on input "text" at bounding box center [600, 86] width 126 height 11
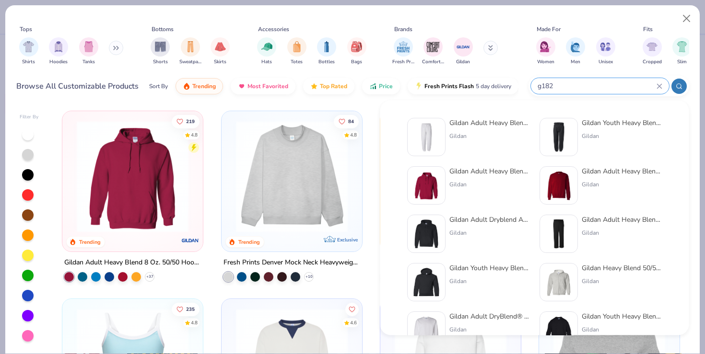
type input "g182"
click at [426, 141] on img at bounding box center [426, 137] width 30 height 30
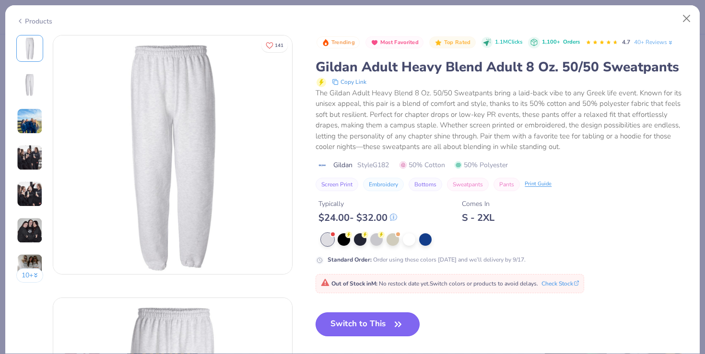
click at [353, 323] on button "Switch to This" at bounding box center [368, 325] width 104 height 24
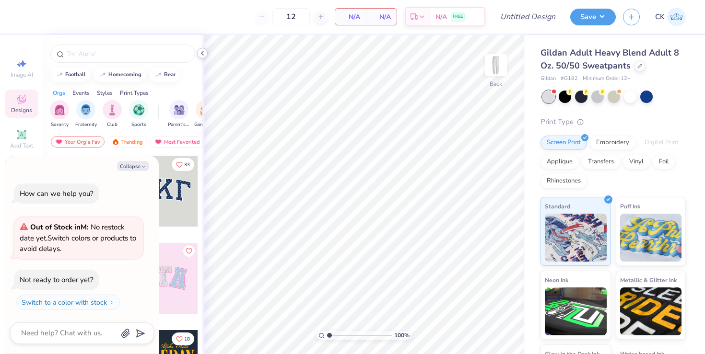
click at [204, 55] on icon at bounding box center [203, 53] width 8 height 8
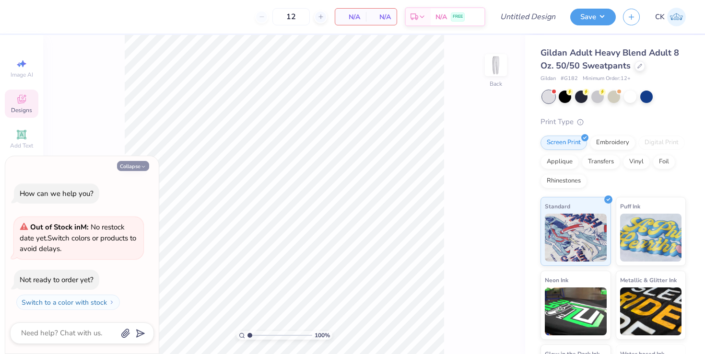
click at [136, 163] on button "Collapse" at bounding box center [133, 166] width 32 height 10
type textarea "x"
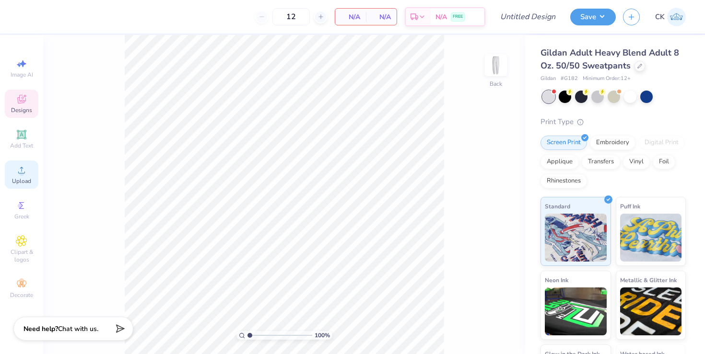
click at [18, 177] on div "Upload" at bounding box center [22, 175] width 34 height 28
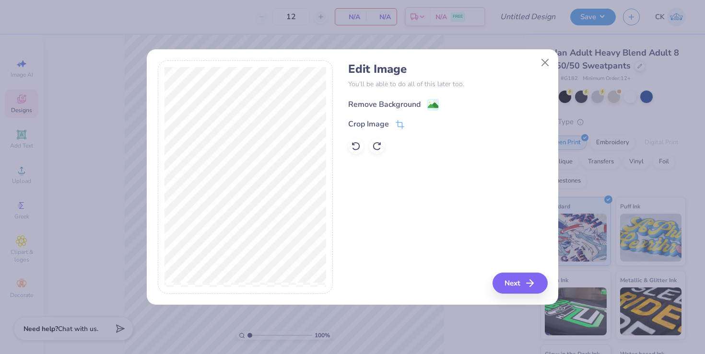
click at [389, 105] on div "Remove Background" at bounding box center [384, 105] width 72 height 12
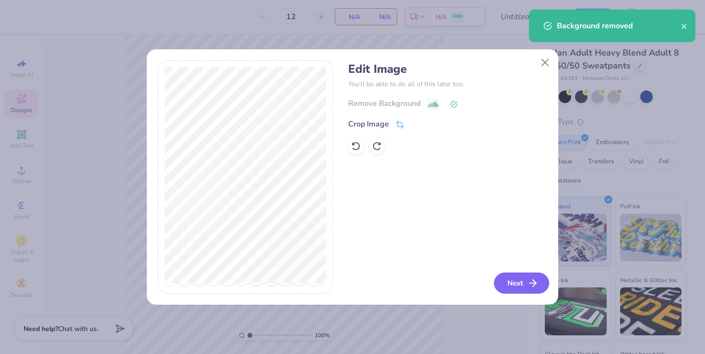
click at [520, 282] on button "Next" at bounding box center [521, 283] width 55 height 21
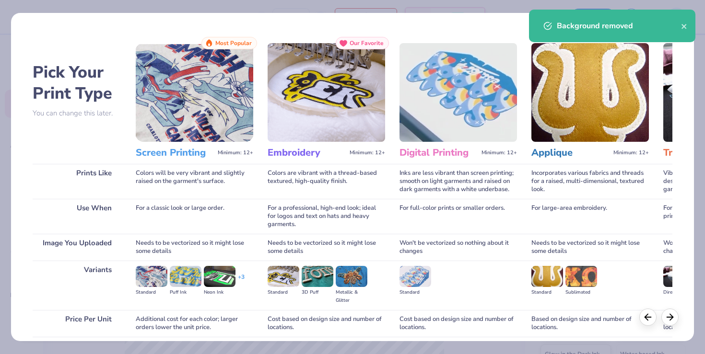
scroll to position [76, 0]
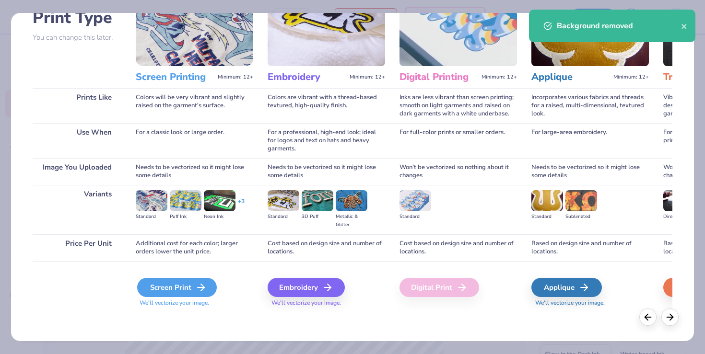
click at [165, 278] on div "Screen Print" at bounding box center [177, 287] width 80 height 19
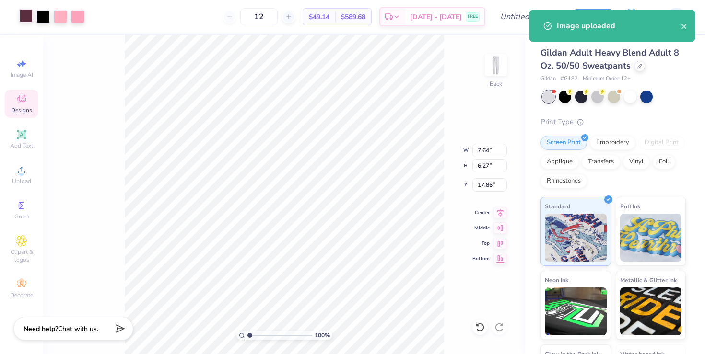
click at [26, 17] on div at bounding box center [25, 15] width 13 height 13
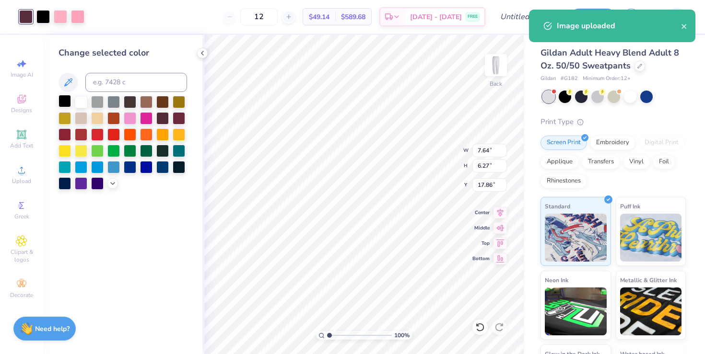
click at [67, 99] on div at bounding box center [65, 101] width 12 height 12
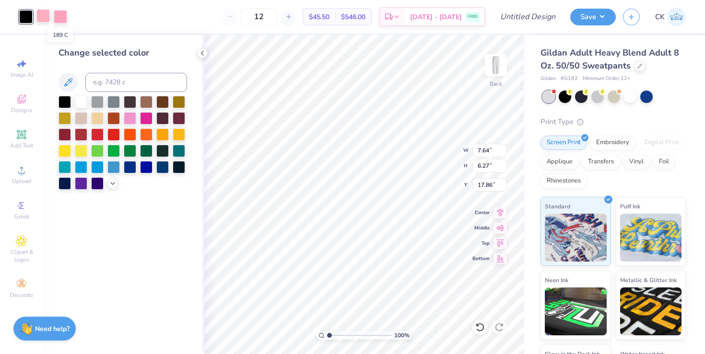
click at [48, 17] on div at bounding box center [42, 15] width 13 height 13
click at [110, 75] on input at bounding box center [136, 82] width 102 height 19
type input "189"
click at [202, 56] on icon at bounding box center [203, 53] width 8 height 8
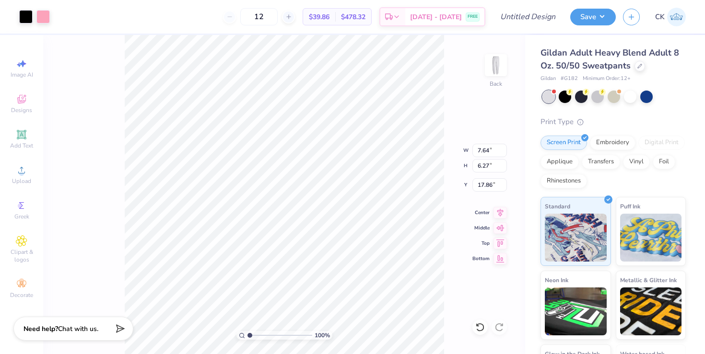
type input "8.45"
type input "5.51"
type input "4.53"
type input "6.34"
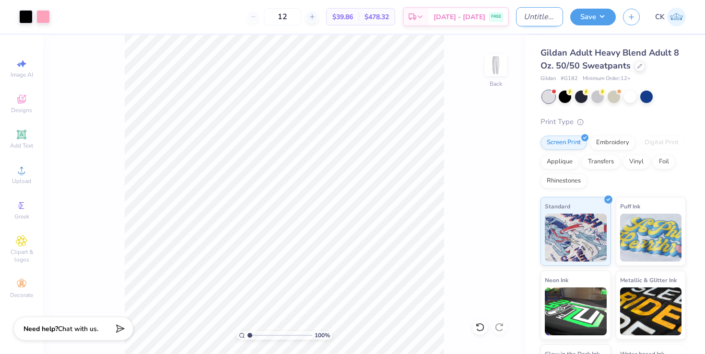
click at [533, 15] on input "Design Title" at bounding box center [539, 16] width 47 height 19
type input "ADPi Sweats Gray"
click at [590, 15] on button "Save" at bounding box center [593, 15] width 46 height 17
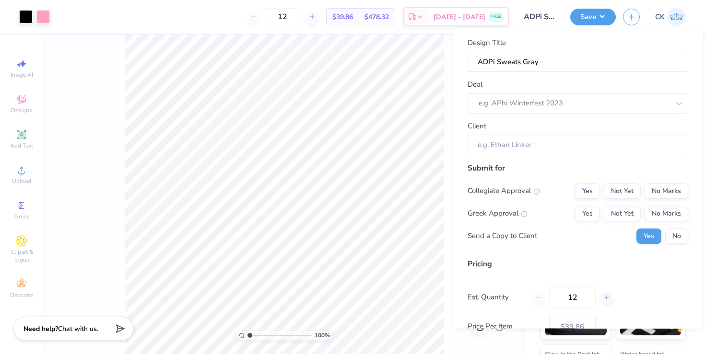
click at [587, 115] on div "Design Title ADPi Sweats Gray Deal e.g. APhi Winterfest 2023 Client" at bounding box center [578, 96] width 221 height 118
click at [587, 110] on div "e.g. APhi Winterfest 2023" at bounding box center [578, 103] width 221 height 20
click at [576, 132] on div "ADPi Back to School PR Drop Fall 2025" at bounding box center [577, 129] width 213 height 16
type input "adpi bac"
type input "[PERSON_NAME]"
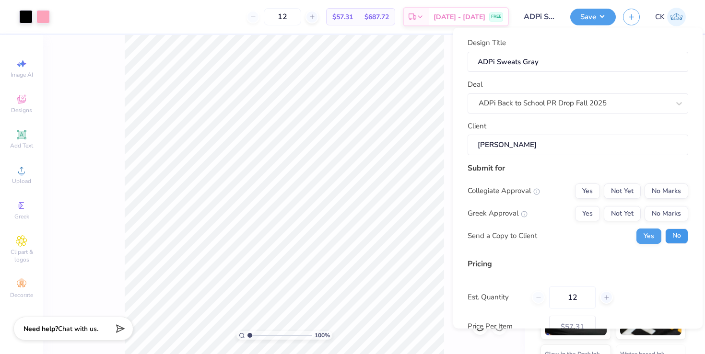
click at [674, 236] on button "No" at bounding box center [676, 235] width 23 height 15
click at [577, 210] on button "Yes" at bounding box center [587, 213] width 25 height 15
click at [679, 191] on button "No Marks" at bounding box center [667, 190] width 44 height 15
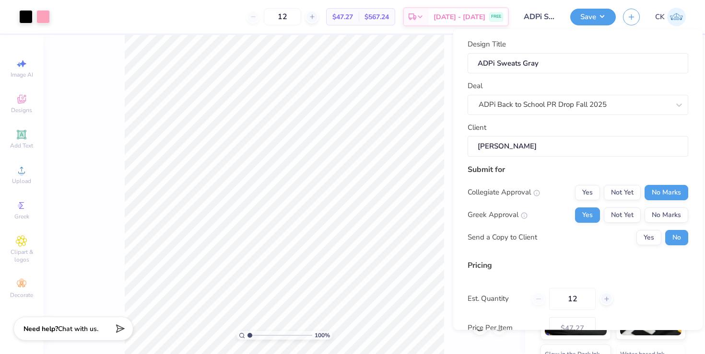
scroll to position [64, 0]
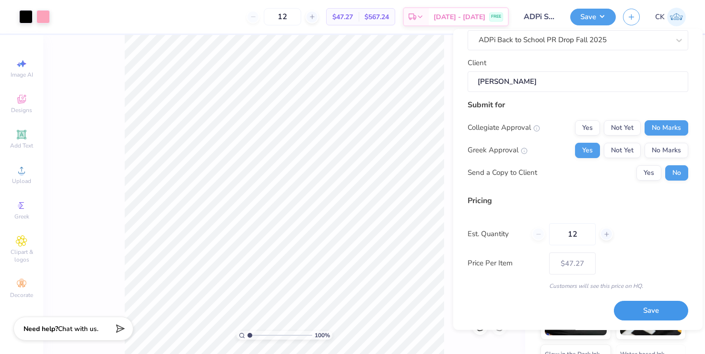
click at [644, 310] on button "Save" at bounding box center [651, 312] width 74 height 20
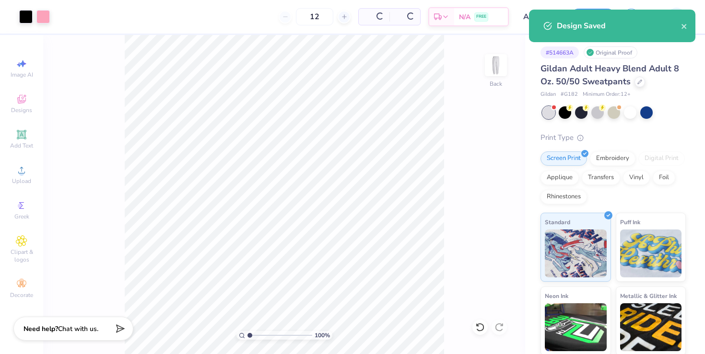
type input "$47.27"
click at [301, 17] on input "12" at bounding box center [282, 16] width 37 height 17
type input "1"
type input "30"
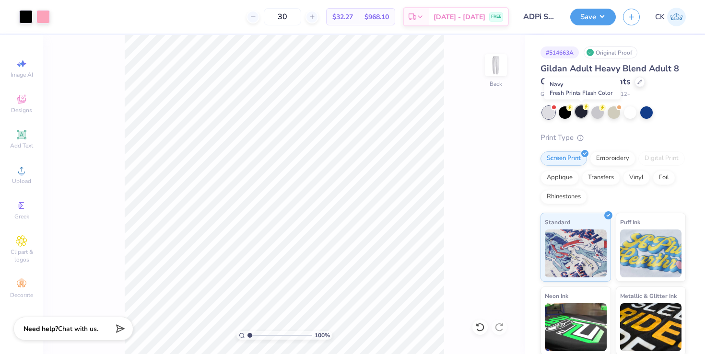
click at [583, 112] on div at bounding box center [581, 112] width 12 height 12
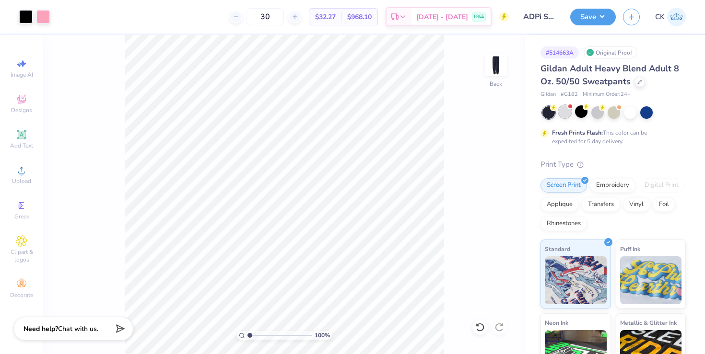
click at [567, 109] on div at bounding box center [565, 112] width 12 height 12
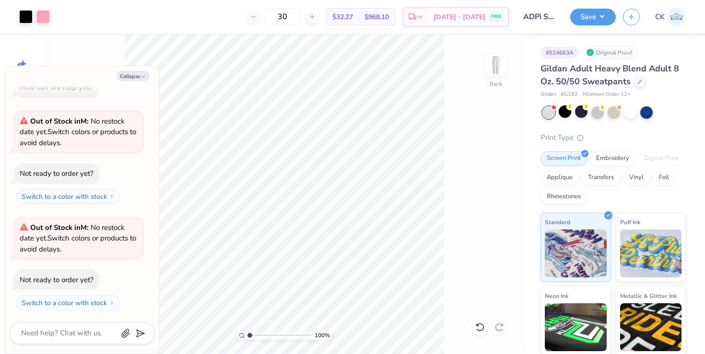
click at [547, 110] on div at bounding box center [548, 112] width 12 height 12
click at [574, 110] on div at bounding box center [613, 112] width 143 height 12
click at [564, 113] on div at bounding box center [565, 112] width 12 height 12
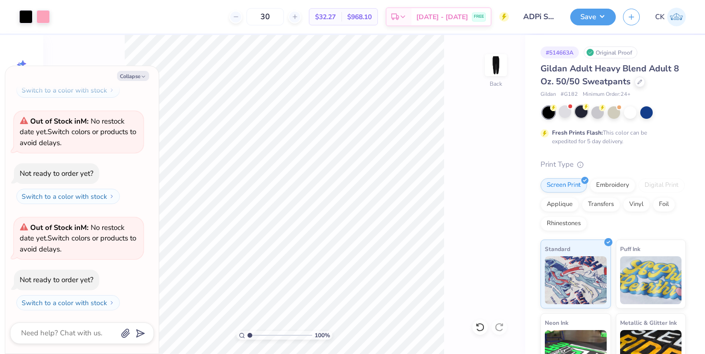
click at [579, 112] on div at bounding box center [581, 112] width 12 height 12
click at [596, 111] on div at bounding box center [597, 112] width 12 height 12
click at [613, 111] on div at bounding box center [614, 112] width 12 height 12
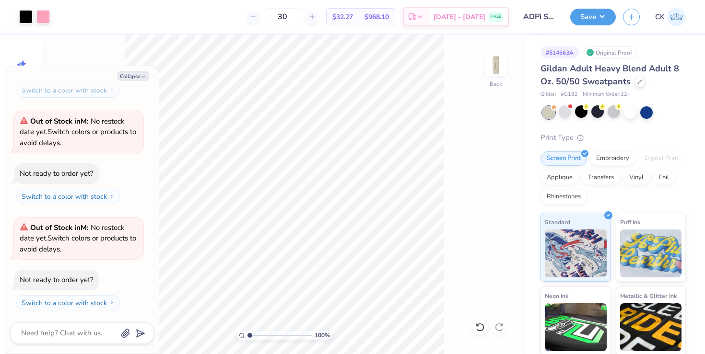
scroll to position [247, 0]
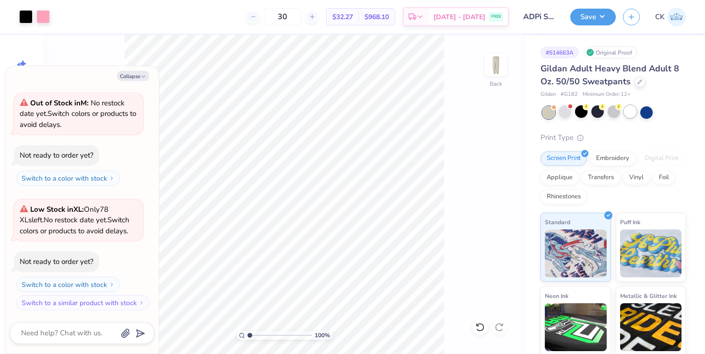
click at [634, 112] on div at bounding box center [630, 112] width 12 height 12
click at [646, 112] on div at bounding box center [646, 112] width 12 height 12
click at [123, 85] on div "How can we help you? Out of Stock in M : No restock date yet. Switch colors or …" at bounding box center [82, 78] width 144 height 480
click at [131, 79] on button "Collapse" at bounding box center [133, 76] width 32 height 10
type textarea "x"
